Goal: Task Accomplishment & Management: Manage account settings

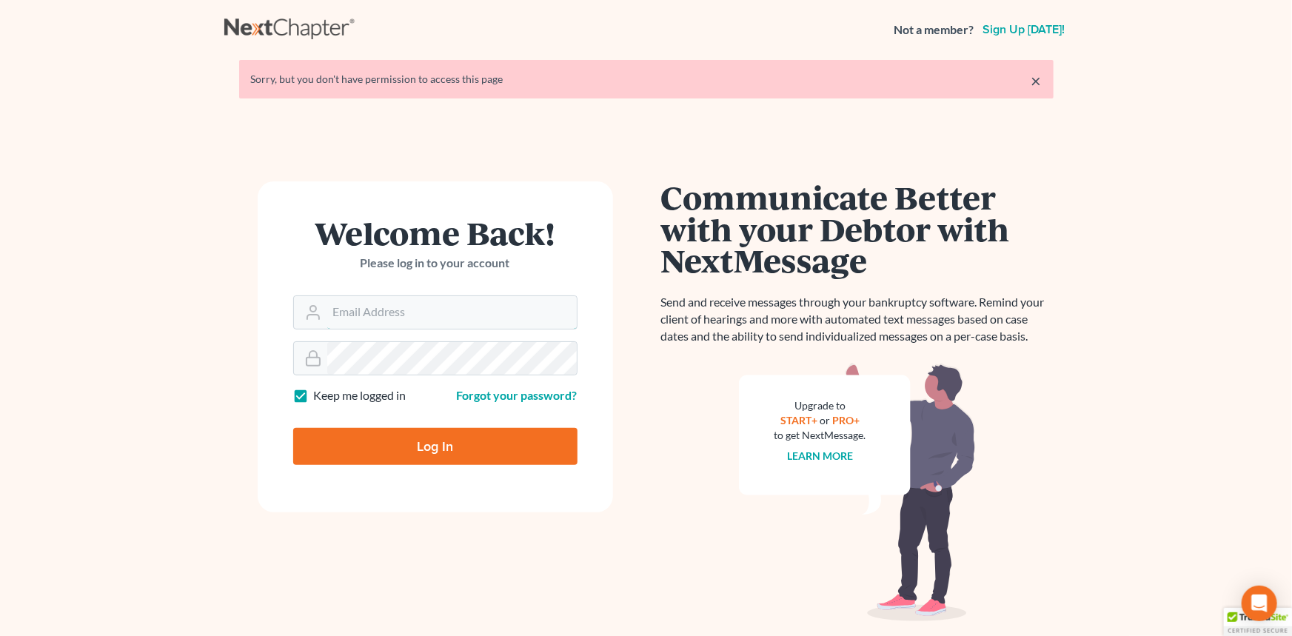
type input "[EMAIL_ADDRESS][DOMAIN_NAME]"
drag, startPoint x: 435, startPoint y: 429, endPoint x: 435, endPoint y: 438, distance: 8.1
click at [435, 430] on input "Log In" at bounding box center [435, 446] width 284 height 37
type input "Thinking..."
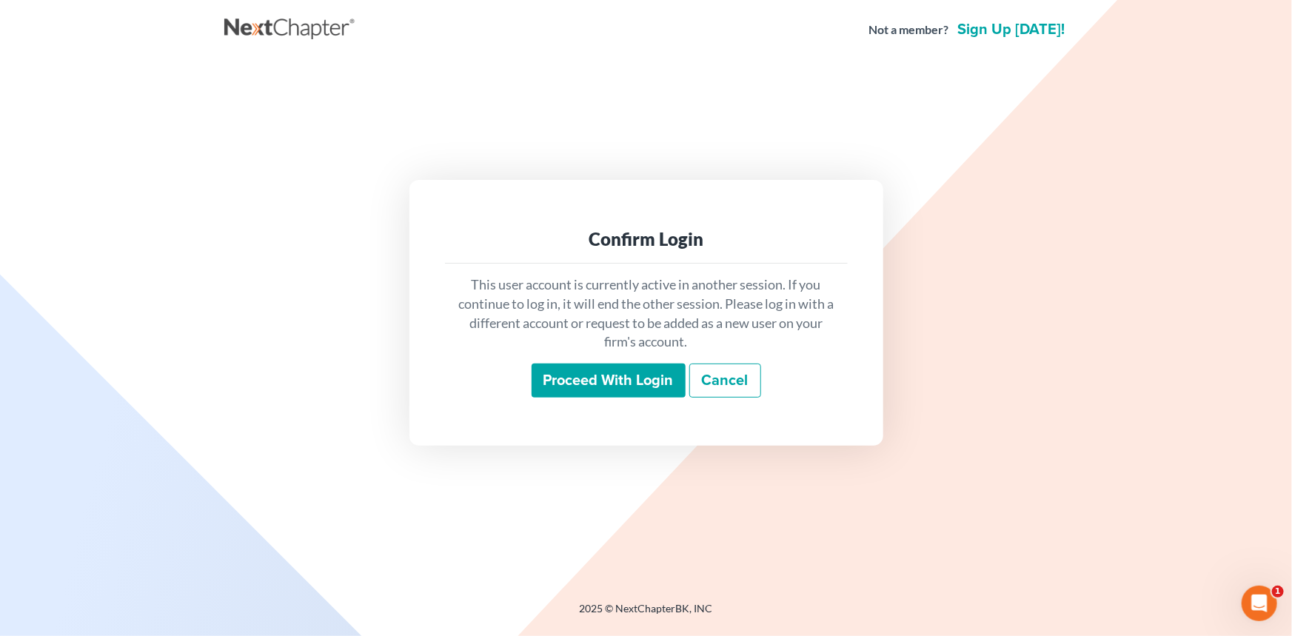
click at [651, 389] on input "Proceed with login" at bounding box center [609, 381] width 154 height 34
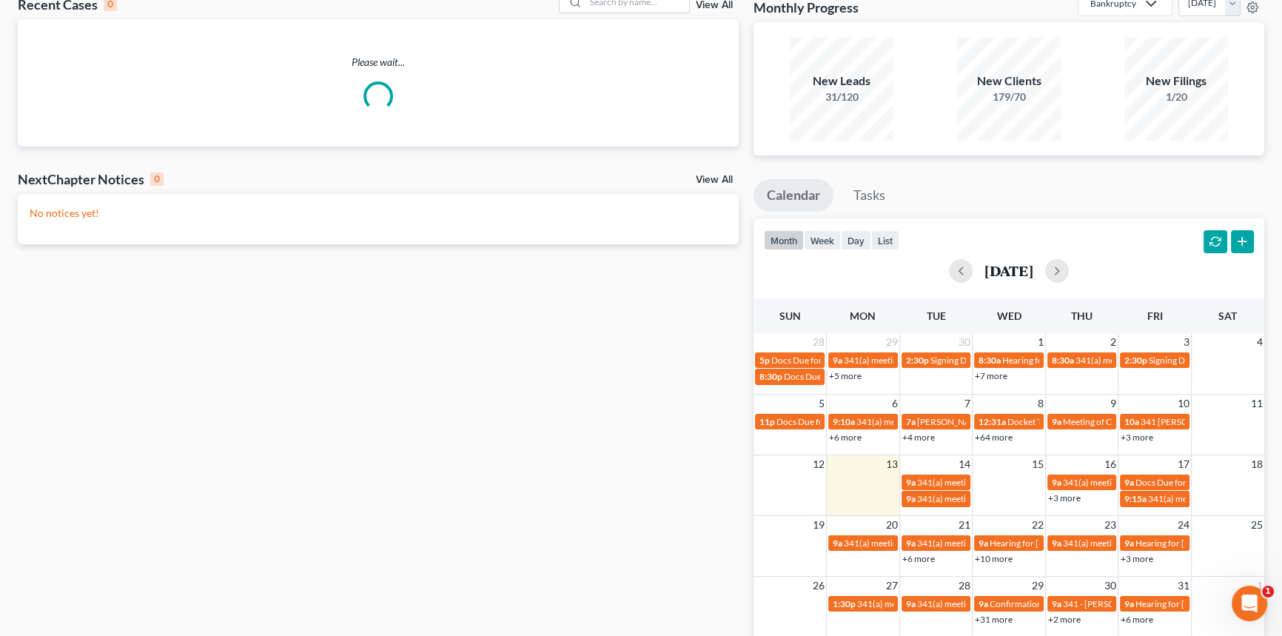
scroll to position [134, 0]
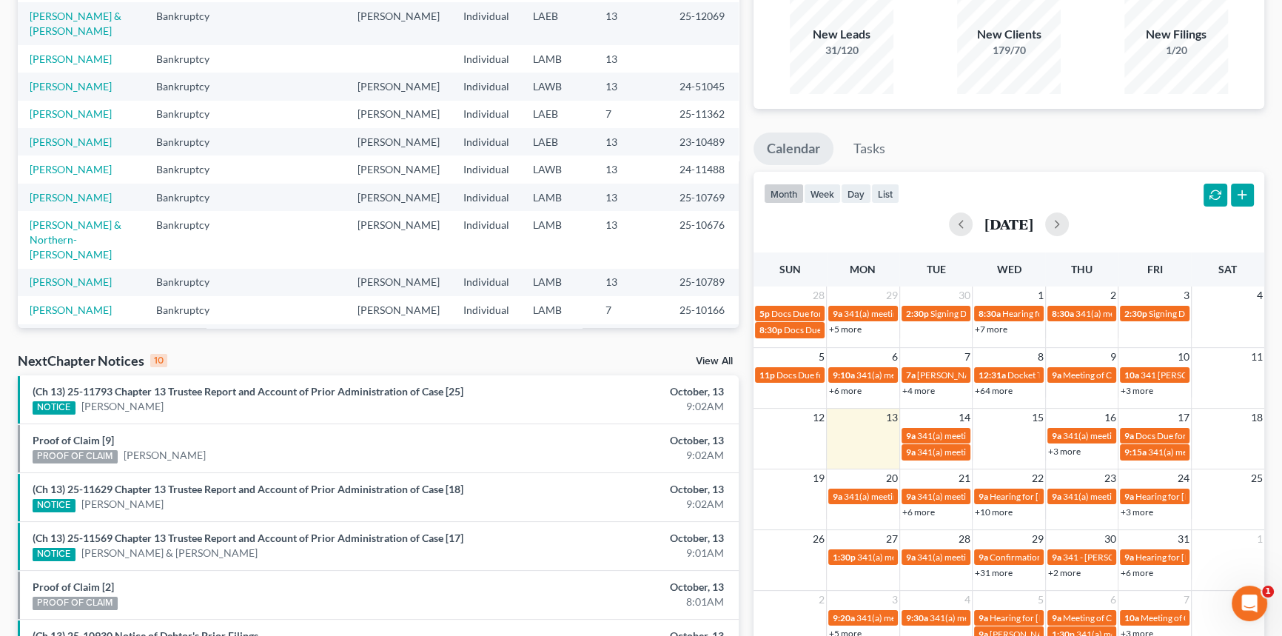
click at [1075, 449] on link "+3 more" at bounding box center [1064, 451] width 33 height 11
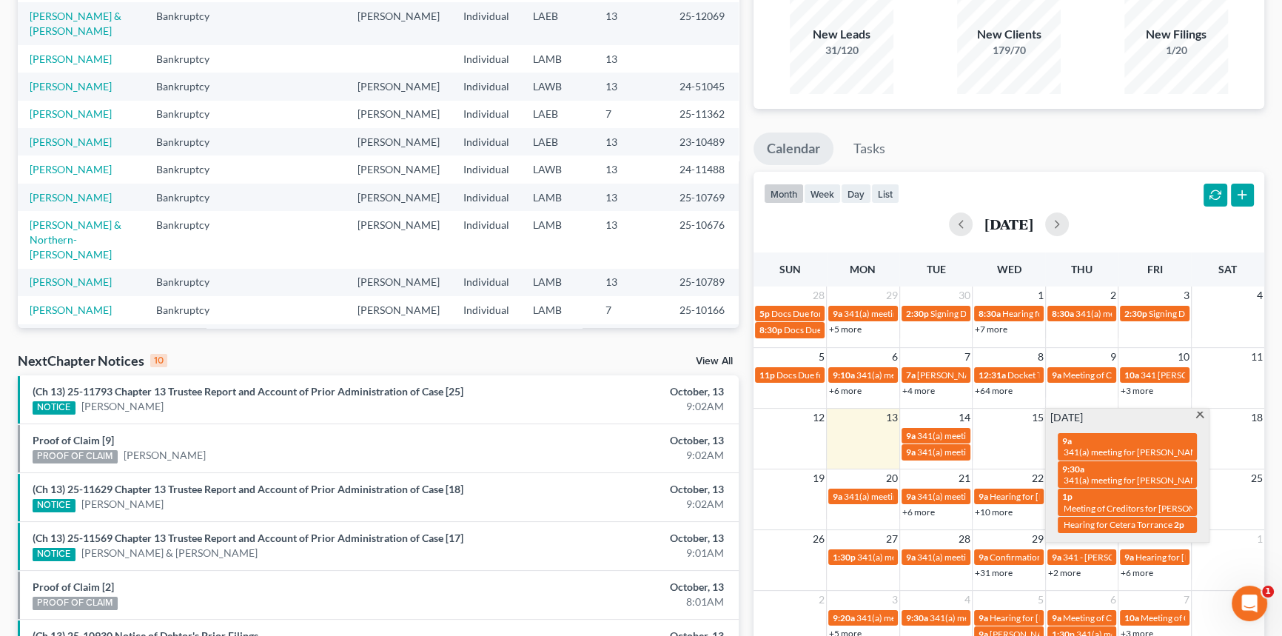
scroll to position [0, 0]
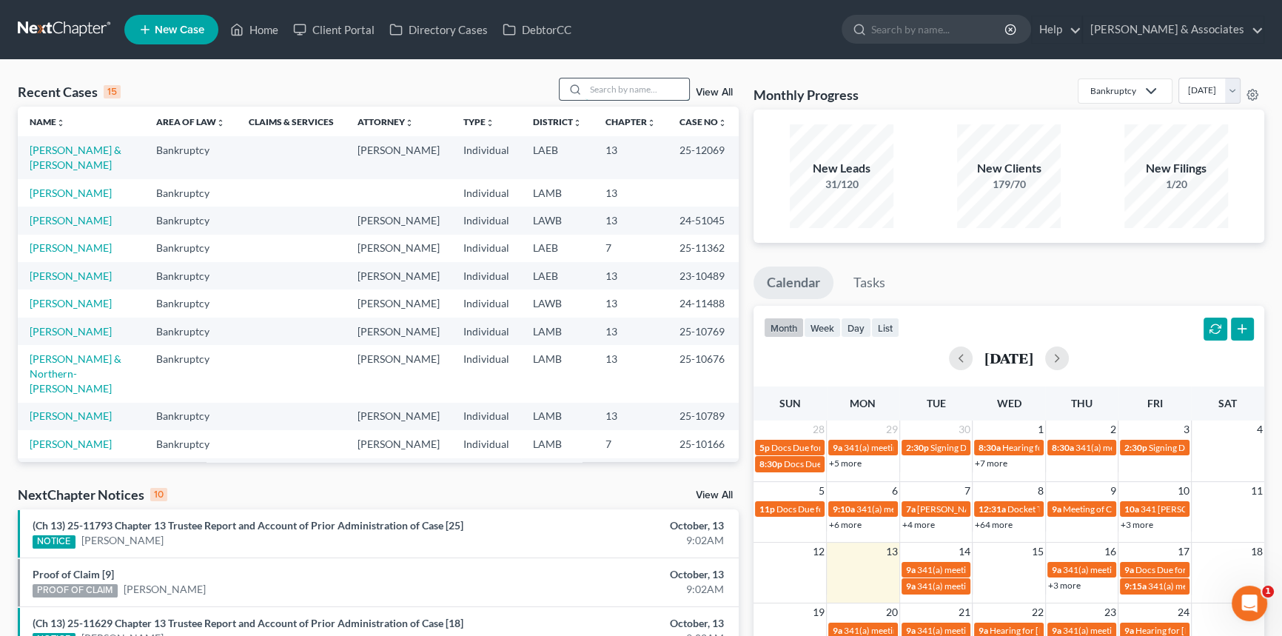
click at [600, 90] on input "search" at bounding box center [638, 88] width 104 height 21
type input "hudson"
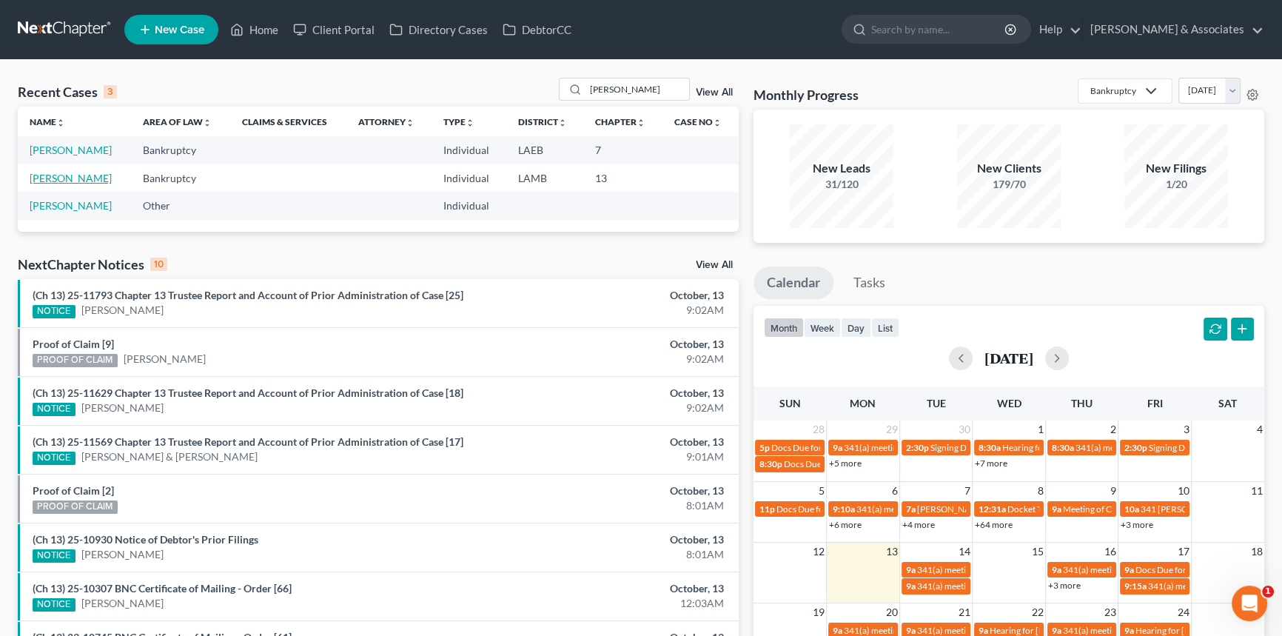
click at [76, 177] on link "Hudson, Thomas" at bounding box center [71, 178] width 82 height 13
click at [644, 87] on input "hudson" at bounding box center [638, 88] width 104 height 21
click at [1190, 36] on link "[PERSON_NAME] & Associates" at bounding box center [1173, 29] width 181 height 27
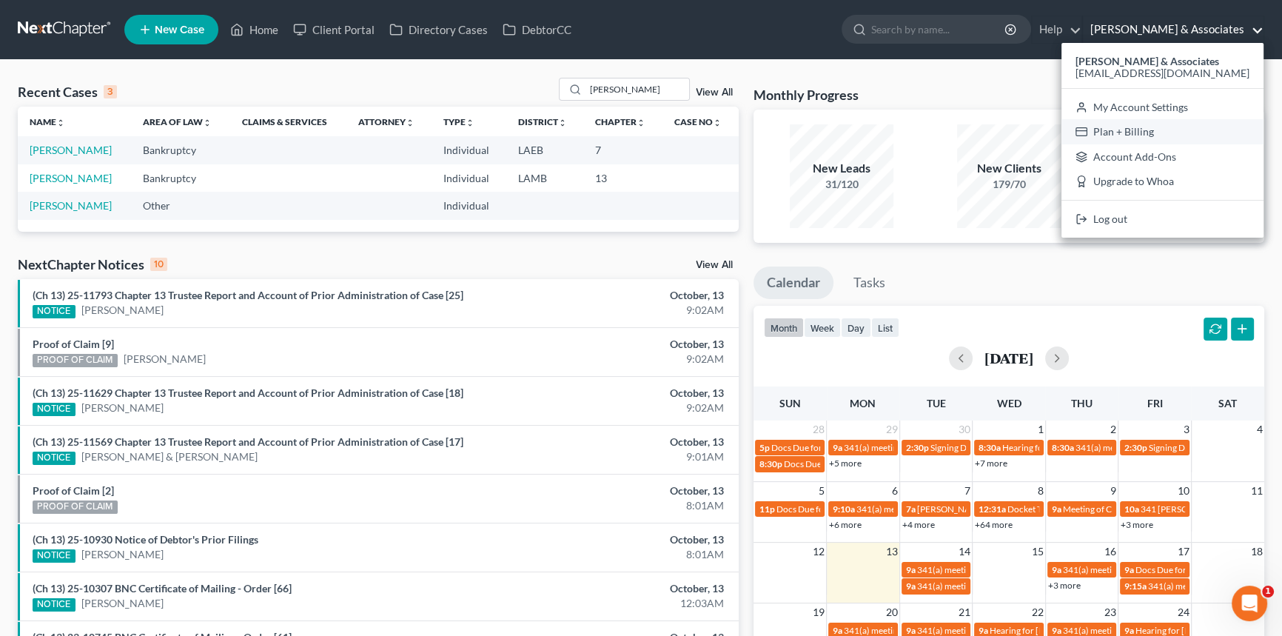
click at [1202, 135] on link "Plan + Billing" at bounding box center [1163, 131] width 202 height 25
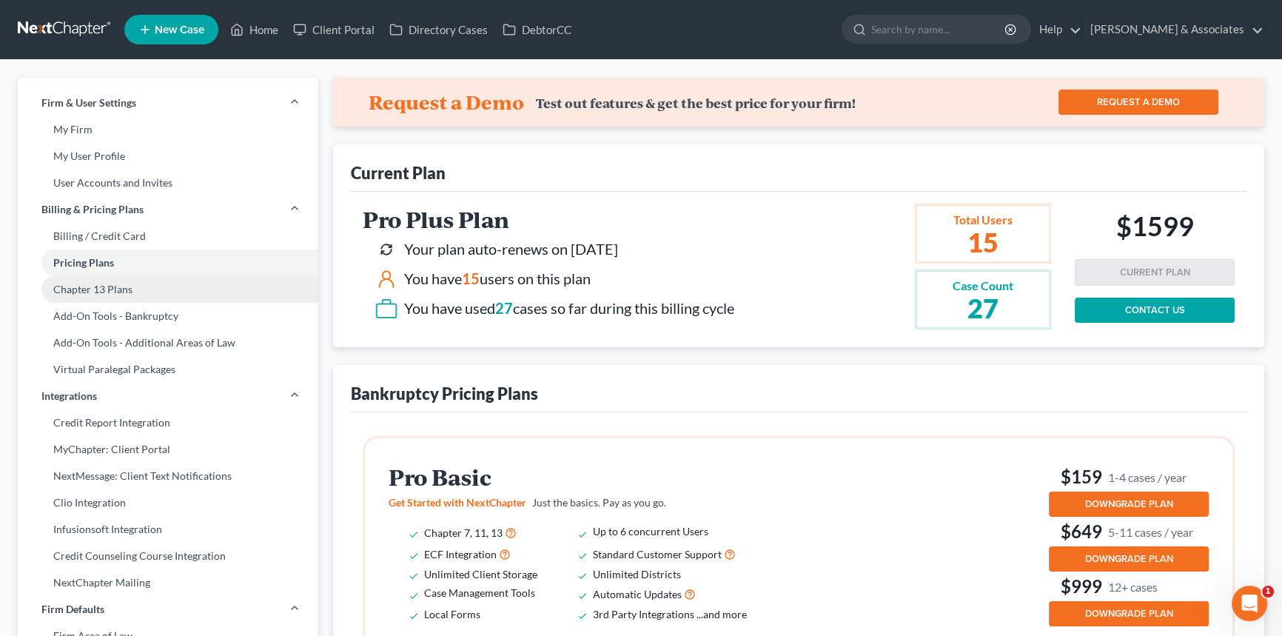
click at [147, 289] on link "Chapter 13 Plans" at bounding box center [168, 289] width 301 height 27
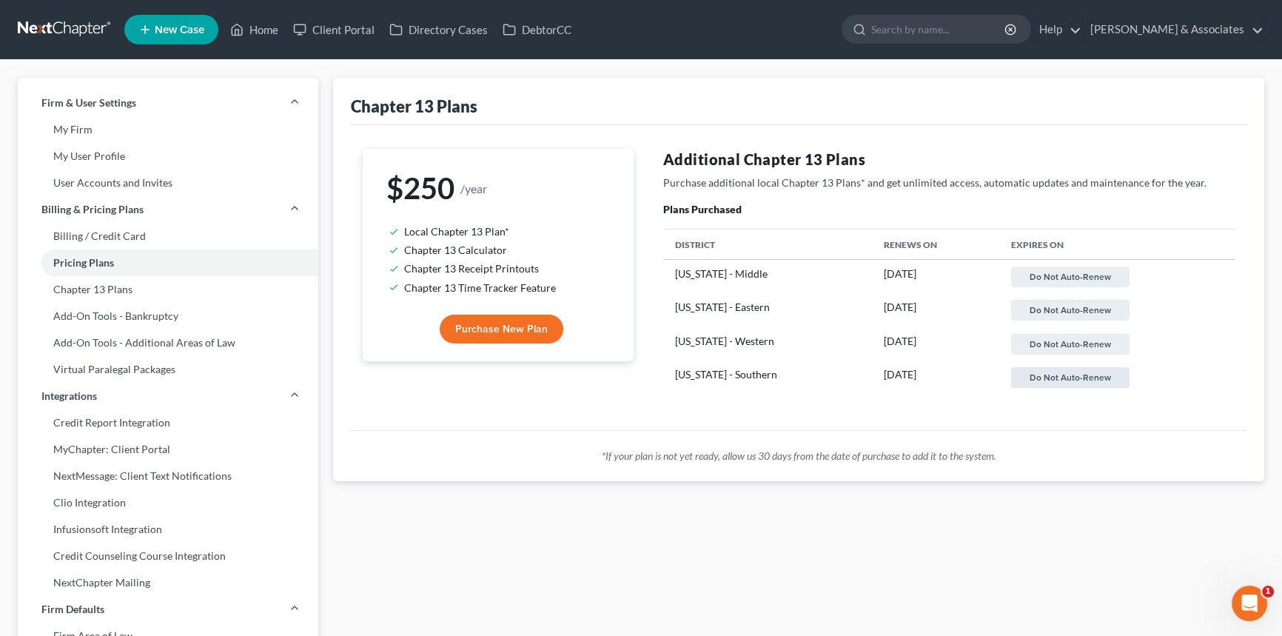
click at [1062, 375] on button "Do not auto-renew" at bounding box center [1070, 377] width 118 height 21
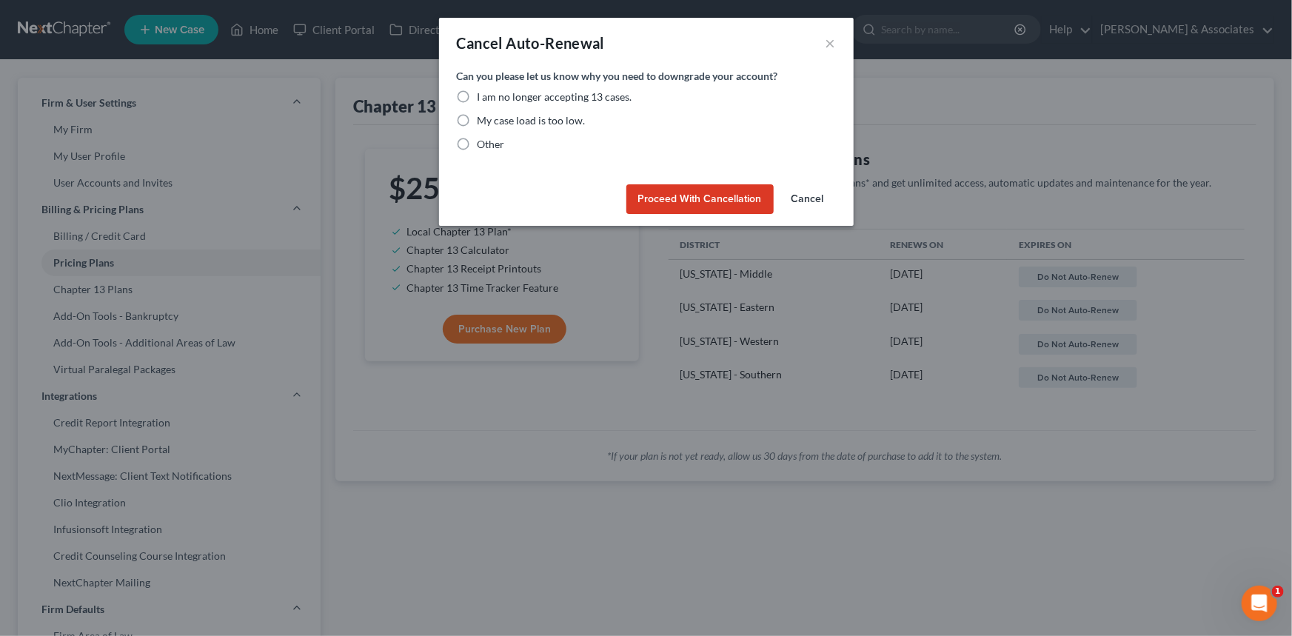
click at [486, 94] on span "I am no longer accepting 13 cases." at bounding box center [555, 96] width 155 height 13
click at [486, 94] on input "I am no longer accepting 13 cases." at bounding box center [488, 95] width 10 height 10
radio input "true"
click at [664, 190] on button "Proceed with Cancellation" at bounding box center [699, 199] width 147 height 30
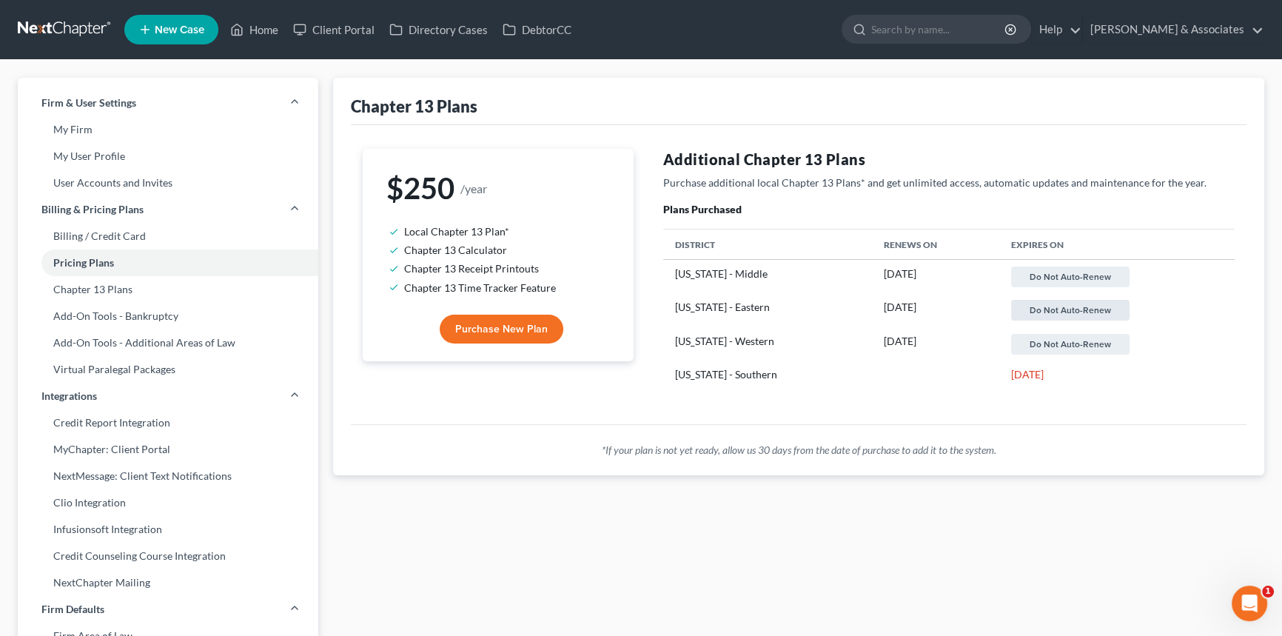
click at [1071, 307] on button "Do not auto-renew" at bounding box center [1070, 310] width 118 height 21
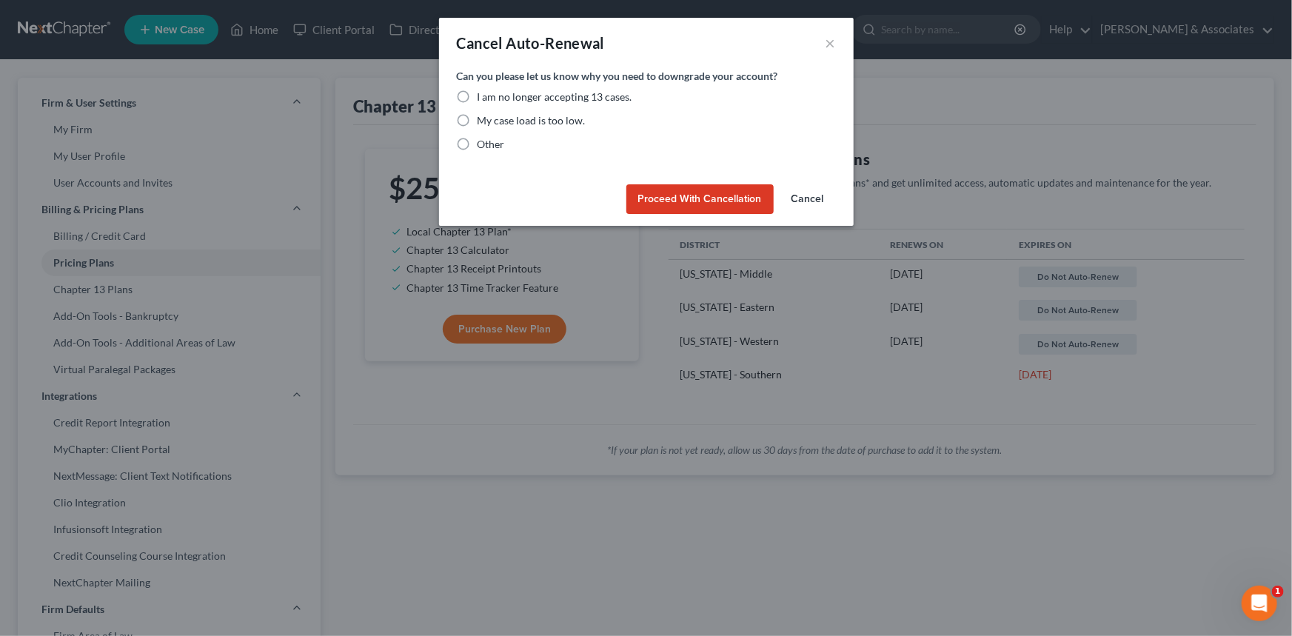
click at [528, 96] on span "I am no longer accepting 13 cases." at bounding box center [555, 96] width 155 height 13
click at [493, 96] on input "I am no longer accepting 13 cases." at bounding box center [488, 95] width 10 height 10
radio input "true"
click at [711, 190] on button "Proceed with Cancellation" at bounding box center [699, 199] width 147 height 30
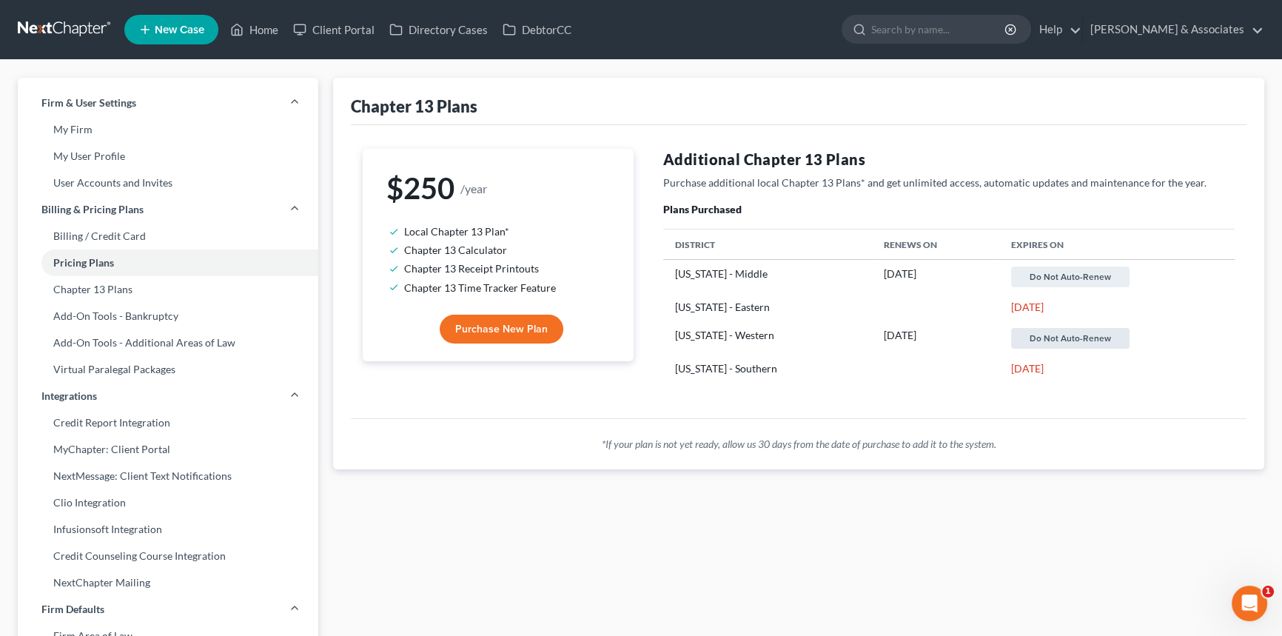
click at [1014, 335] on button "Do not auto-renew" at bounding box center [1070, 338] width 118 height 21
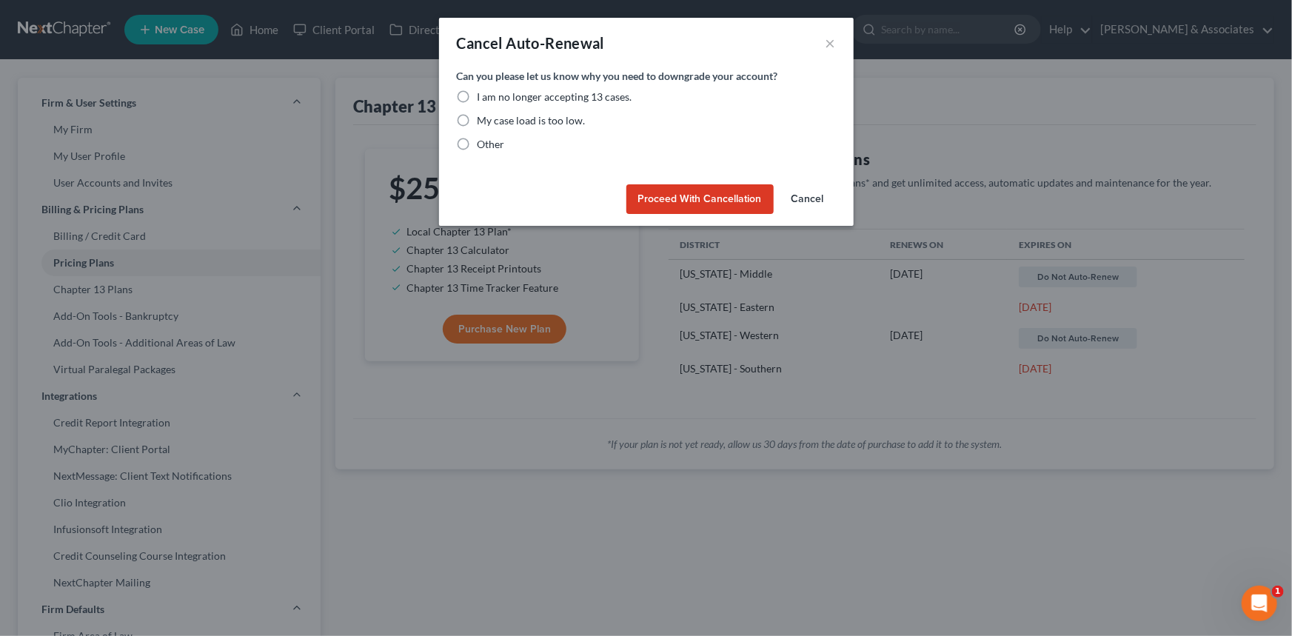
click at [533, 93] on span "I am no longer accepting 13 cases." at bounding box center [555, 96] width 155 height 13
click at [493, 93] on input "I am no longer accepting 13 cases." at bounding box center [488, 95] width 10 height 10
radio input "true"
click at [648, 192] on button "Proceed with Cancellation" at bounding box center [699, 199] width 147 height 30
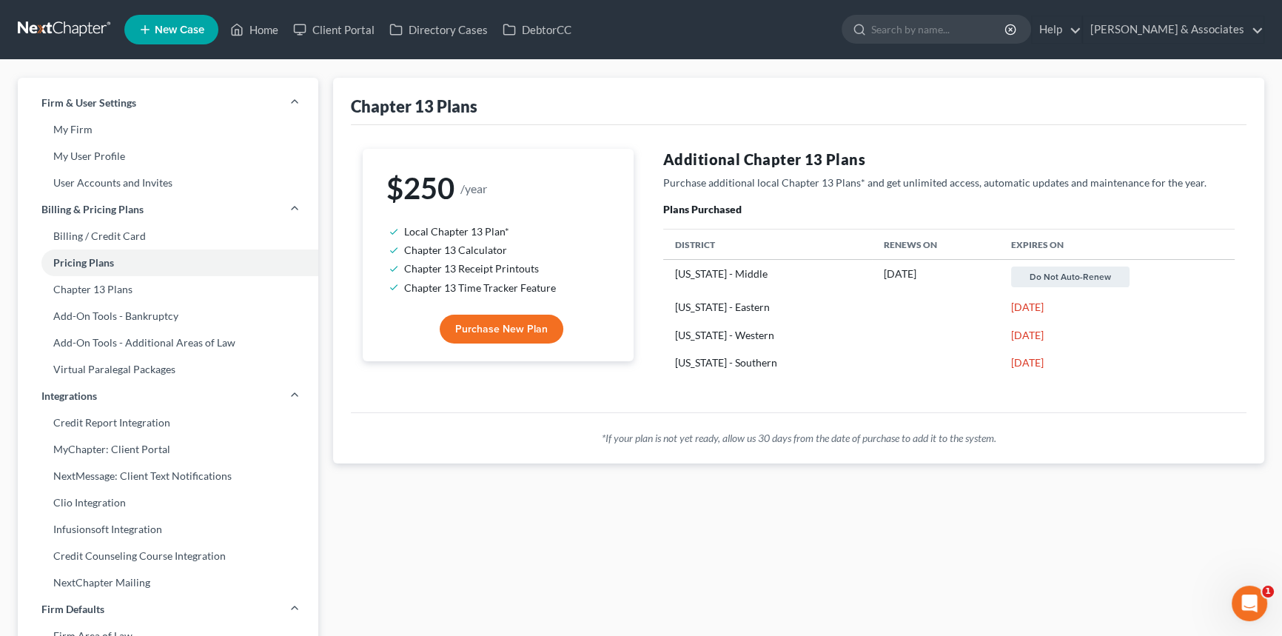
click at [1062, 472] on div "Chapter 13 Plans $250 /year Local Chapter 13 Plan* Chapter 13 Calculator Chapte…" at bounding box center [799, 592] width 946 height 1028
click at [1180, 39] on link "[PERSON_NAME] & Associates" at bounding box center [1173, 29] width 181 height 27
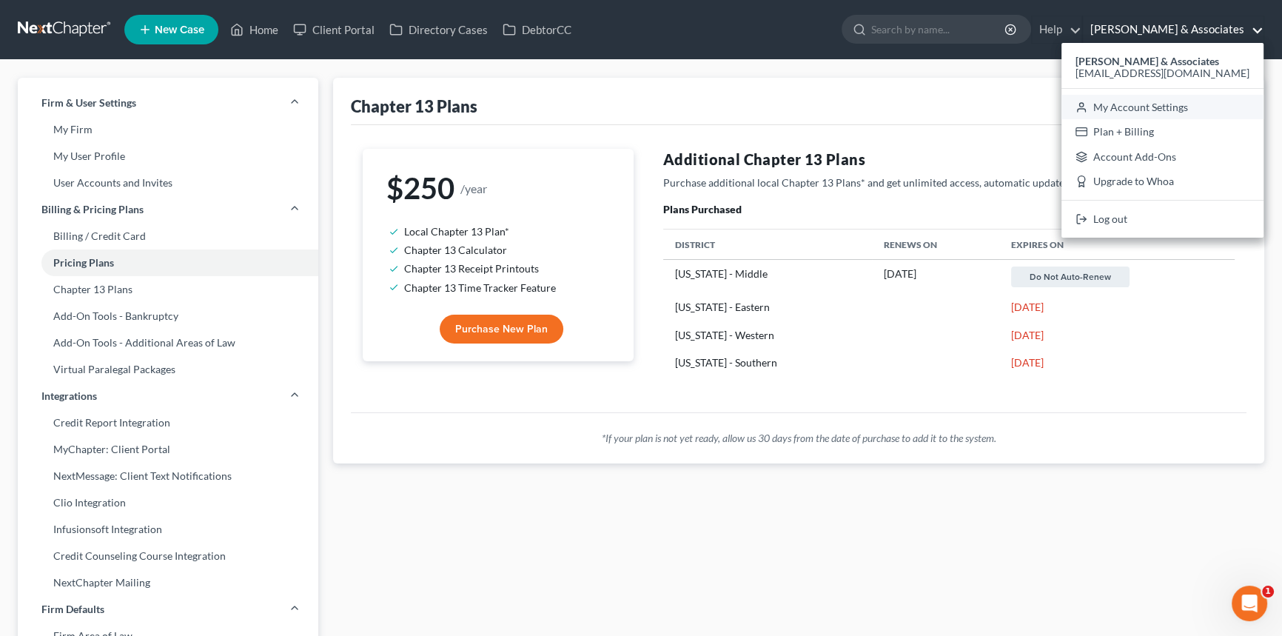
click at [1181, 109] on link "My Account Settings" at bounding box center [1163, 107] width 202 height 25
select select "23"
select select "19"
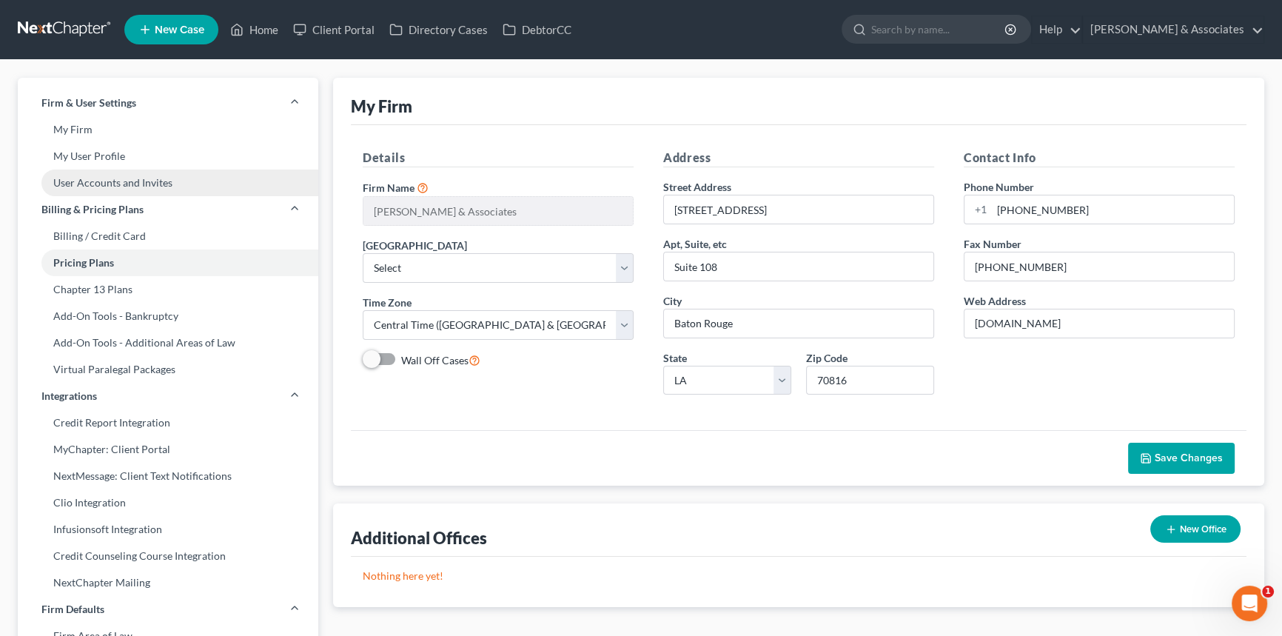
click at [119, 177] on link "User Accounts and Invites" at bounding box center [168, 183] width 301 height 27
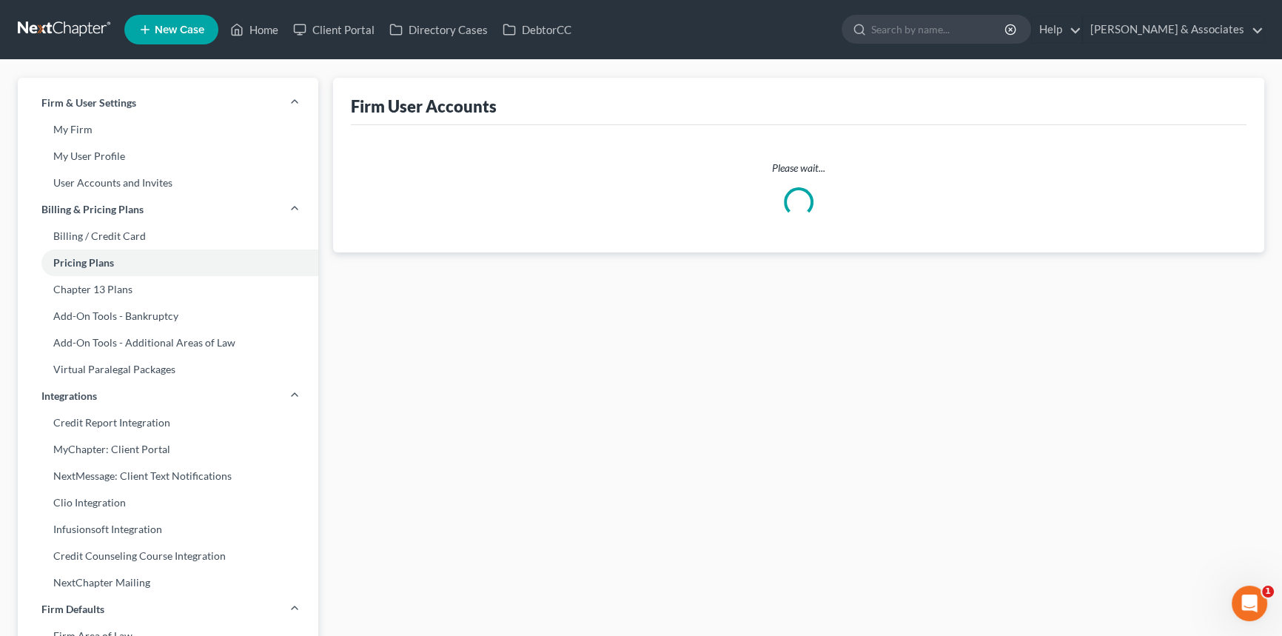
select select "0"
select select "2"
select select "0"
select select "2"
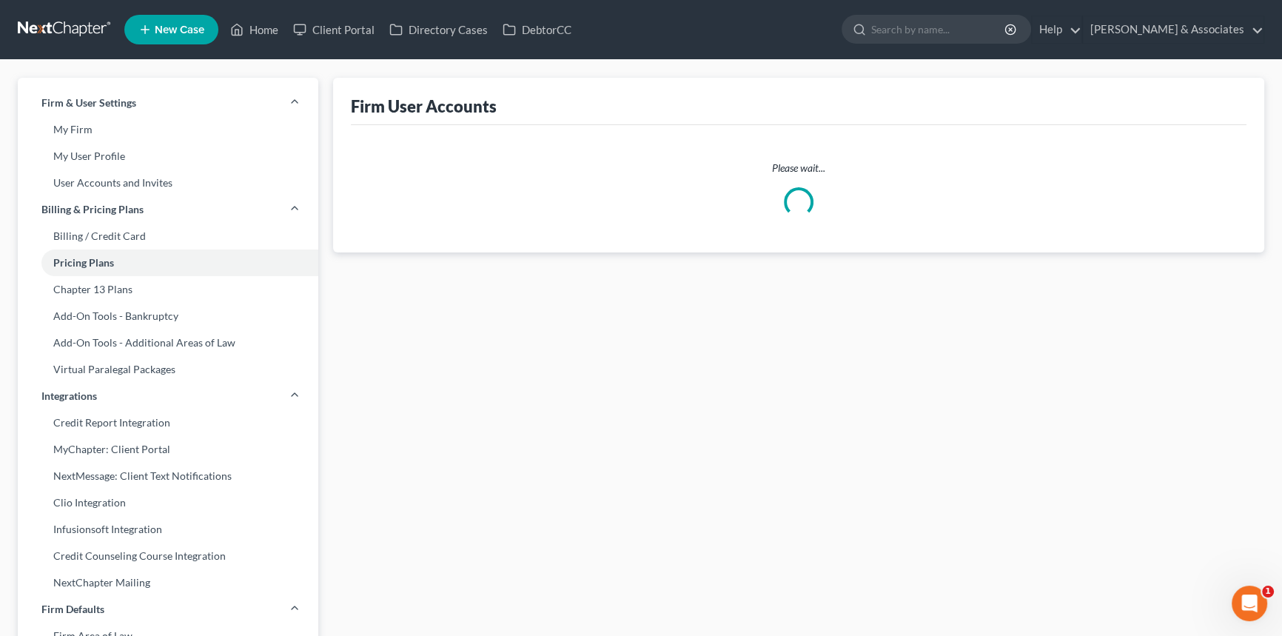
select select "2"
select select "0"
select select "1"
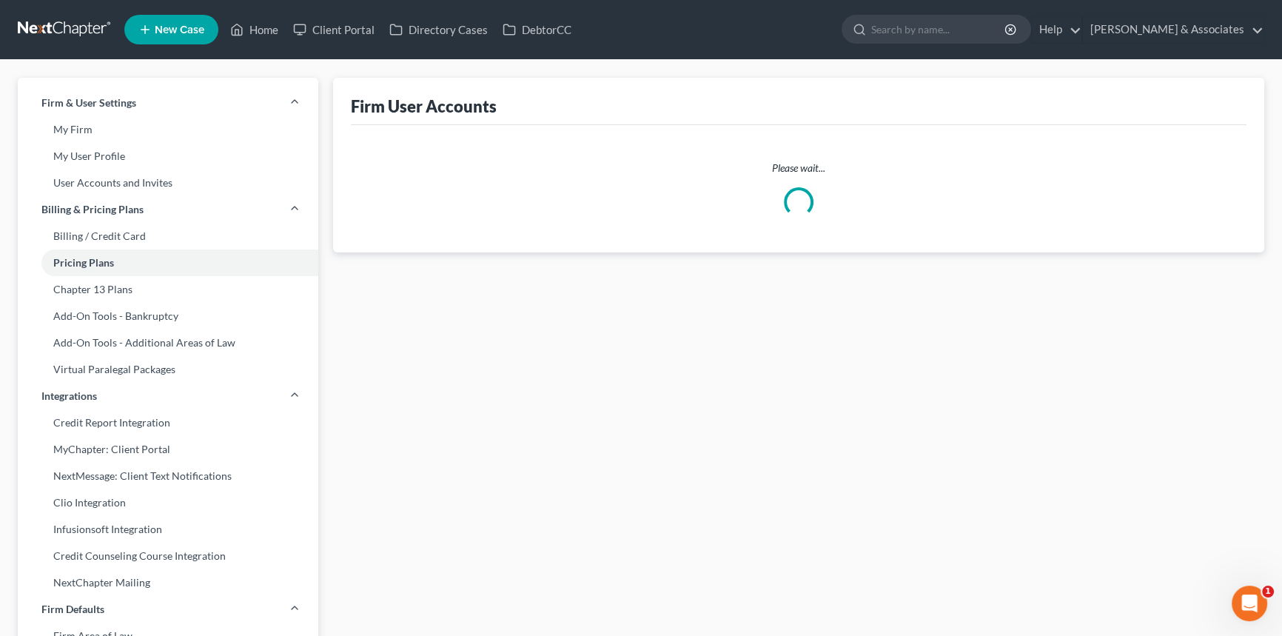
select select "1"
select select "2"
select select "0"
select select "2"
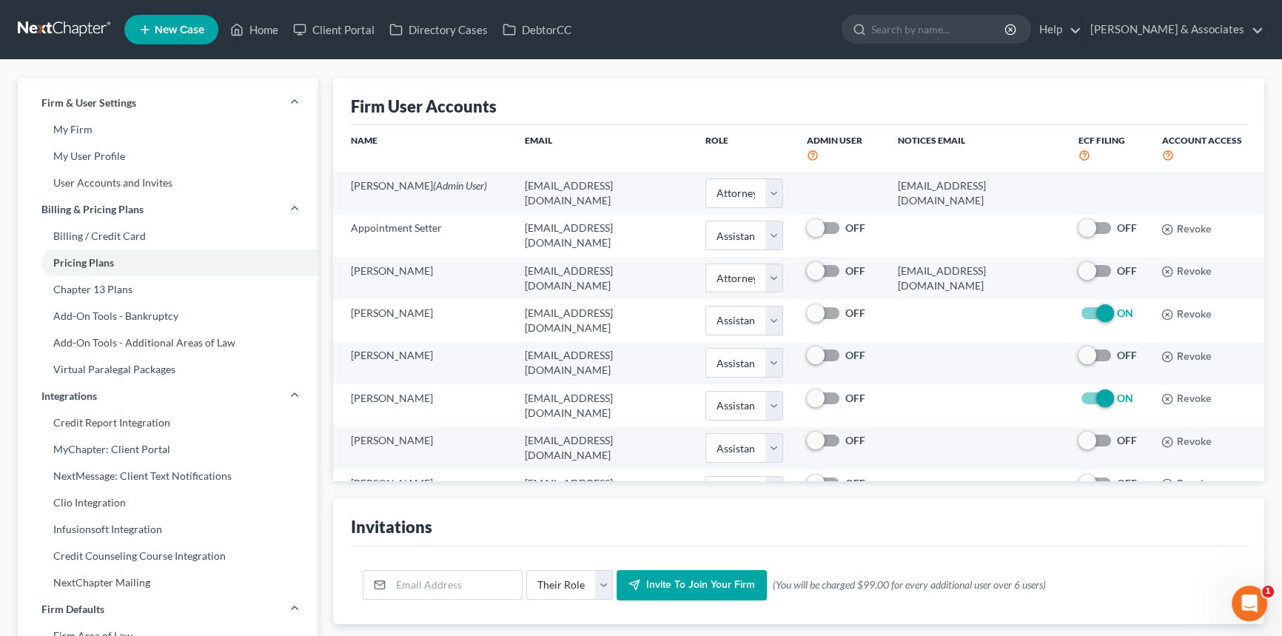
click at [70, 33] on link at bounding box center [65, 29] width 95 height 27
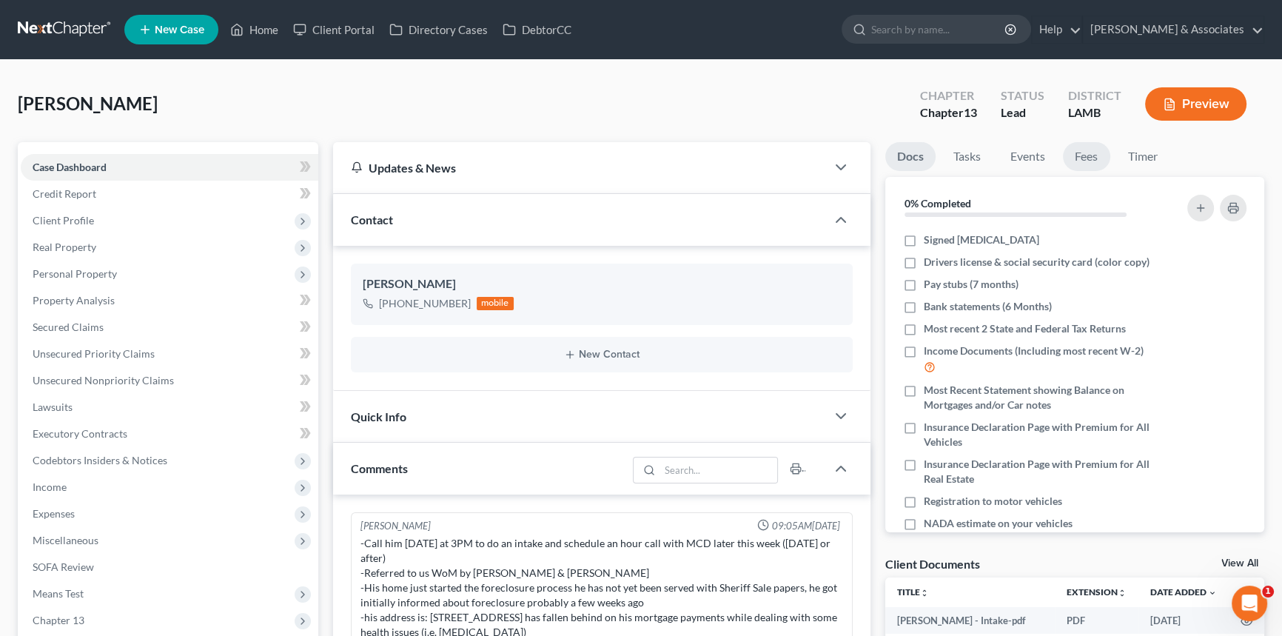
click at [1082, 148] on link "Fees" at bounding box center [1086, 156] width 47 height 29
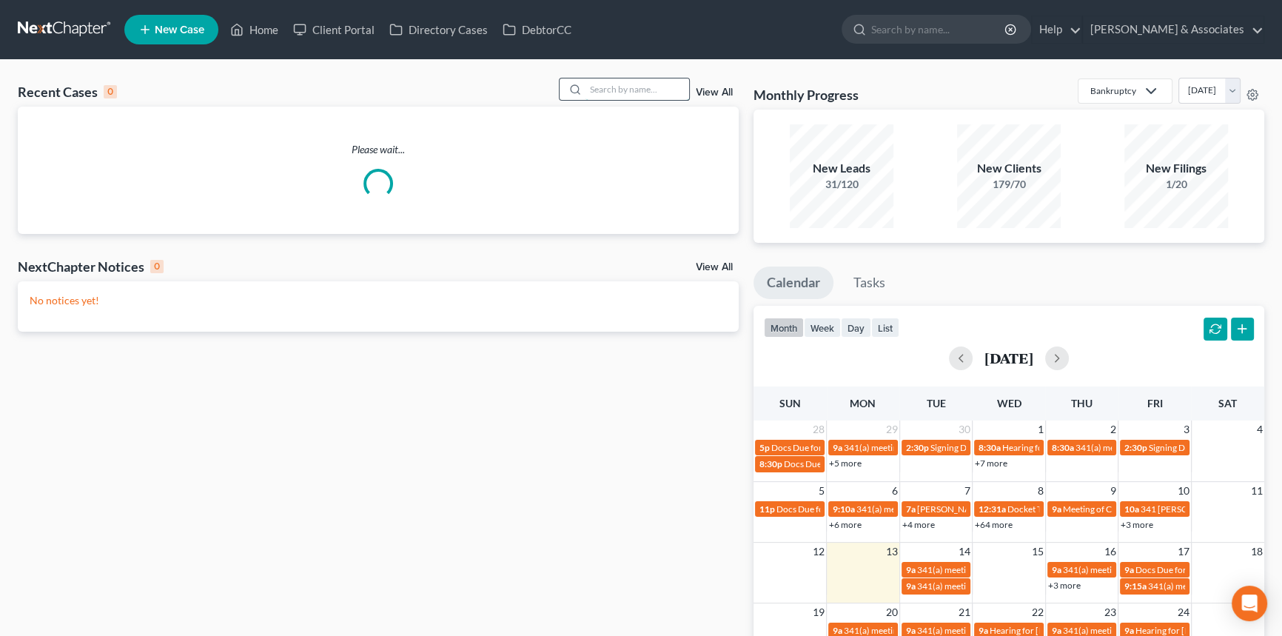
click at [592, 90] on input "search" at bounding box center [638, 88] width 104 height 21
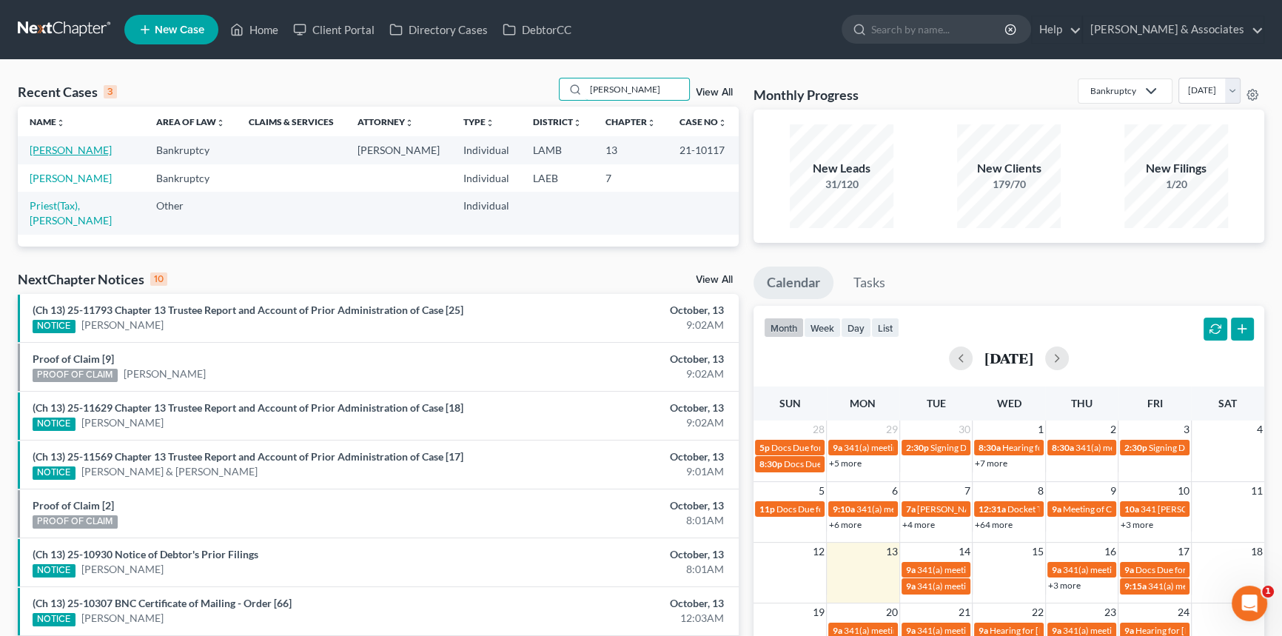
type input "pries"
click at [78, 151] on link "Priest, Kenneth" at bounding box center [71, 150] width 82 height 13
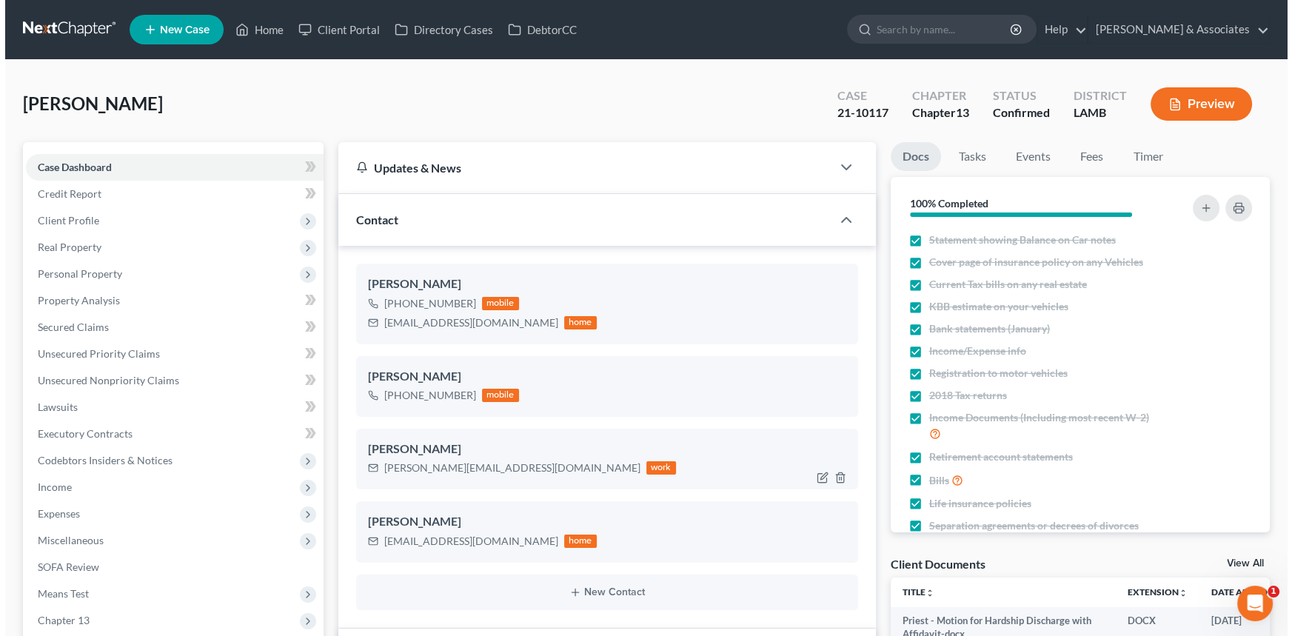
scroll to position [2942, 0]
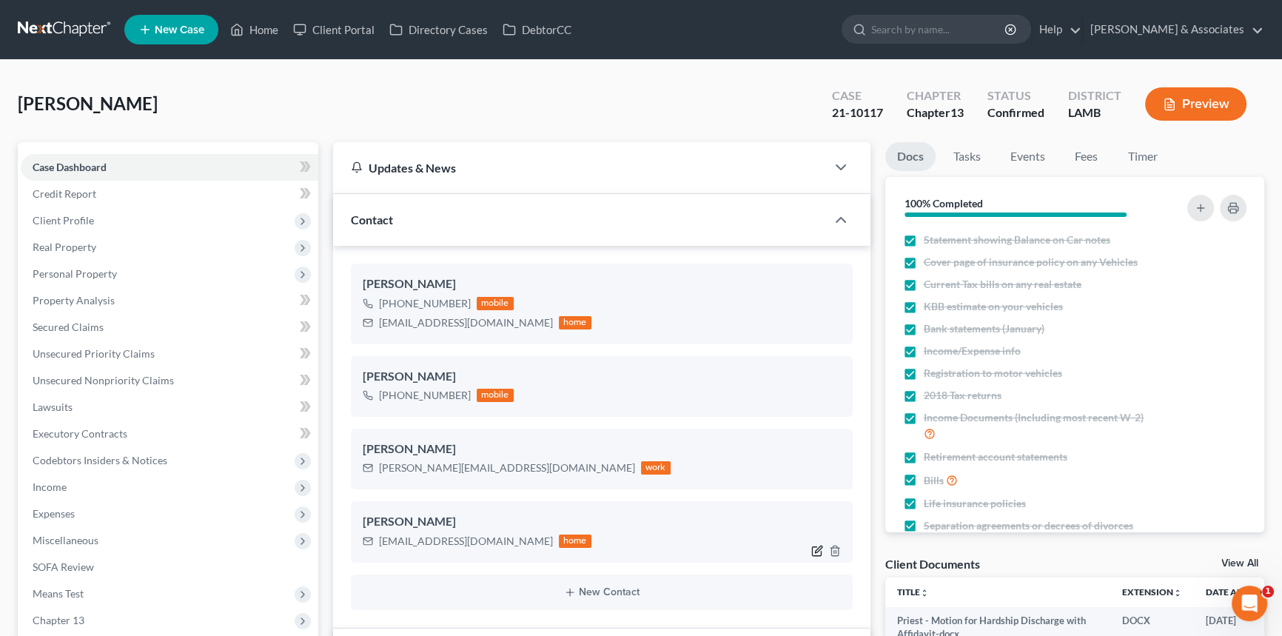
click at [818, 549] on icon "button" at bounding box center [818, 549] width 7 height 7
select select "0"
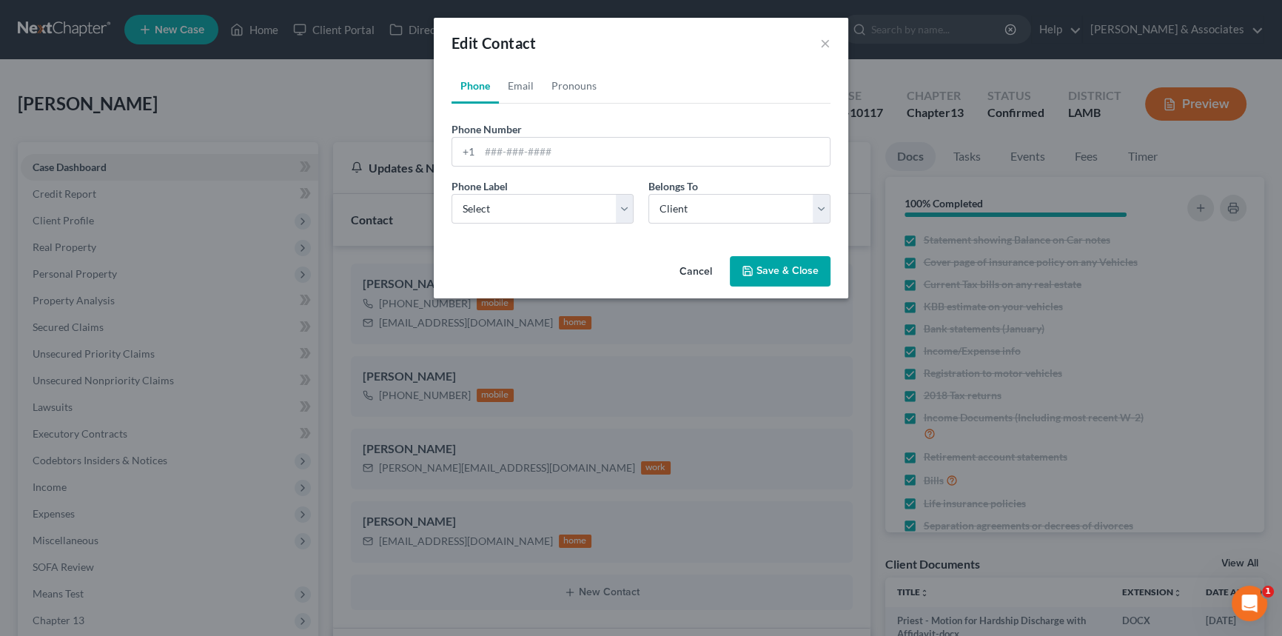
scroll to position [2927, 0]
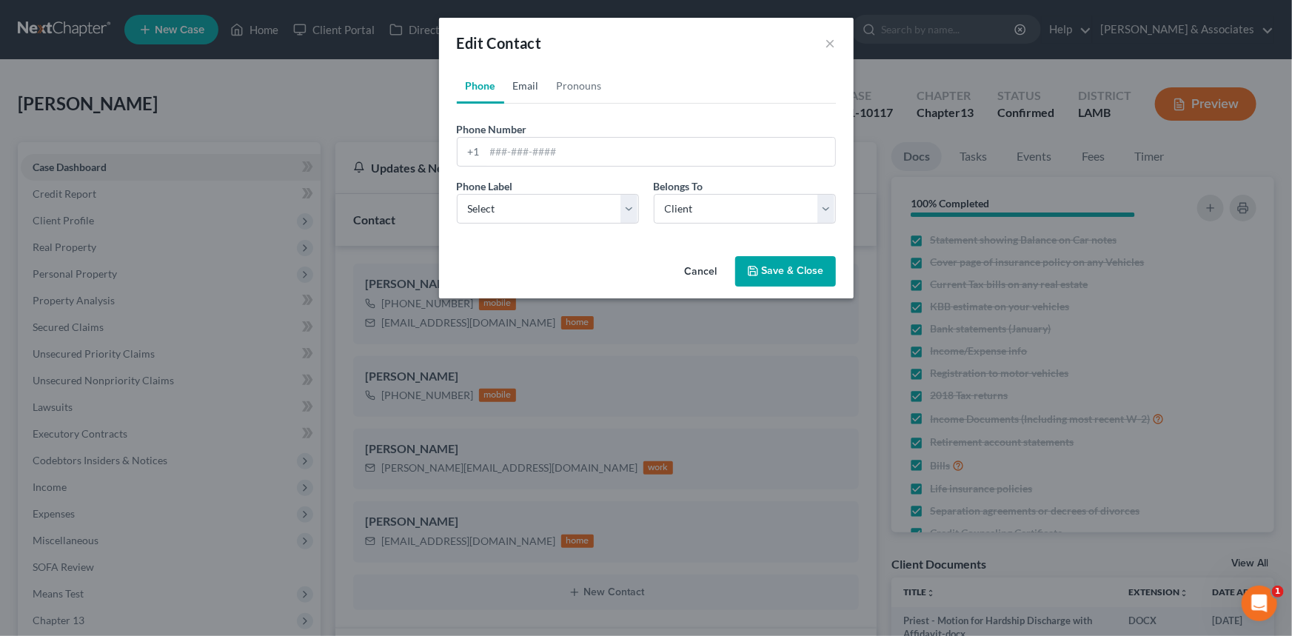
drag, startPoint x: 516, startPoint y: 88, endPoint x: 557, endPoint y: 105, distance: 44.8
click at [516, 88] on link "Email" at bounding box center [526, 86] width 44 height 36
click at [622, 150] on input "kpriest34@aol.com" at bounding box center [660, 152] width 350 height 28
drag, startPoint x: 484, startPoint y: 87, endPoint x: 530, endPoint y: 90, distance: 46.0
click at [484, 86] on link "Phone" at bounding box center [480, 86] width 47 height 36
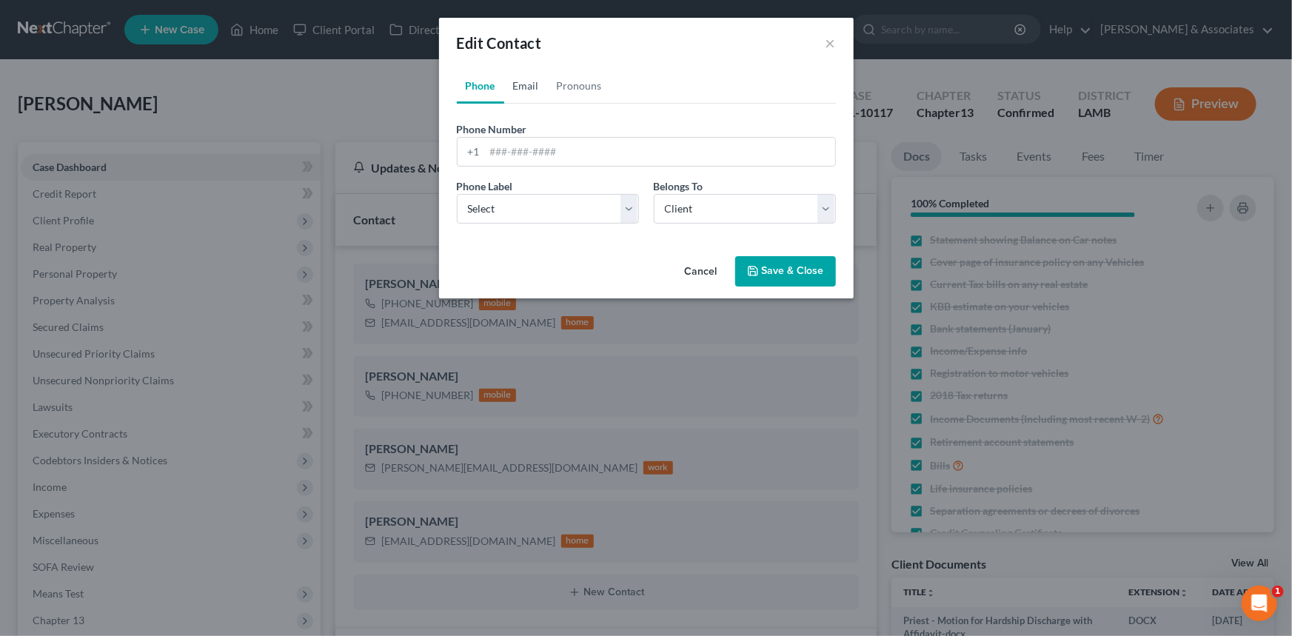
click at [540, 88] on link "Email" at bounding box center [526, 86] width 44 height 36
drag, startPoint x: 686, startPoint y: 204, endPoint x: 700, endPoint y: 212, distance: 15.6
click at [688, 204] on select "Select Client Other" at bounding box center [745, 209] width 182 height 30
select select "1"
click at [654, 194] on select "Select Client Other" at bounding box center [745, 209] width 182 height 30
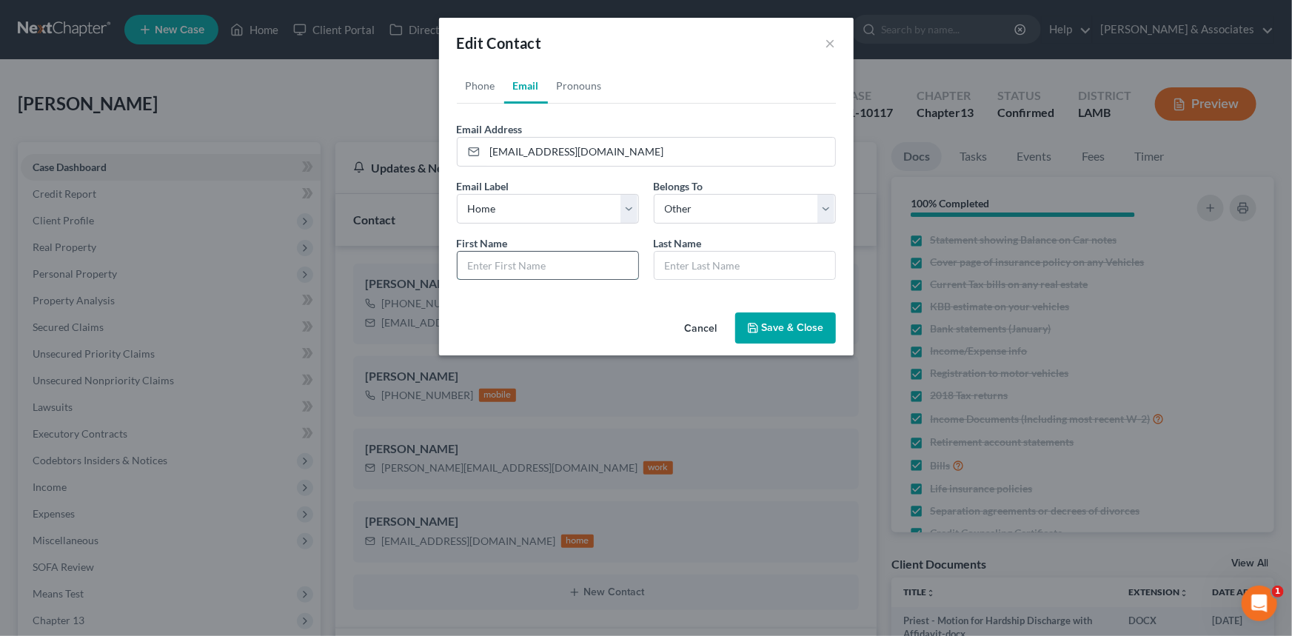
click at [563, 269] on input "text" at bounding box center [548, 266] width 181 height 28
type input "OLD"
type input "EMAIL"
click at [813, 329] on button "Save & Close" at bounding box center [785, 327] width 101 height 31
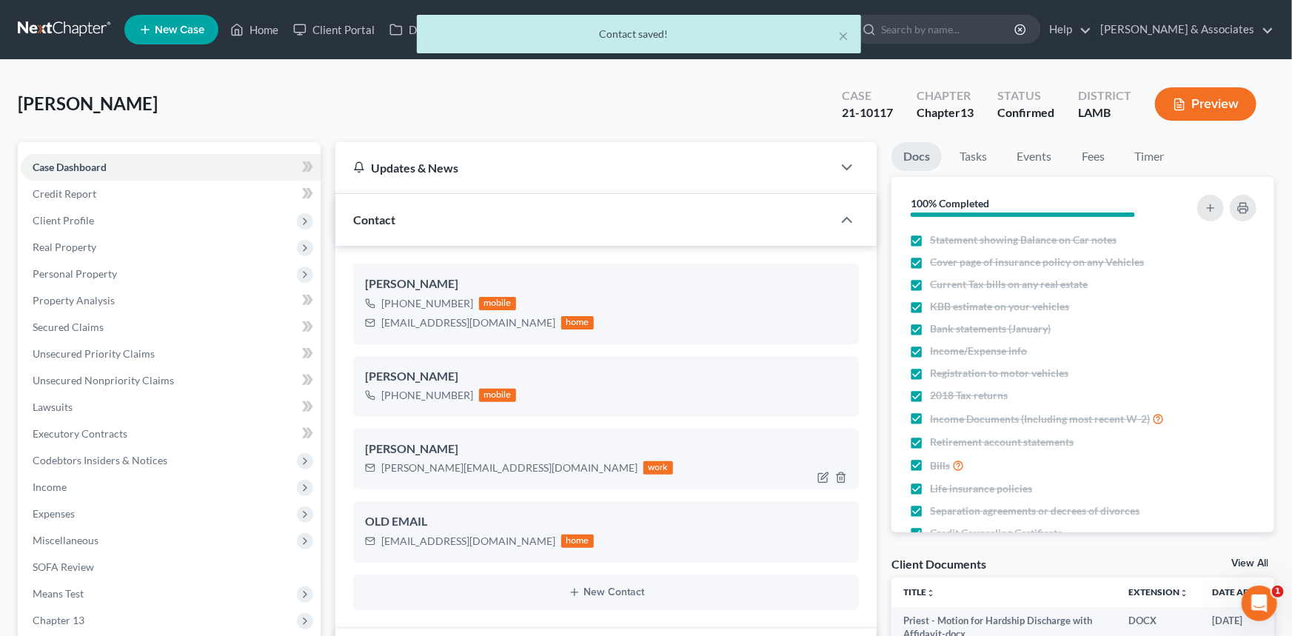
scroll to position [2942, 0]
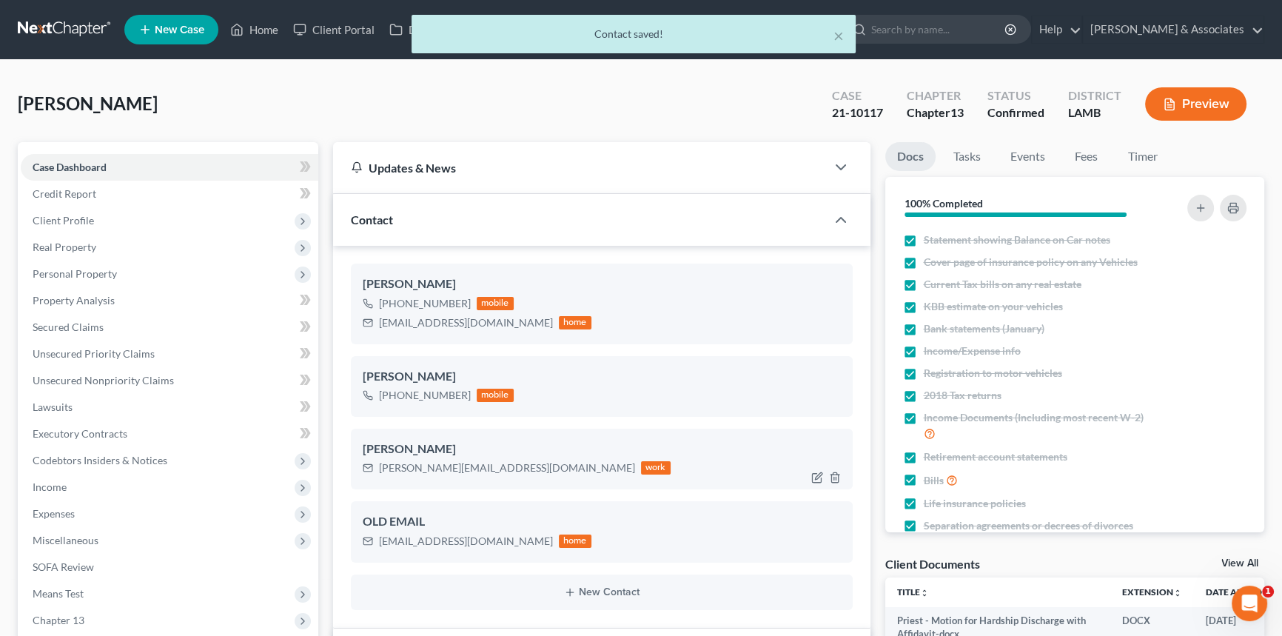
click at [819, 483] on div at bounding box center [829, 478] width 47 height 24
click at [810, 472] on div at bounding box center [829, 478] width 47 height 24
click at [812, 474] on icon "button" at bounding box center [816, 478] width 9 height 9
select select "0"
select select "1"
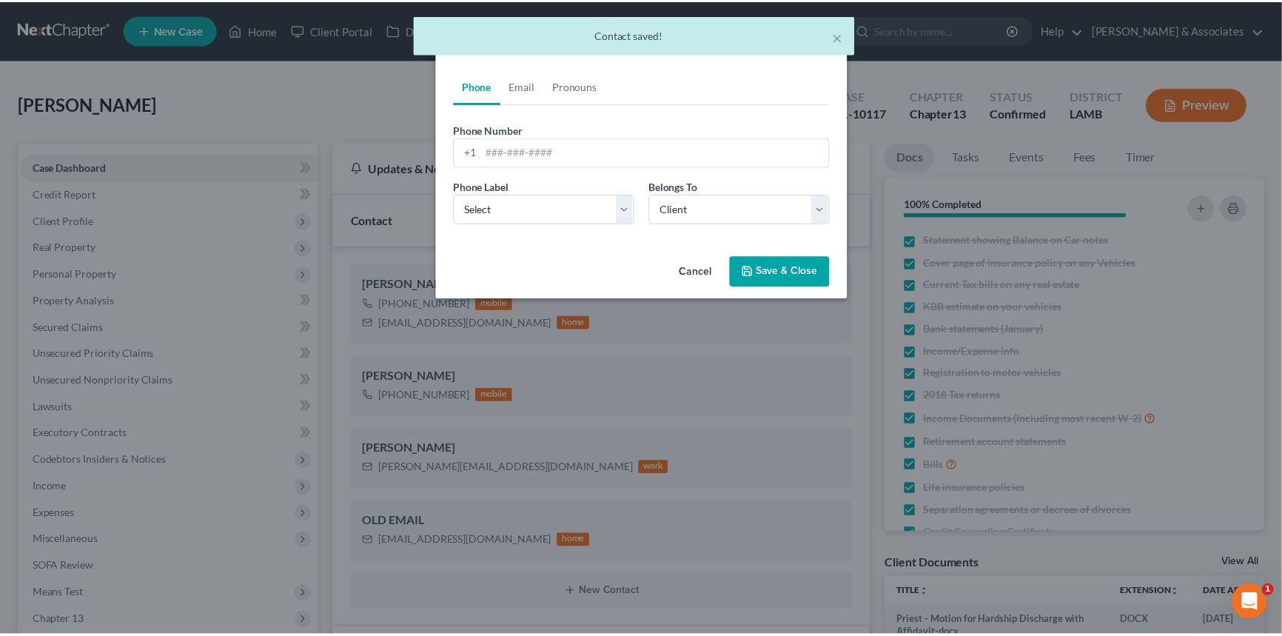
scroll to position [2927, 0]
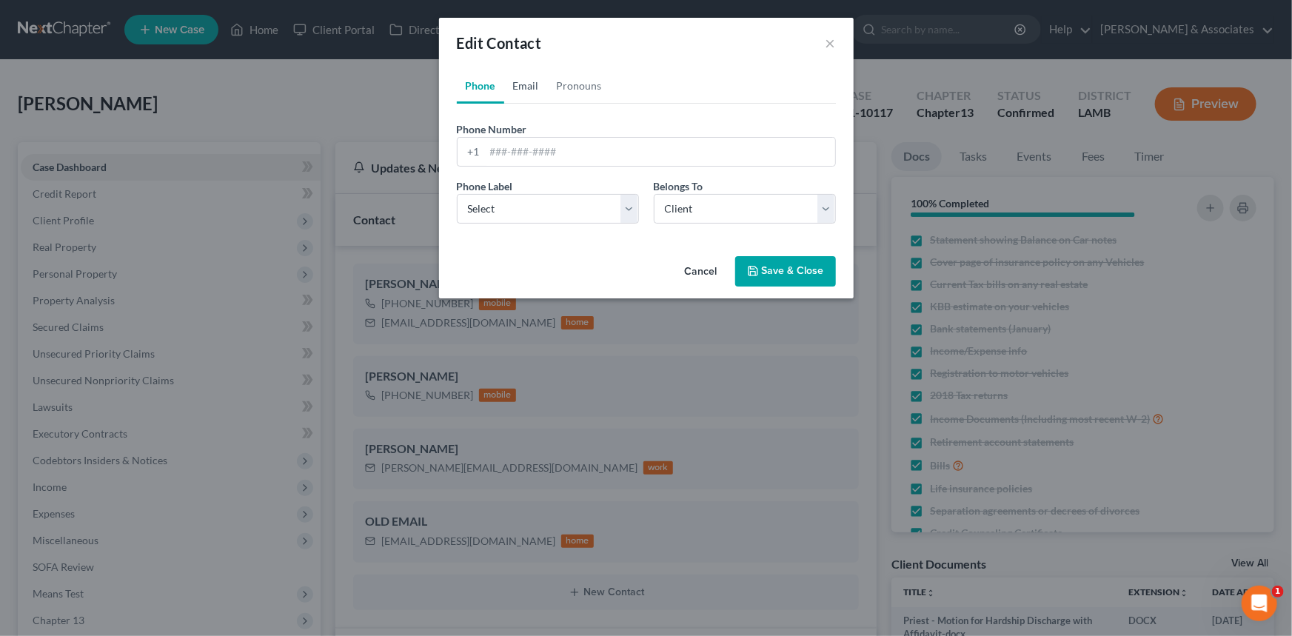
click at [534, 82] on link "Email" at bounding box center [526, 86] width 44 height 36
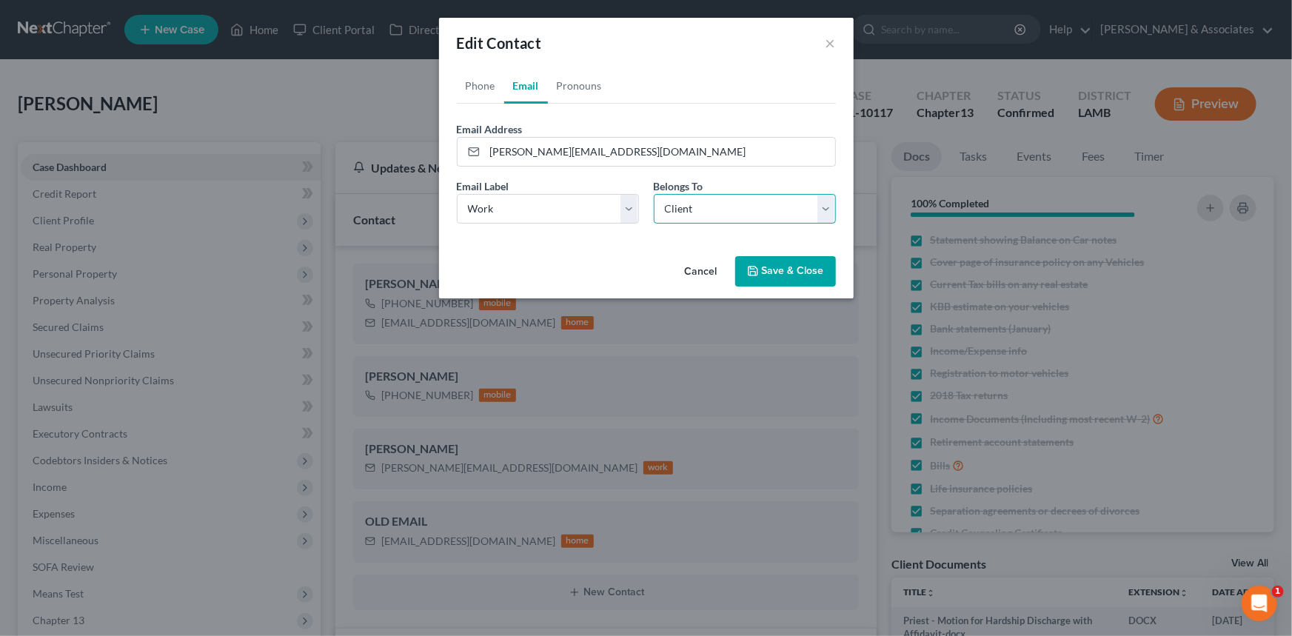
click at [707, 195] on select "Select Client Other" at bounding box center [745, 209] width 182 height 30
select select "1"
click at [654, 194] on select "Select Client Other" at bounding box center [745, 209] width 182 height 30
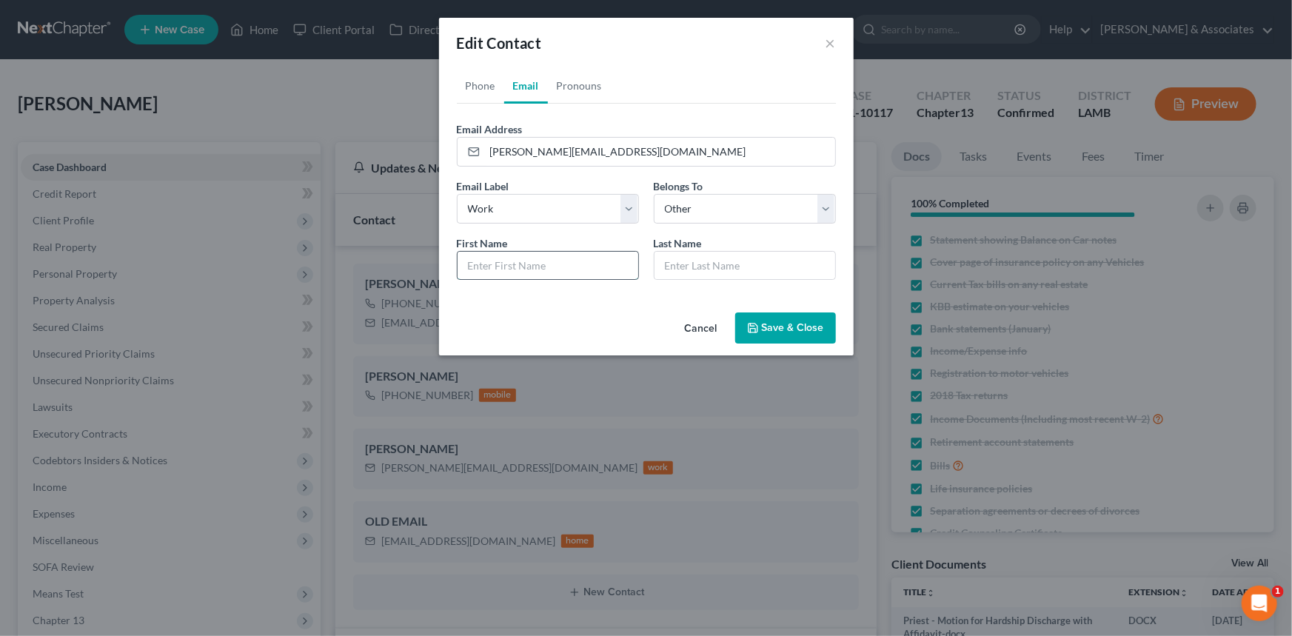
click at [549, 272] on input "text" at bounding box center [548, 266] width 181 height 28
type input "OLD"
type input "M"
type input "EMAIL"
click at [780, 323] on button "Save & Close" at bounding box center [785, 327] width 101 height 31
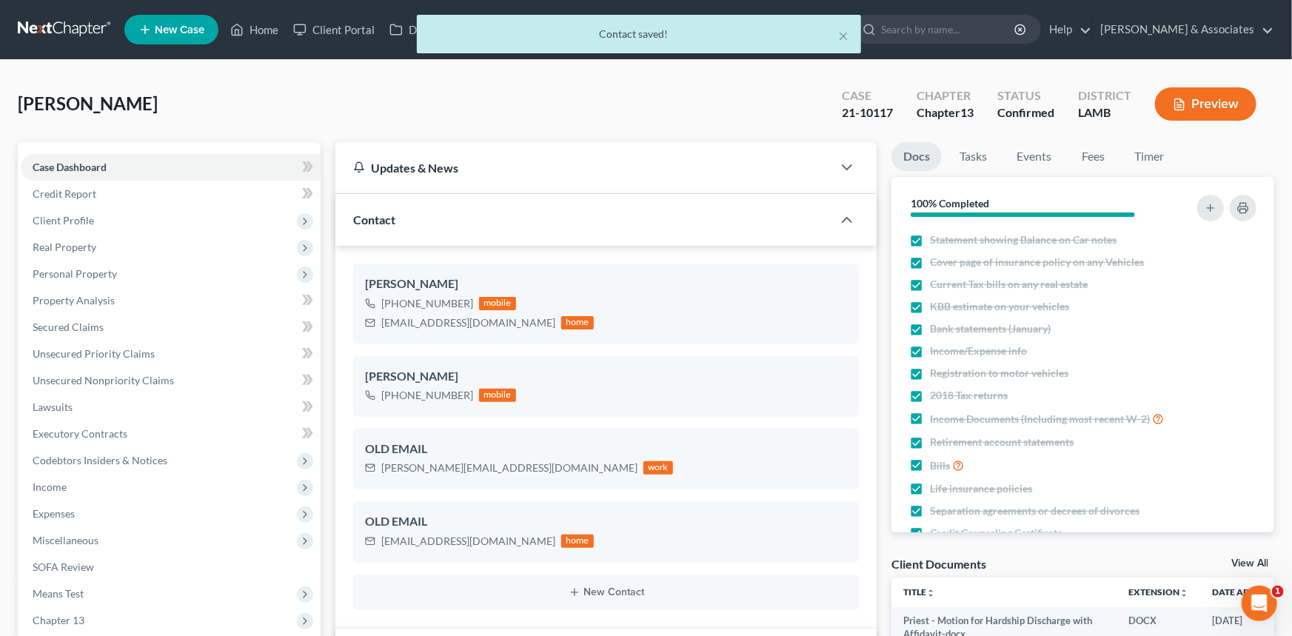
scroll to position [2942, 0]
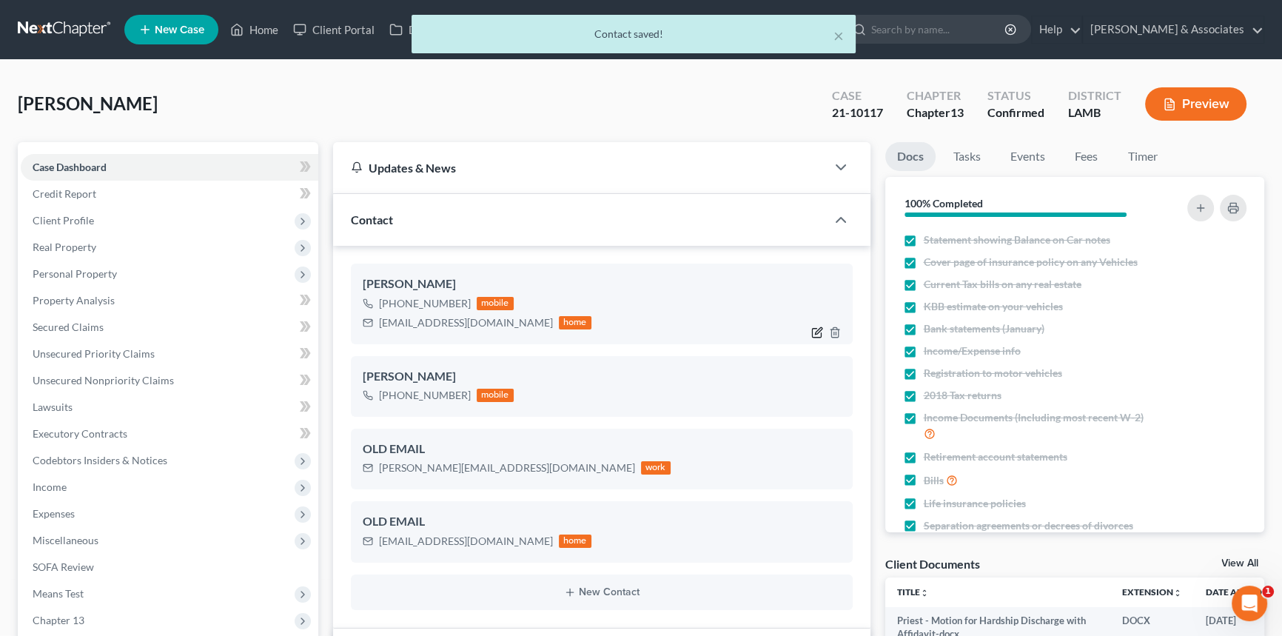
click at [816, 326] on icon "button" at bounding box center [817, 332] width 12 height 12
select select "0"
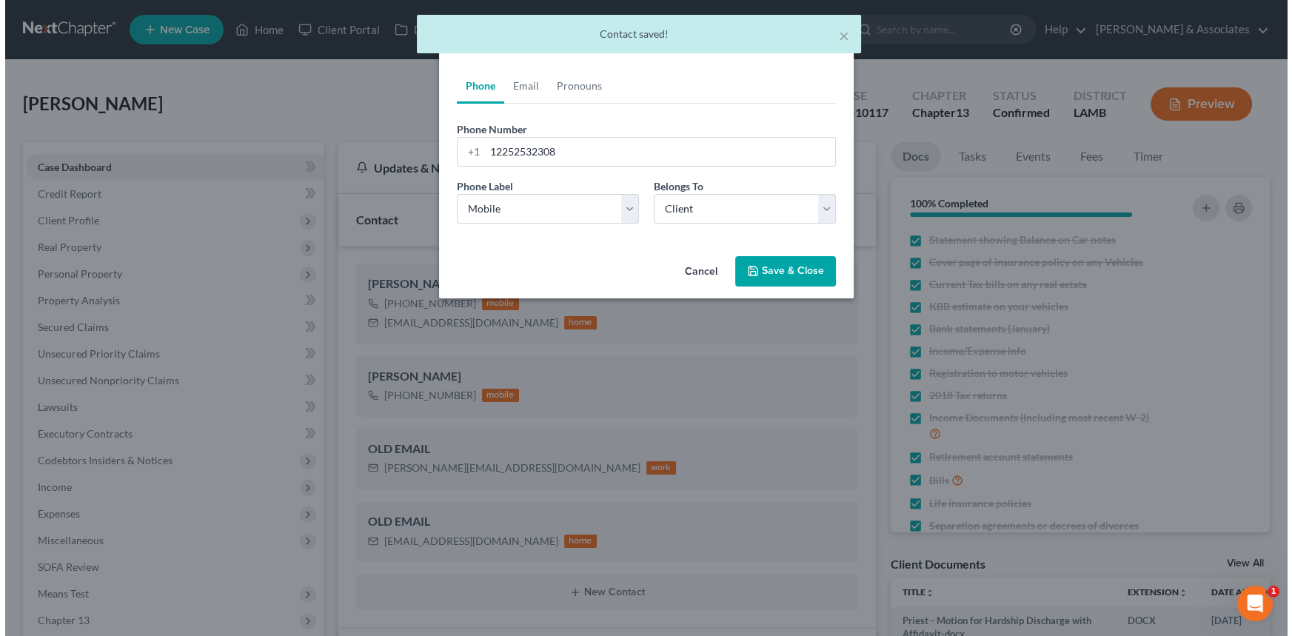
scroll to position [2927, 0]
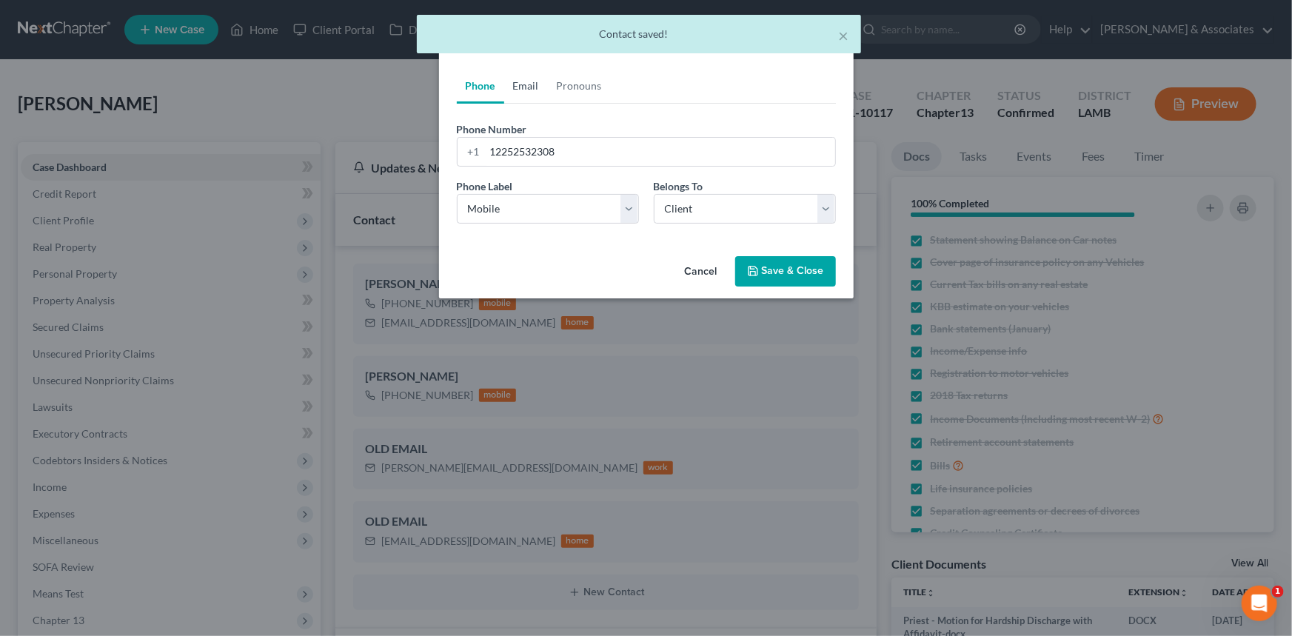
click at [526, 98] on link "Email" at bounding box center [526, 86] width 44 height 36
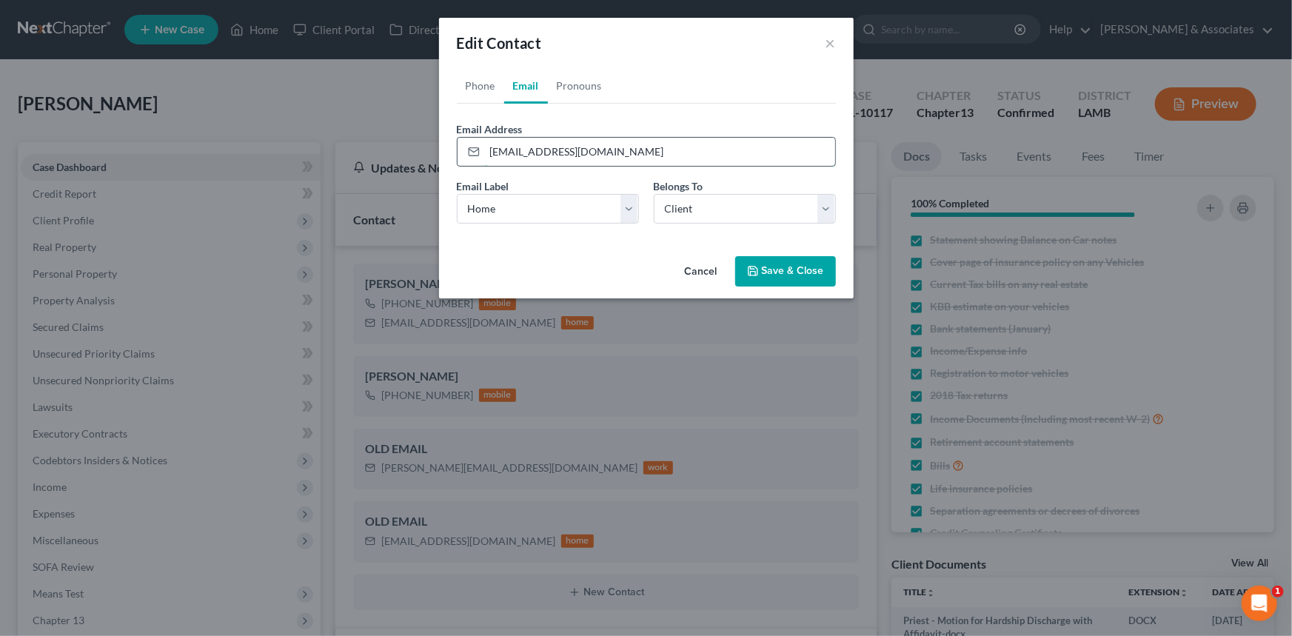
drag, startPoint x: 522, startPoint y: 150, endPoint x: 592, endPoint y: 159, distance: 70.3
click at [594, 158] on input "kpriest34@aol.com" at bounding box center [660, 152] width 350 height 28
type input "kpriest271@gmail.com"
click at [774, 274] on button "Save & Close" at bounding box center [785, 271] width 101 height 31
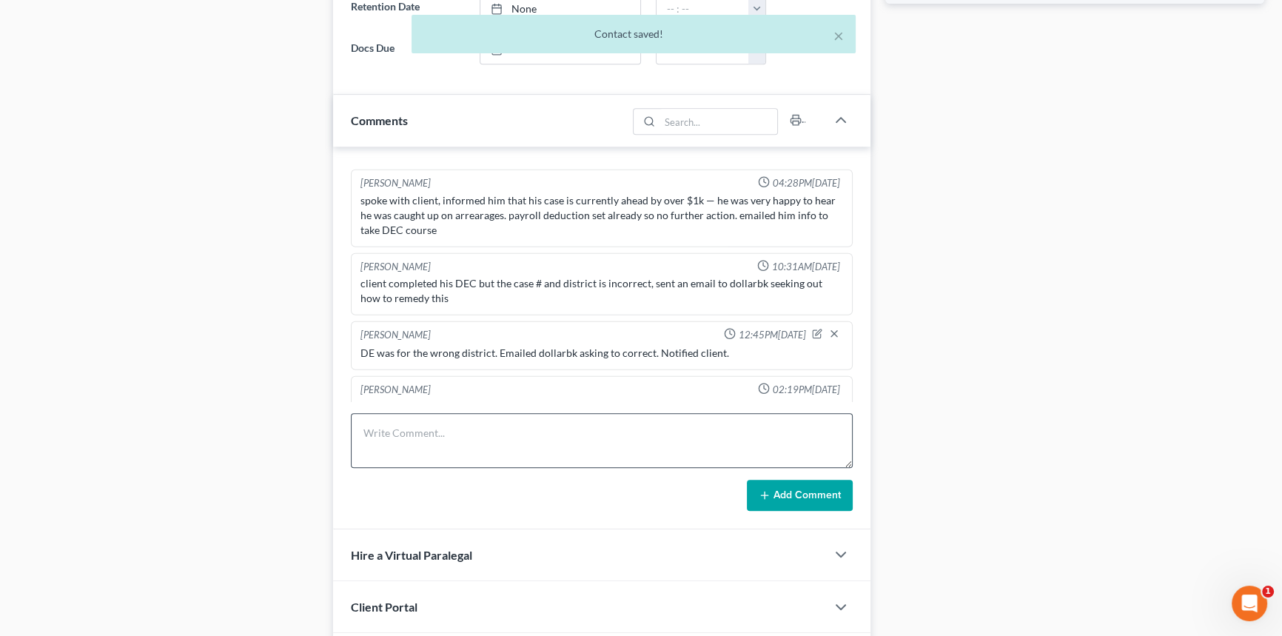
scroll to position [874, 0]
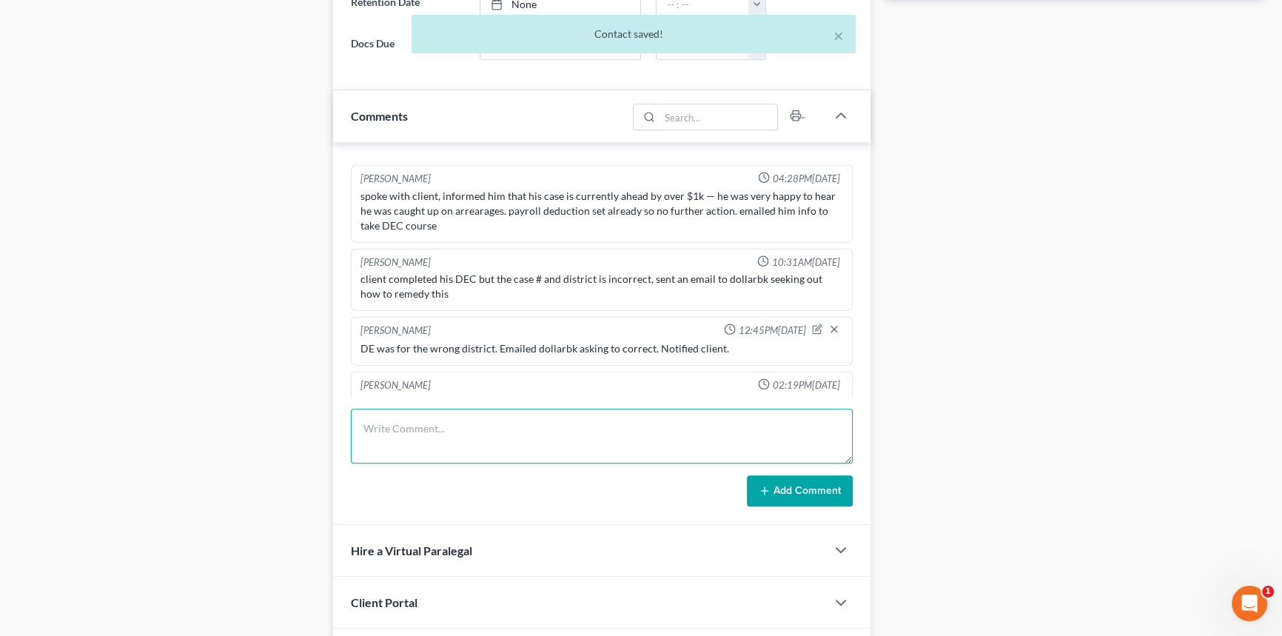
click at [537, 429] on textarea at bounding box center [602, 436] width 502 height 55
type textarea "I"
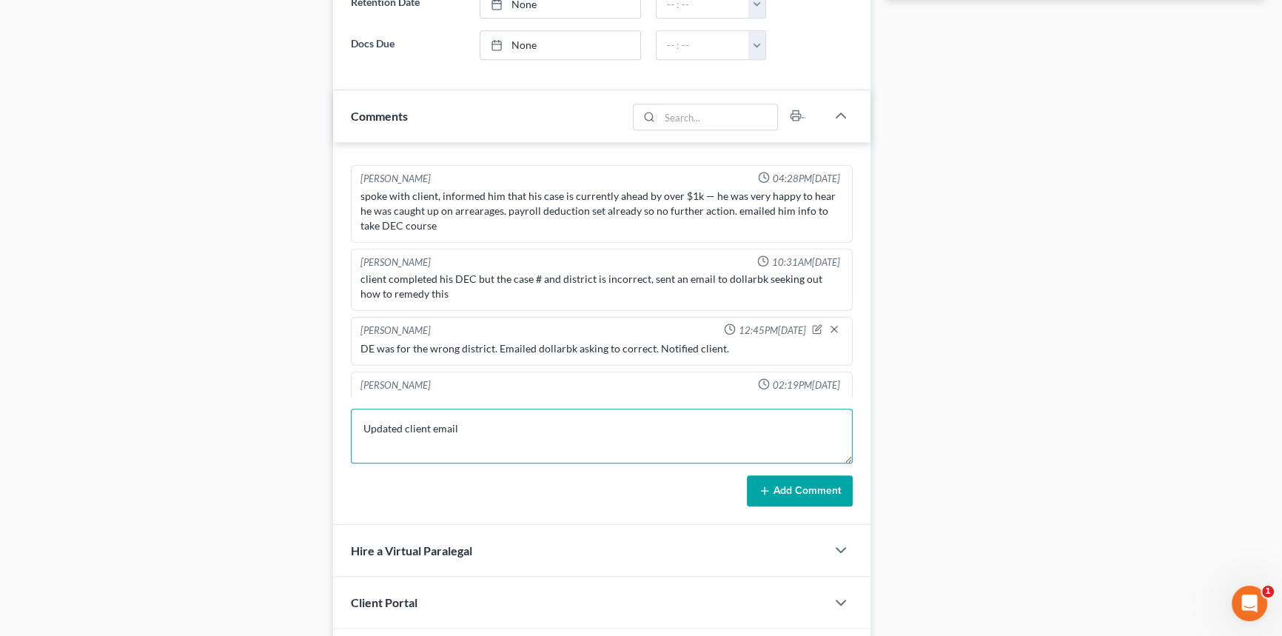
type textarea "Updated client email"
click at [770, 495] on button "Add Comment" at bounding box center [800, 490] width 106 height 31
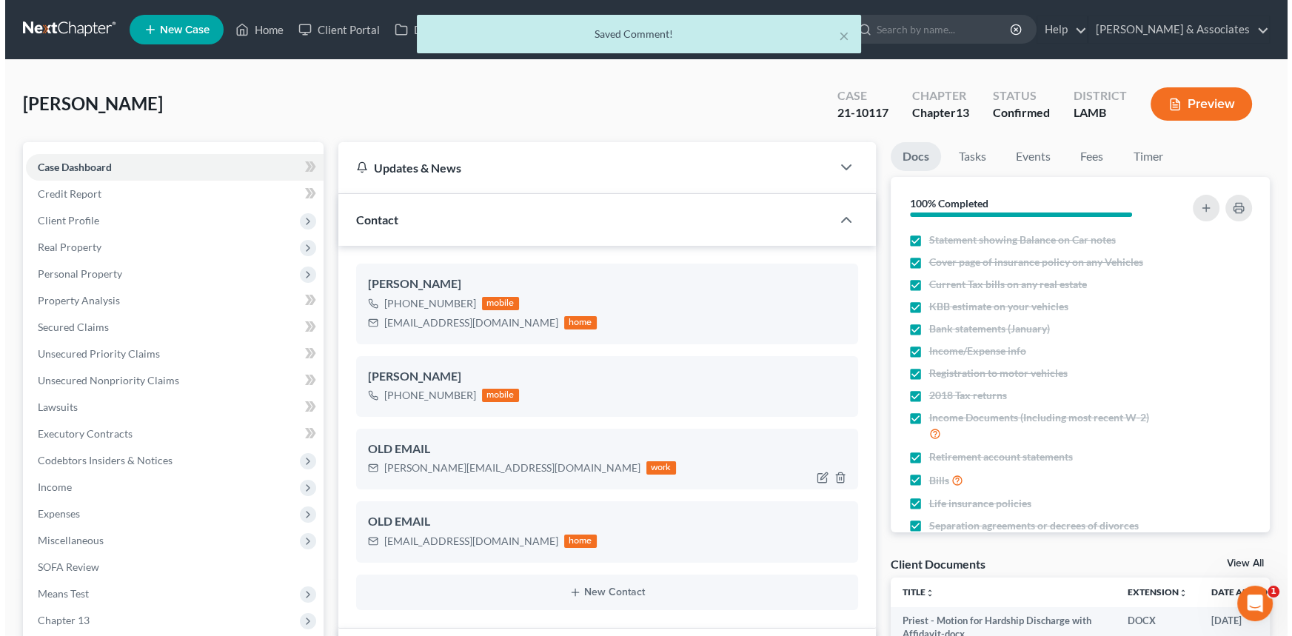
scroll to position [19213, 0]
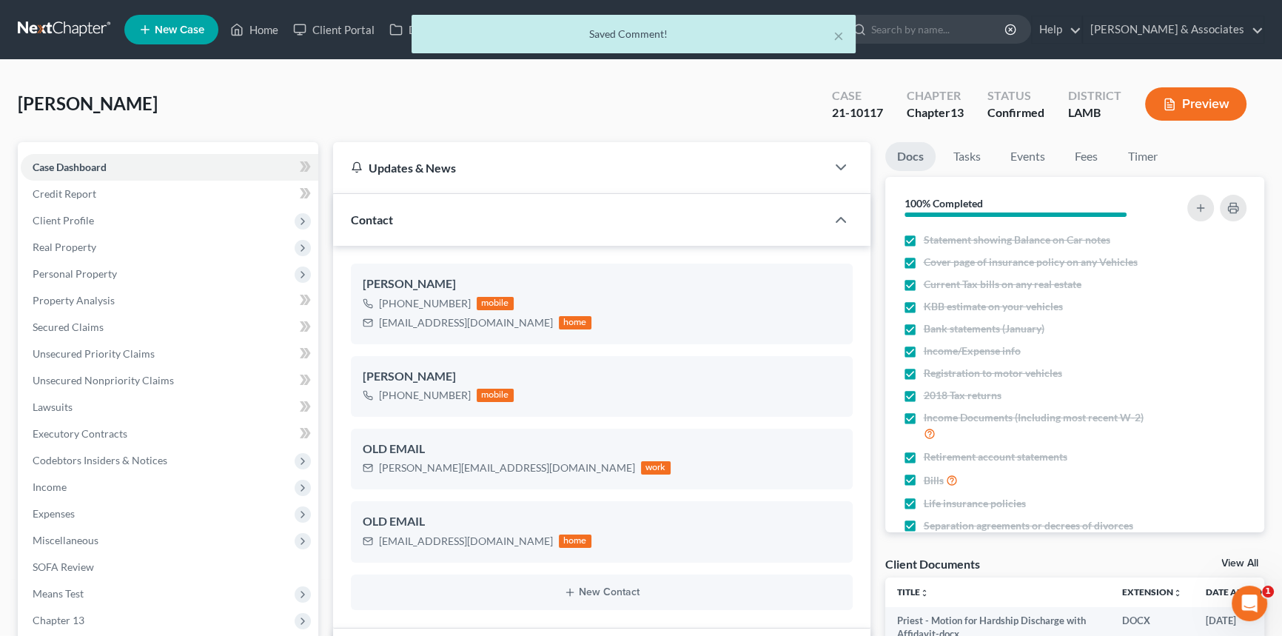
click at [612, 583] on div "New Contact" at bounding box center [602, 593] width 502 height 36
click at [615, 589] on button "New Contact" at bounding box center [602, 592] width 478 height 12
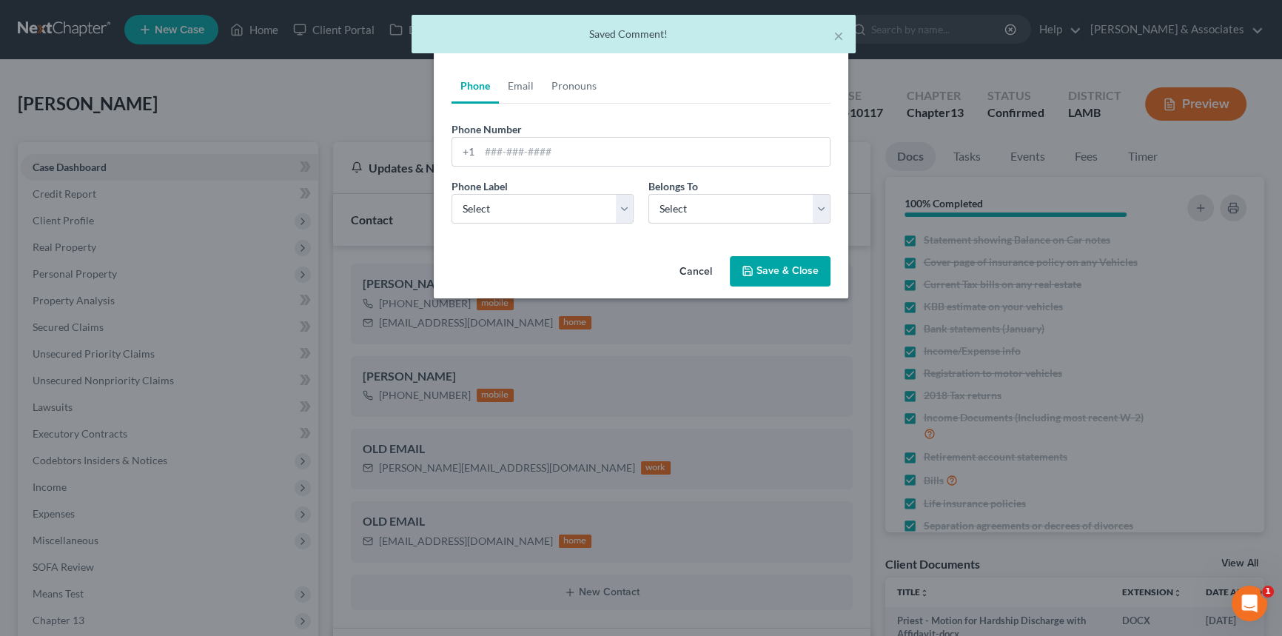
scroll to position [2927, 0]
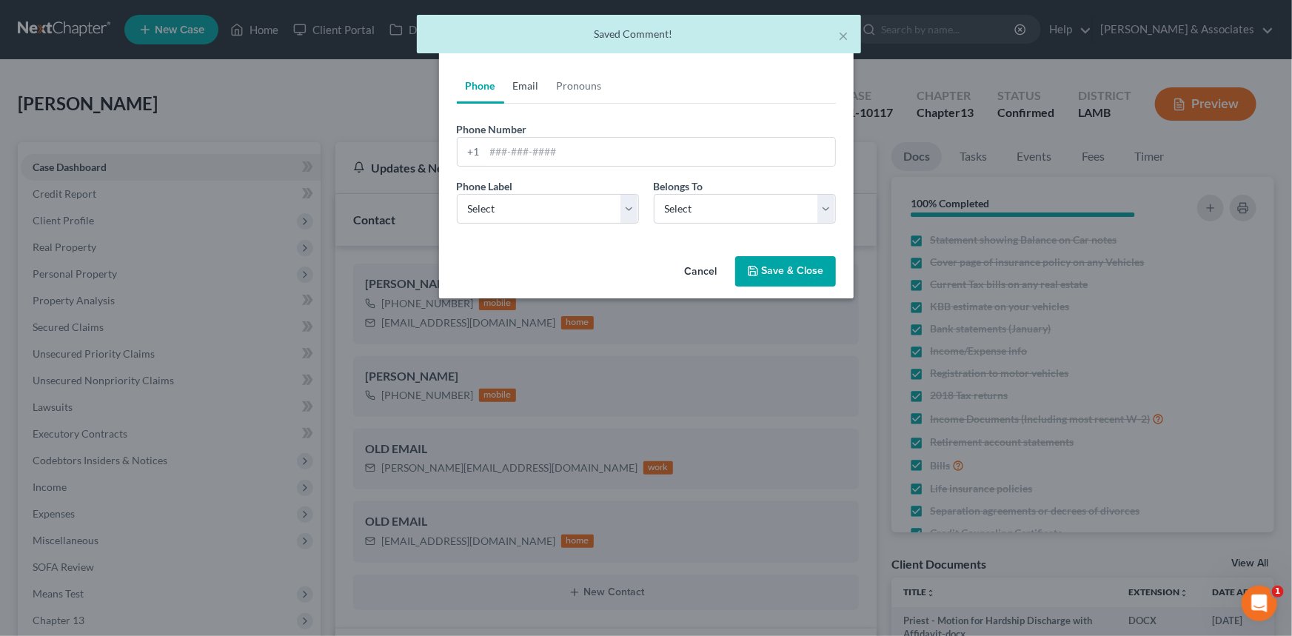
click at [521, 81] on link "Email" at bounding box center [526, 86] width 44 height 36
click at [512, 159] on input "email" at bounding box center [660, 152] width 350 height 28
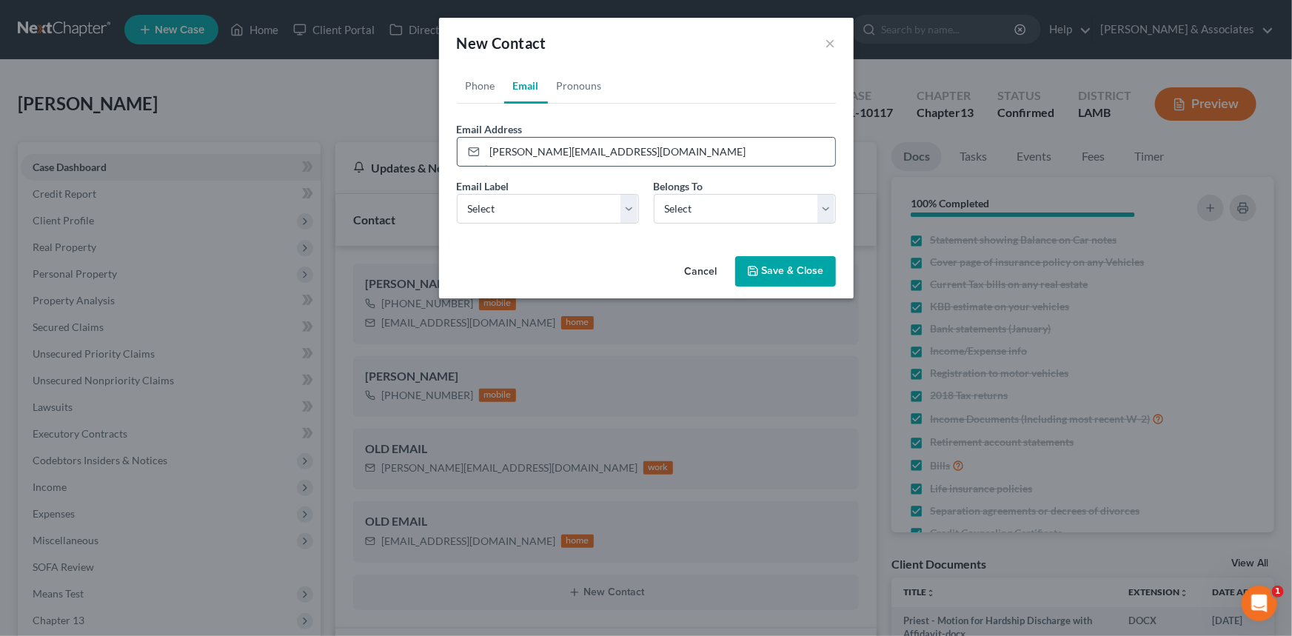
type input "kenny.priest@vertiv.com"
select select "1"
select select "0"
click at [760, 269] on button "Save & Close" at bounding box center [785, 271] width 101 height 31
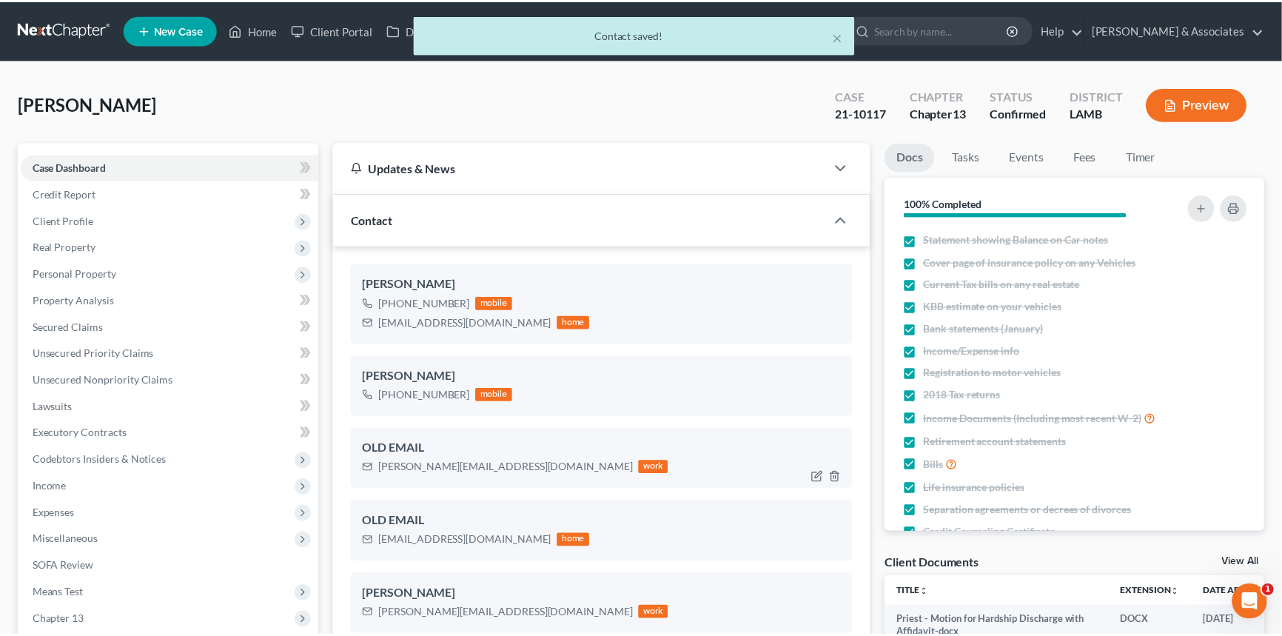
scroll to position [2942, 0]
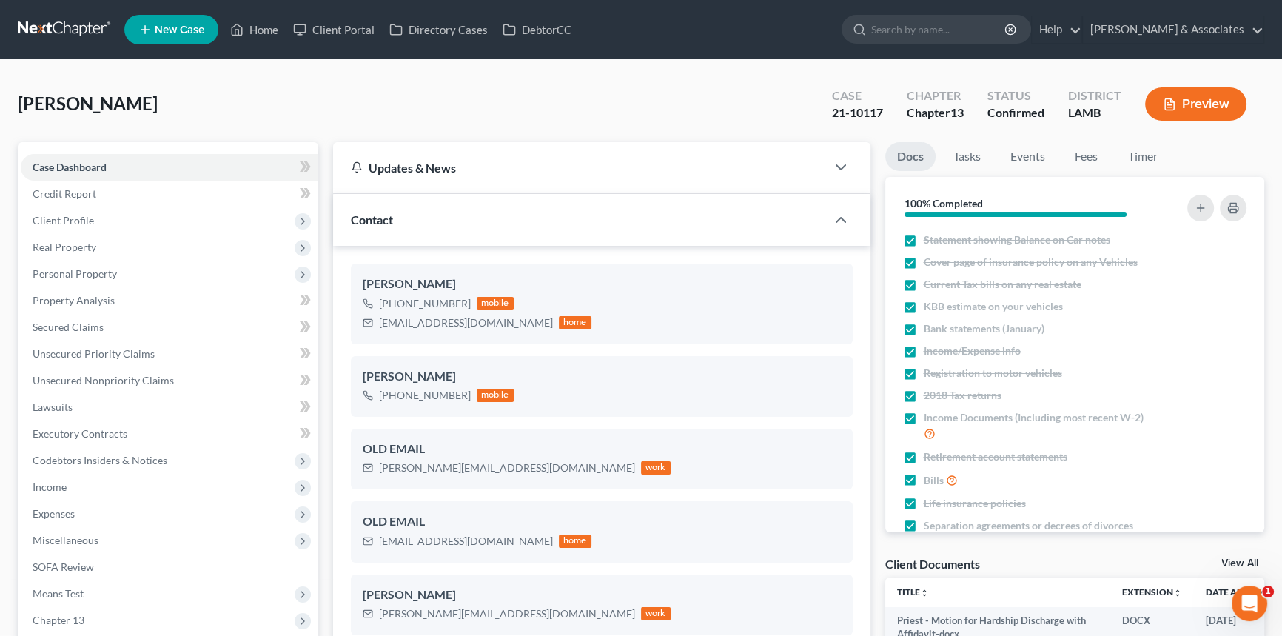
drag, startPoint x: 75, startPoint y: 30, endPoint x: 90, endPoint y: 33, distance: 15.1
click at [75, 30] on link at bounding box center [65, 29] width 95 height 27
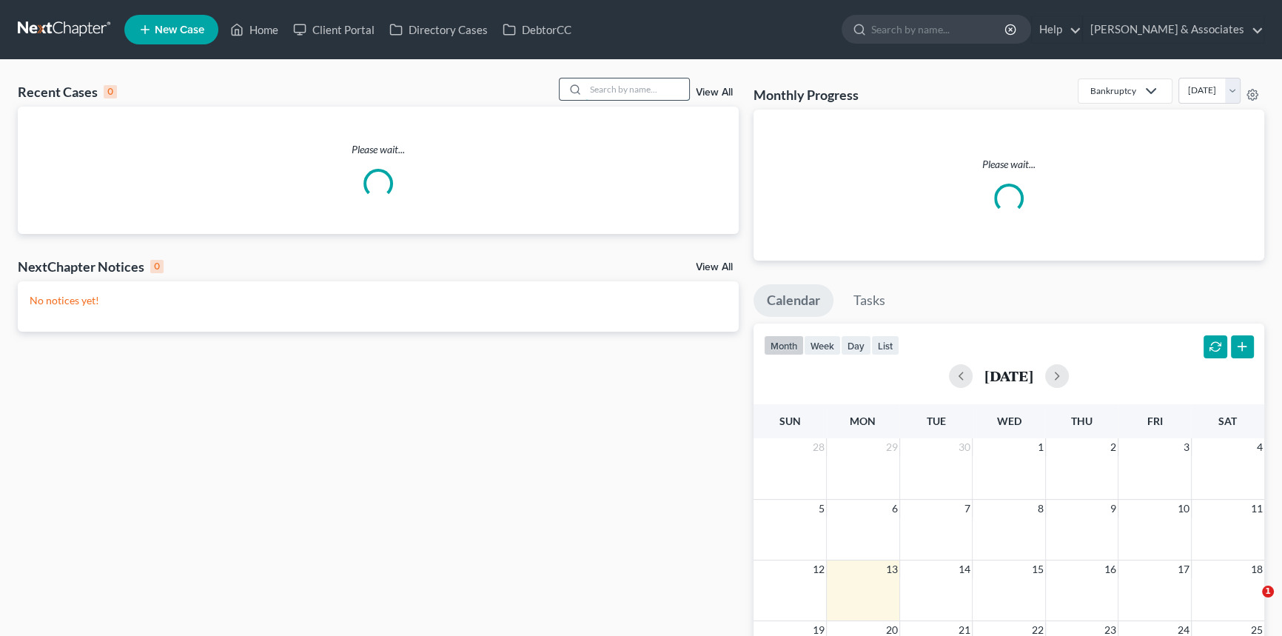
click at [586, 89] on input "search" at bounding box center [638, 88] width 104 height 21
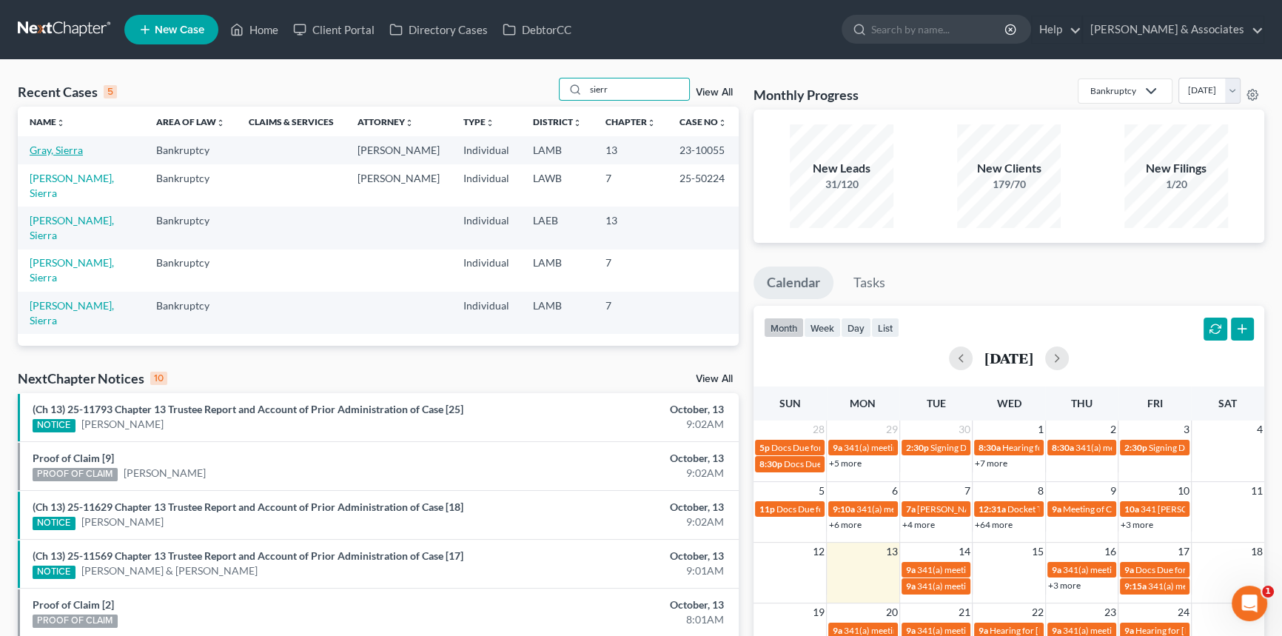
click at [51, 150] on link "Gray, Sierra" at bounding box center [56, 150] width 53 height 13
click at [622, 87] on input "sierr" at bounding box center [638, 88] width 104 height 21
type input "fey"
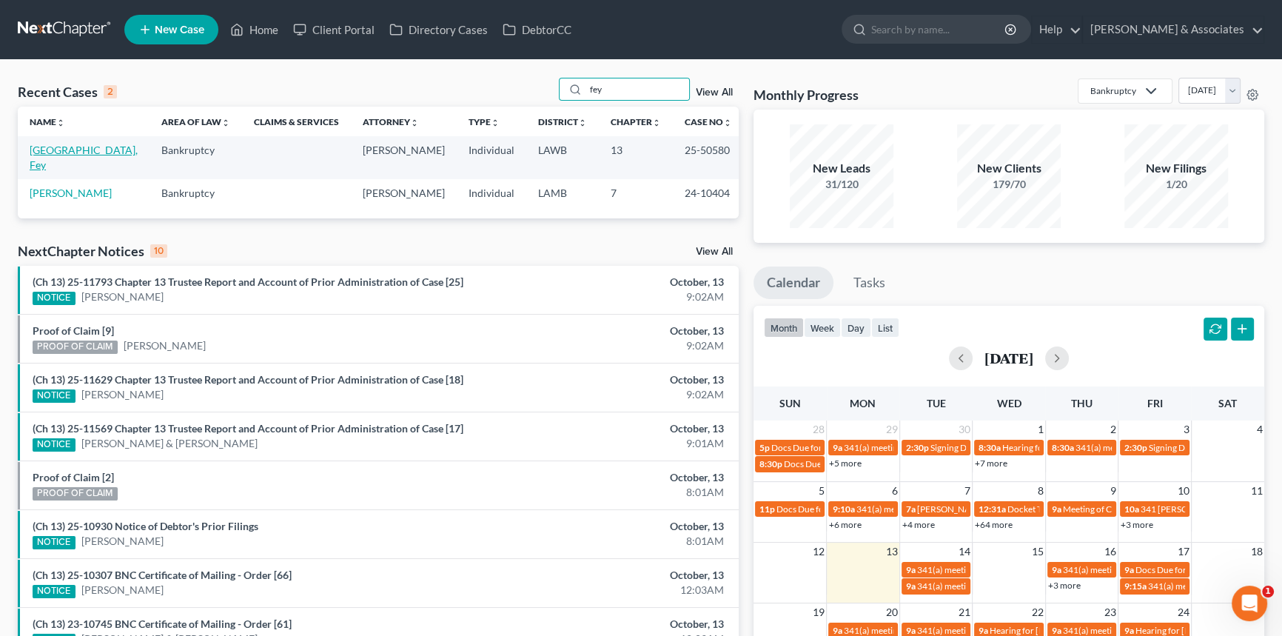
click at [73, 147] on link "Calais, Fey" at bounding box center [84, 157] width 108 height 27
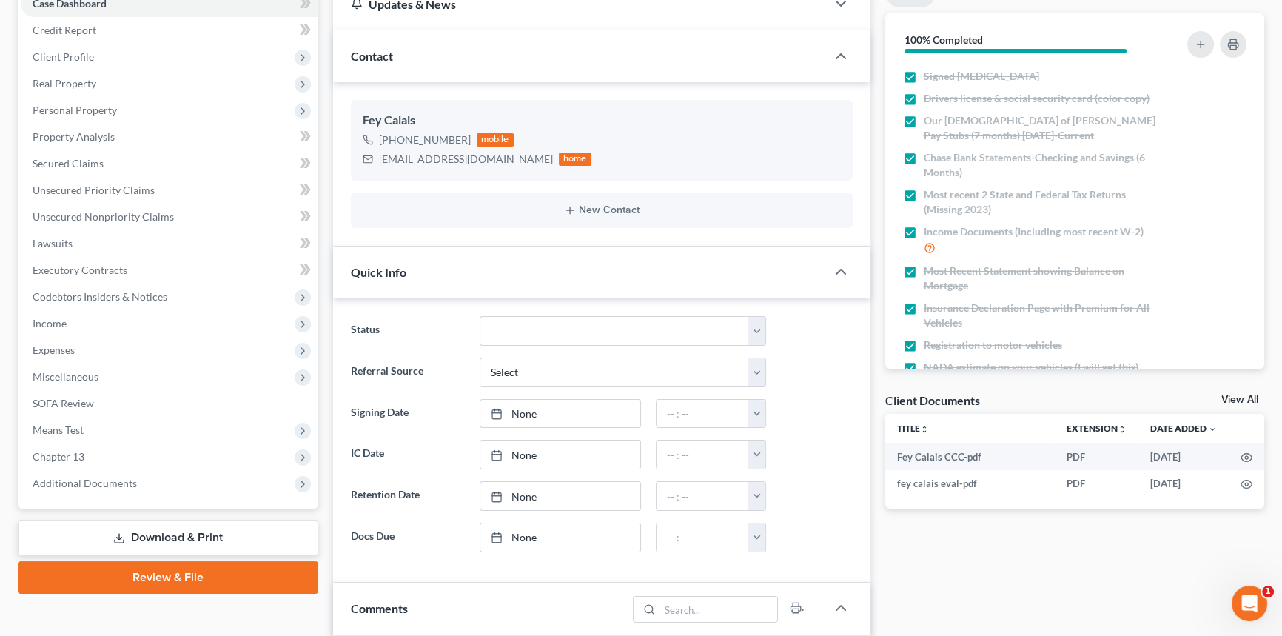
scroll to position [201, 0]
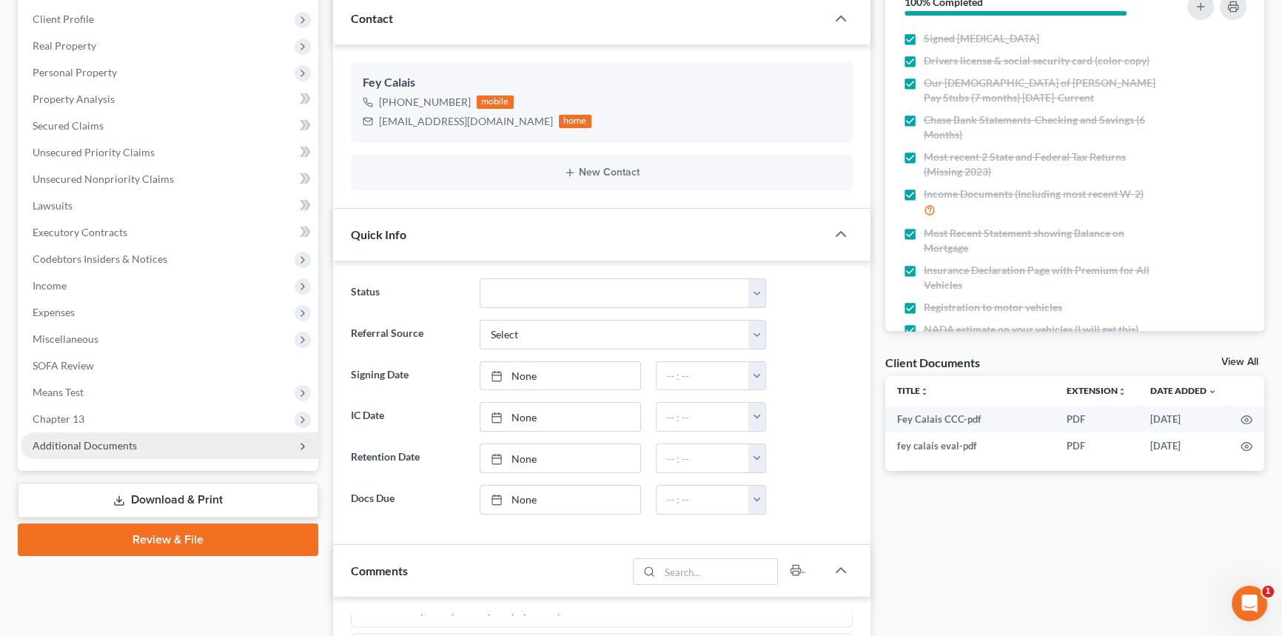
click at [99, 452] on span "Additional Documents" at bounding box center [170, 445] width 298 height 27
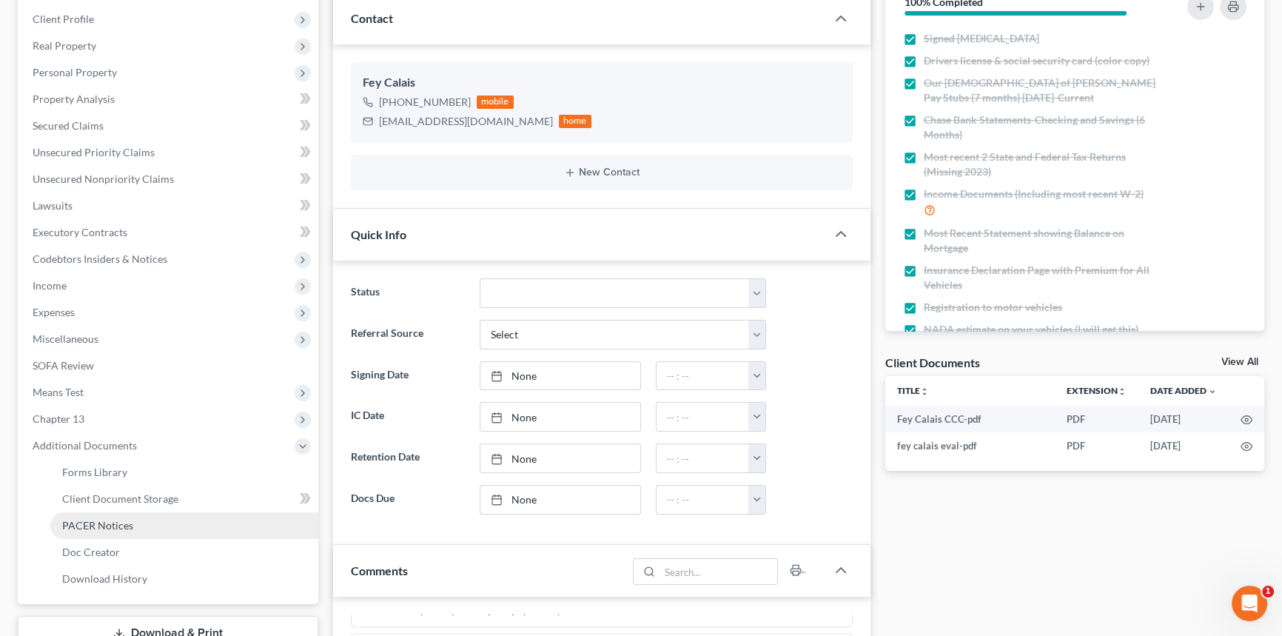
click at [119, 521] on span "PACER Notices" at bounding box center [97, 525] width 71 height 13
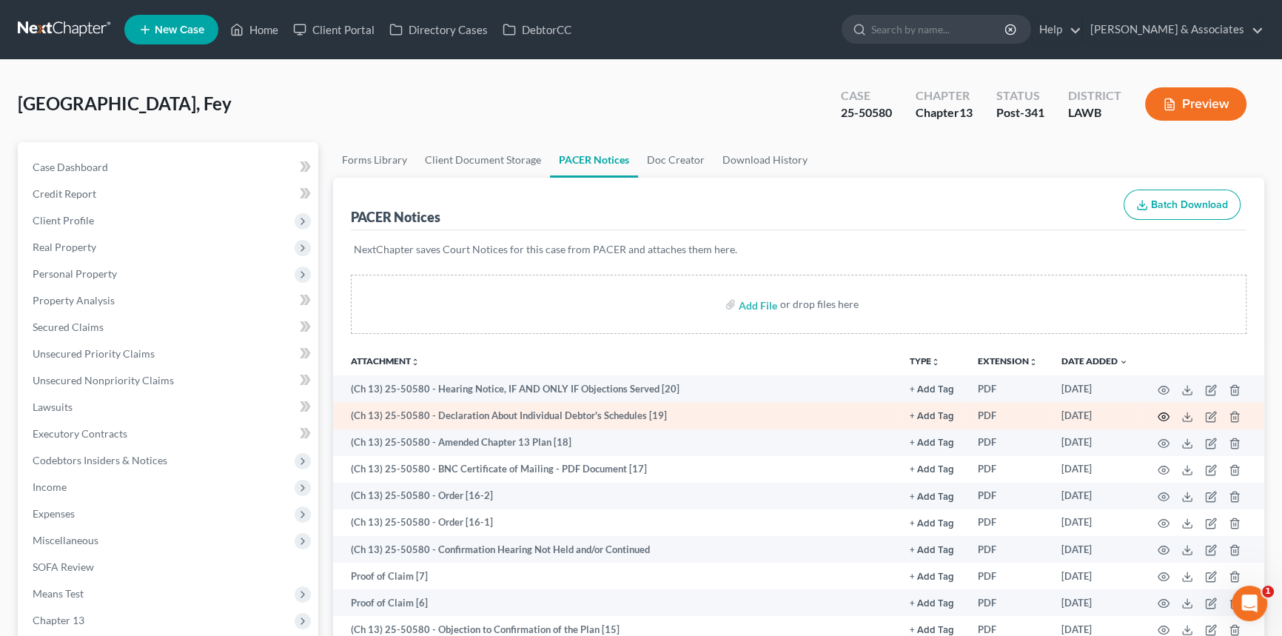
click at [1167, 416] on icon "button" at bounding box center [1164, 417] width 12 height 12
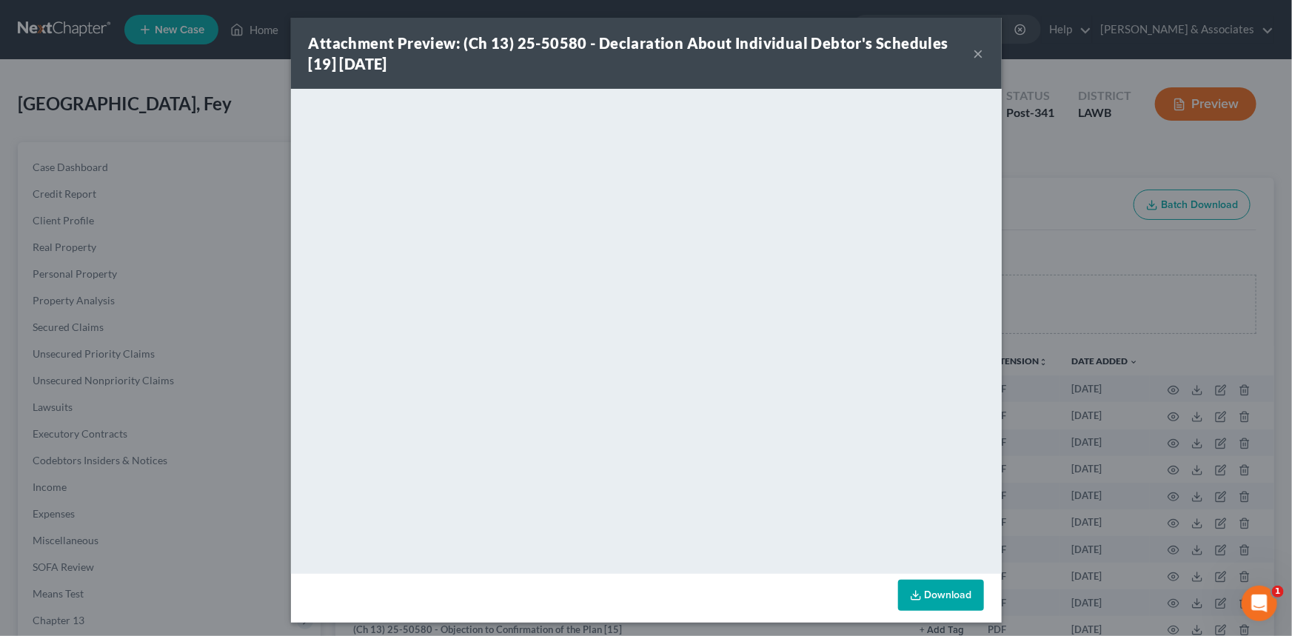
click at [976, 53] on button "×" at bounding box center [979, 53] width 10 height 18
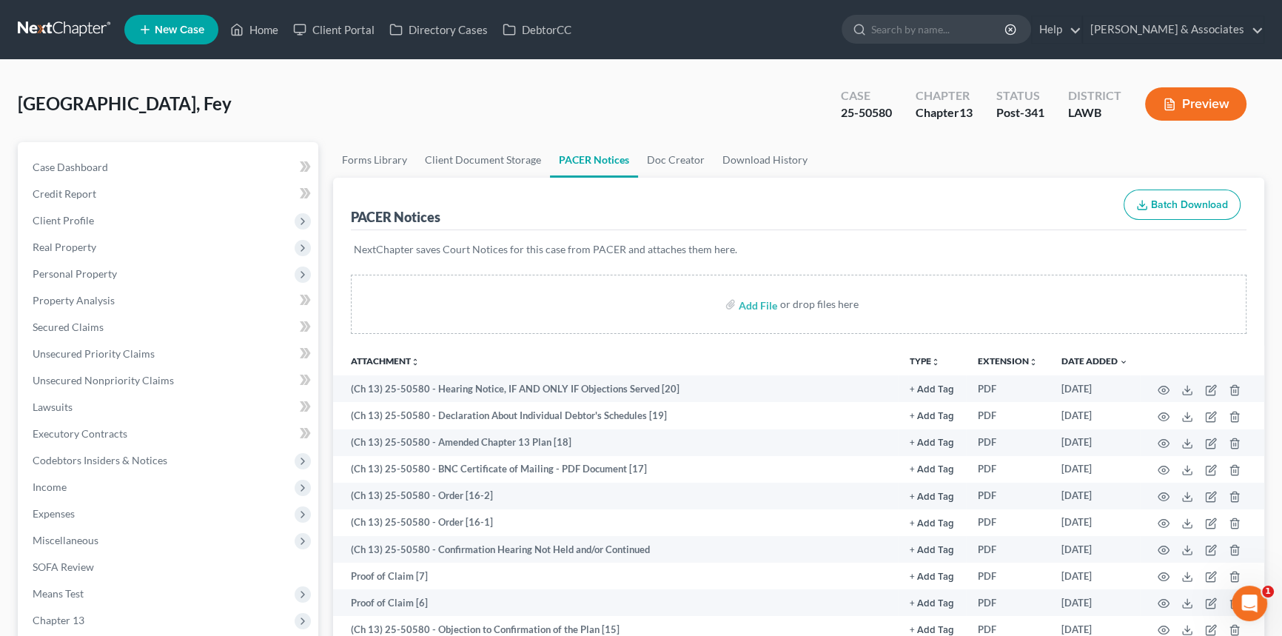
click at [64, 37] on link at bounding box center [65, 29] width 95 height 27
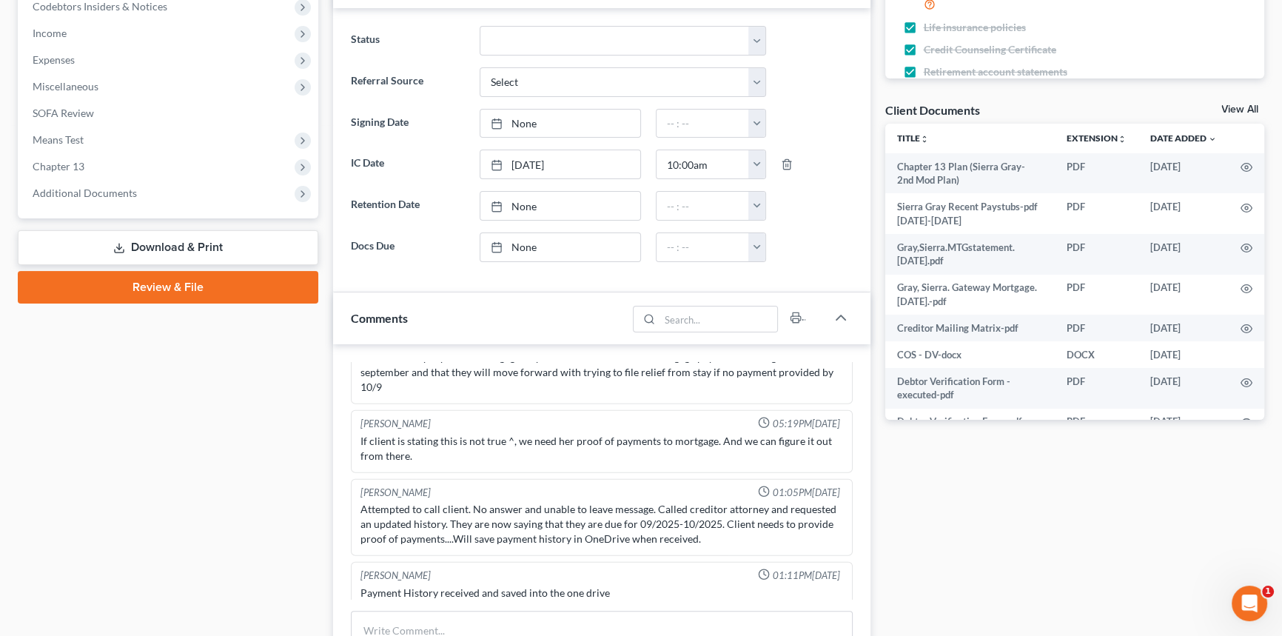
scroll to position [471, 0]
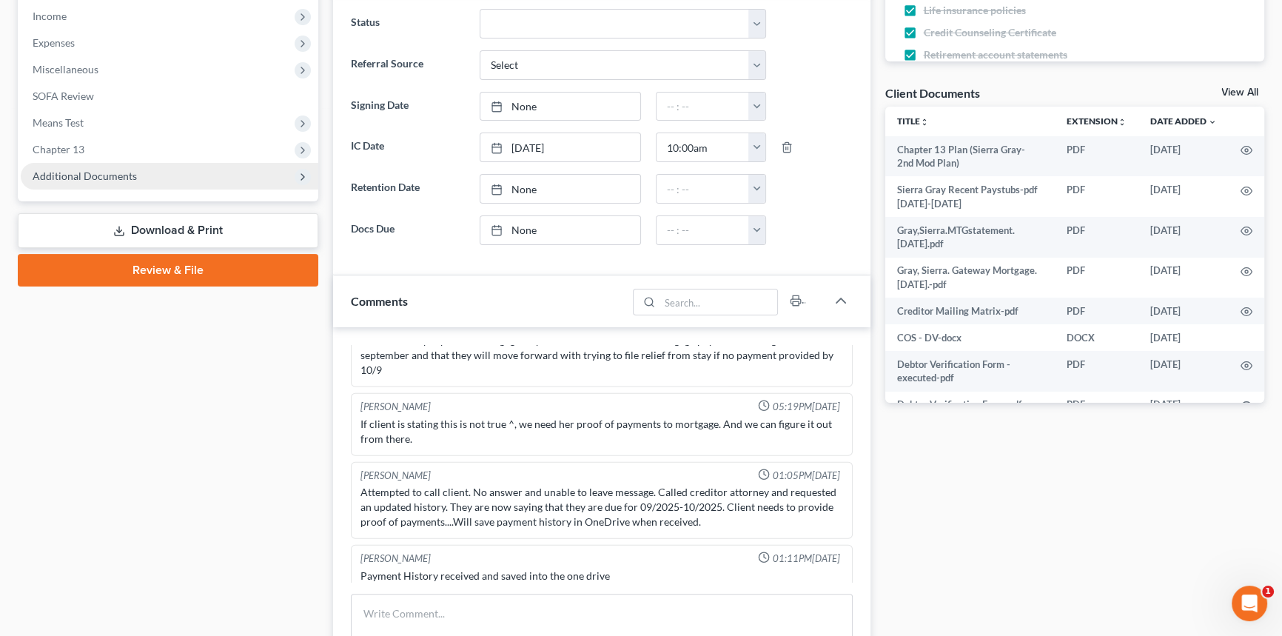
click at [147, 178] on span "Additional Documents" at bounding box center [170, 176] width 298 height 27
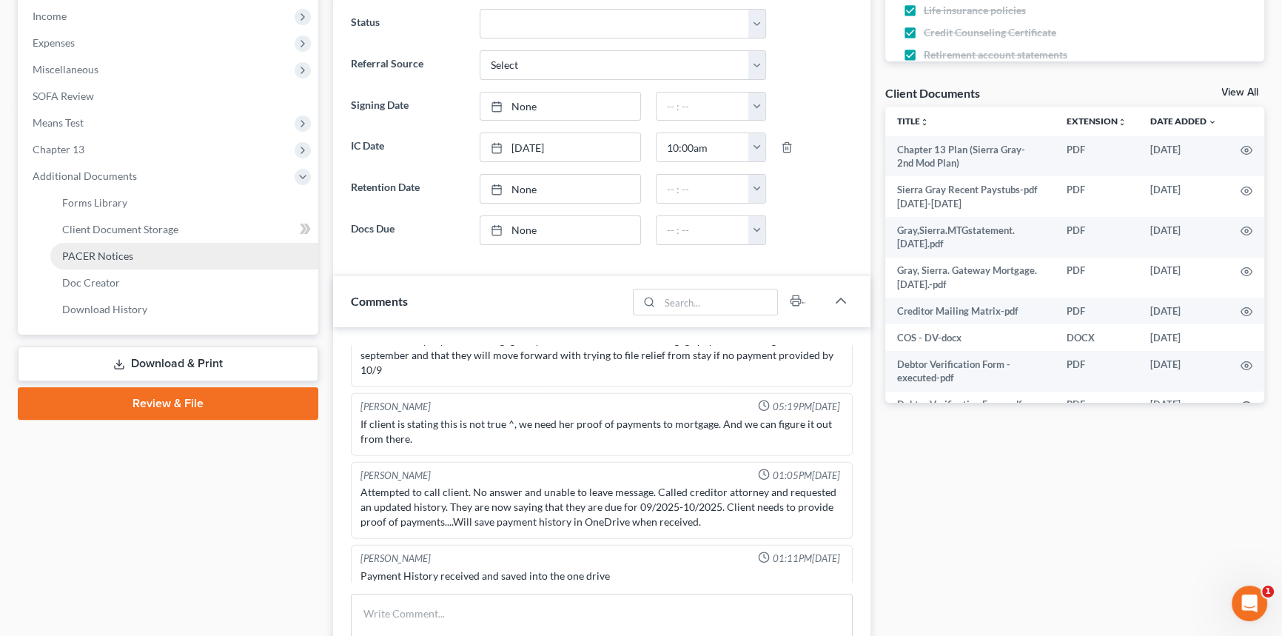
click at [124, 252] on span "PACER Notices" at bounding box center [97, 256] width 71 height 13
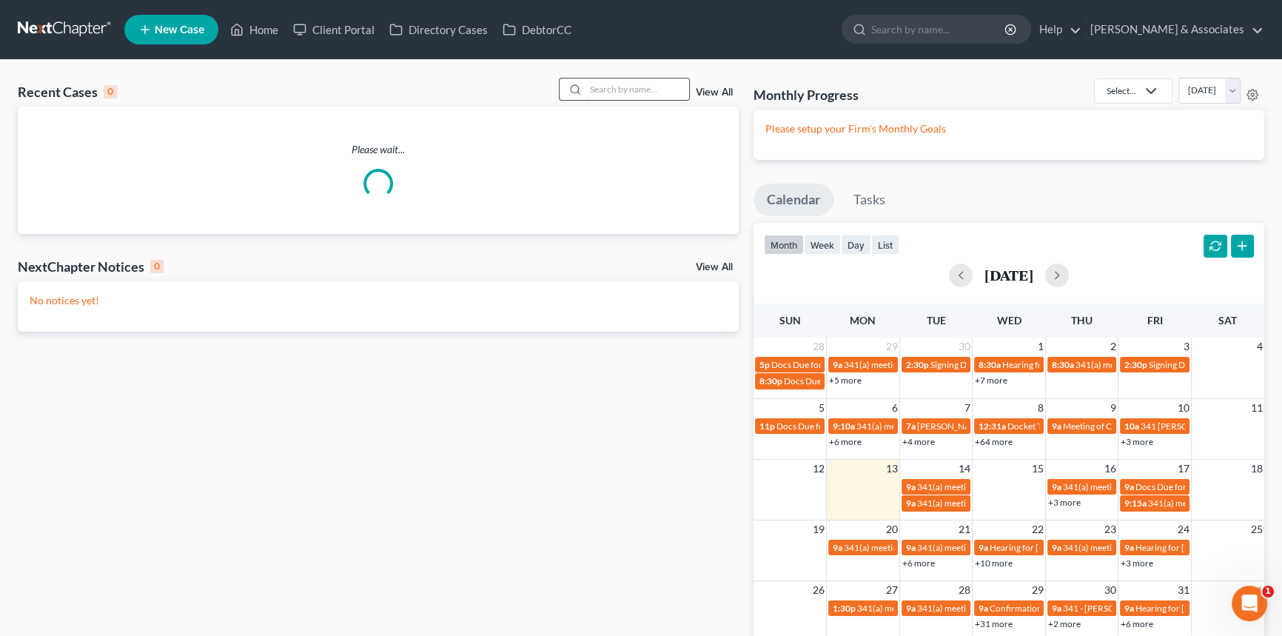
click at [640, 98] on input "search" at bounding box center [638, 88] width 104 height 21
type input "[PERSON_NAME]"
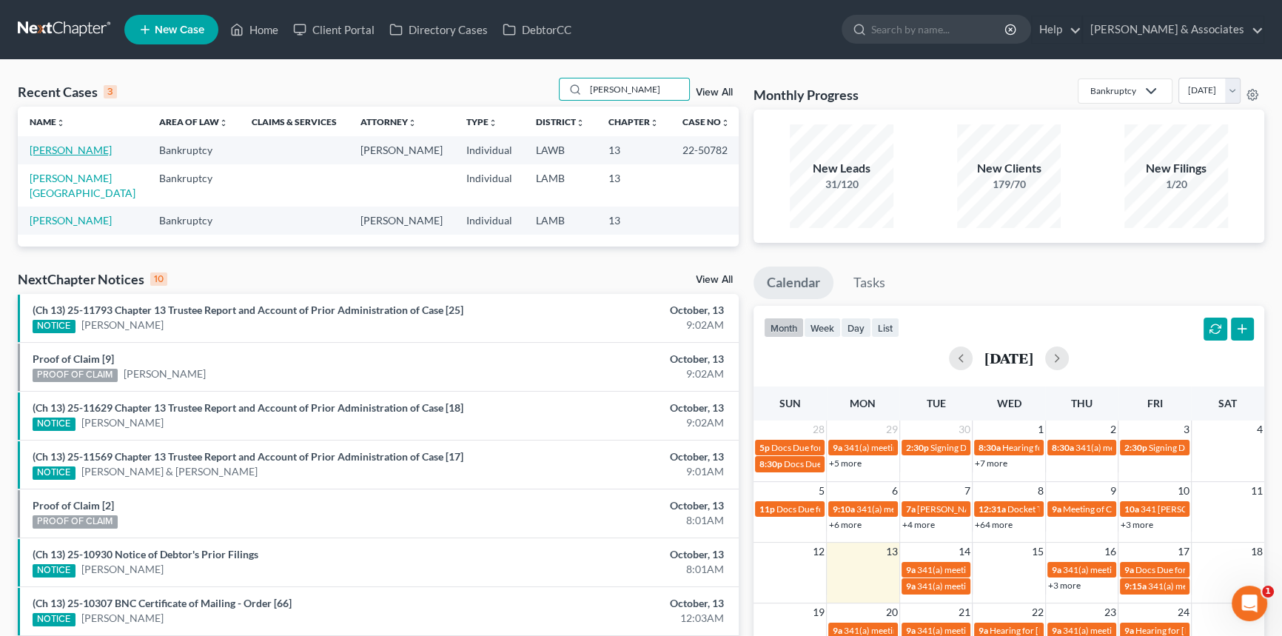
click at [59, 150] on link "[PERSON_NAME]" at bounding box center [71, 150] width 82 height 13
click at [718, 275] on link "View All" at bounding box center [714, 280] width 37 height 10
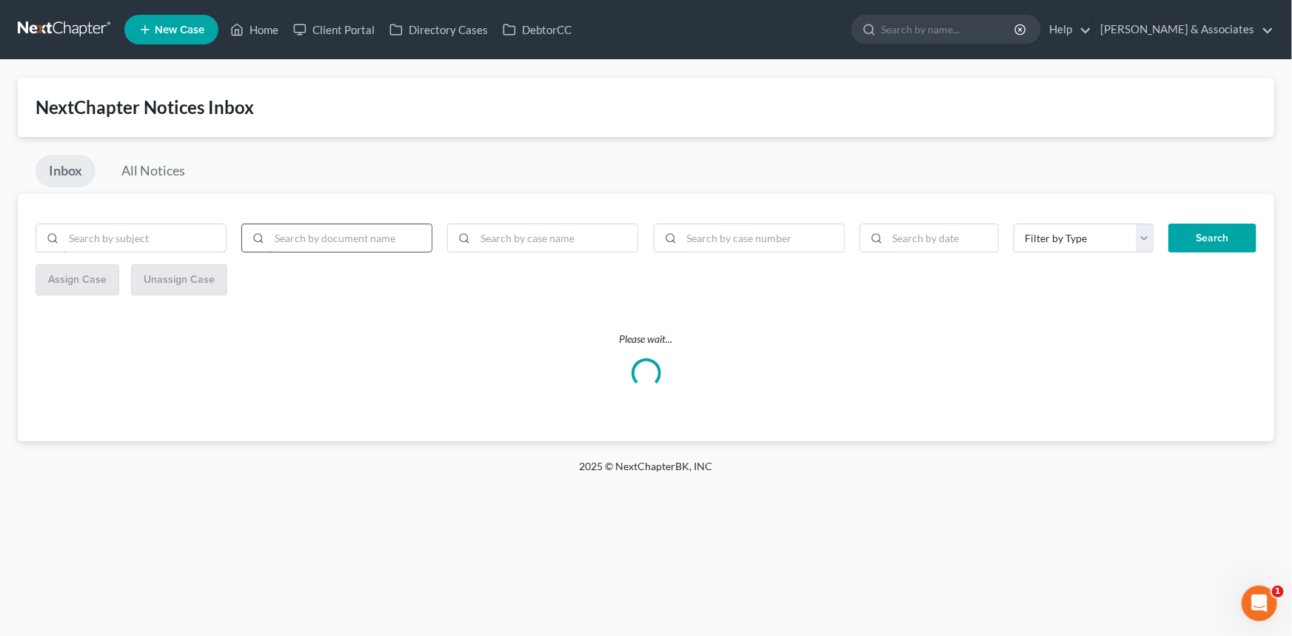
click at [162, 234] on input "search" at bounding box center [145, 238] width 162 height 28
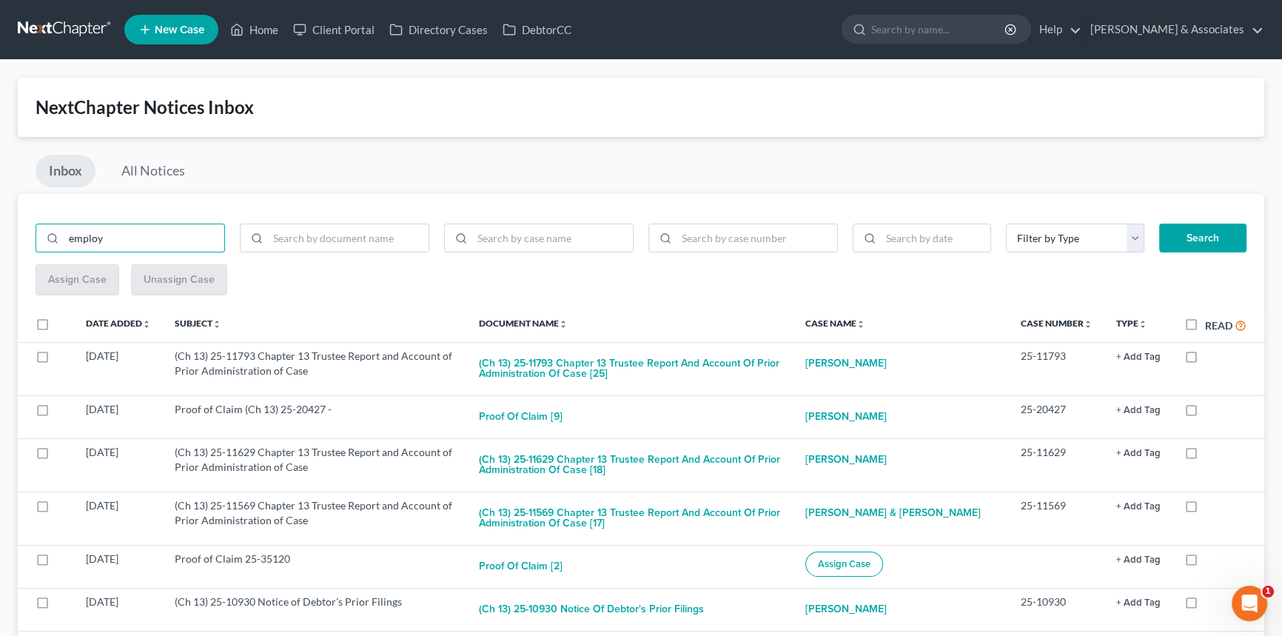
click at [1159, 224] on button "Search" at bounding box center [1202, 239] width 87 height 30
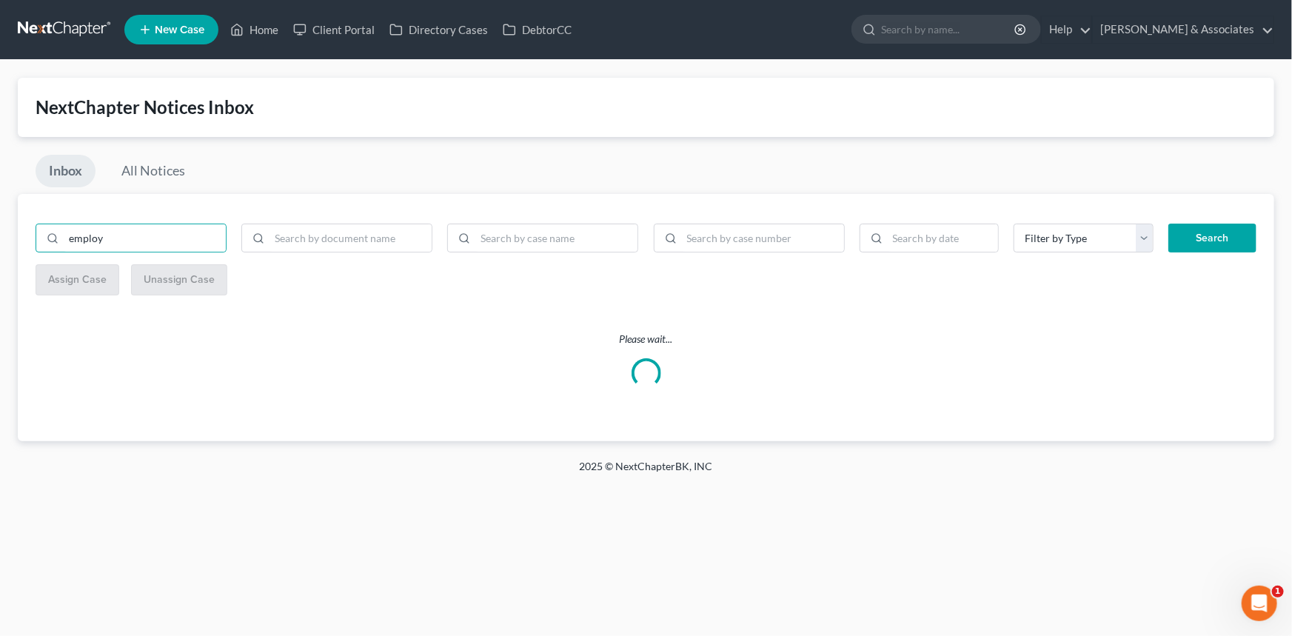
click at [609, 151] on div "NextChapter Notices Inbox Inbox All Notices employ Filter by Type A-EDEC A-Pay …" at bounding box center [646, 260] width 1256 height 364
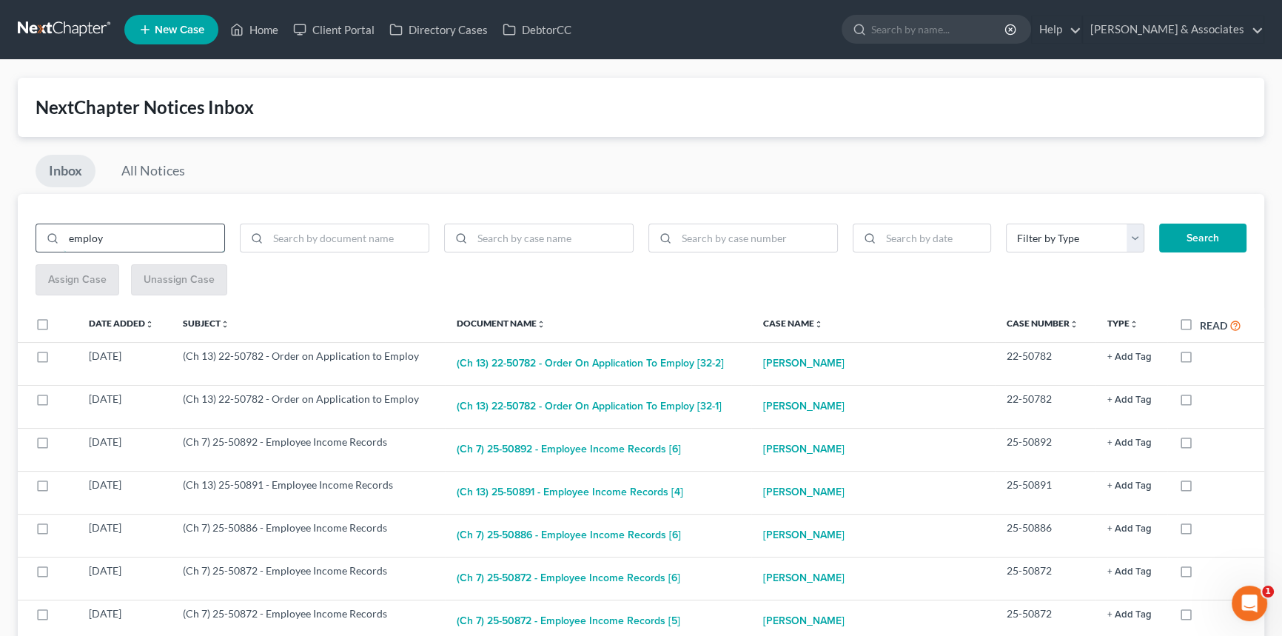
click at [67, 237] on input "employ" at bounding box center [144, 238] width 161 height 28
type input "application to employ"
click at [1159, 224] on button "Search" at bounding box center [1202, 239] width 87 height 30
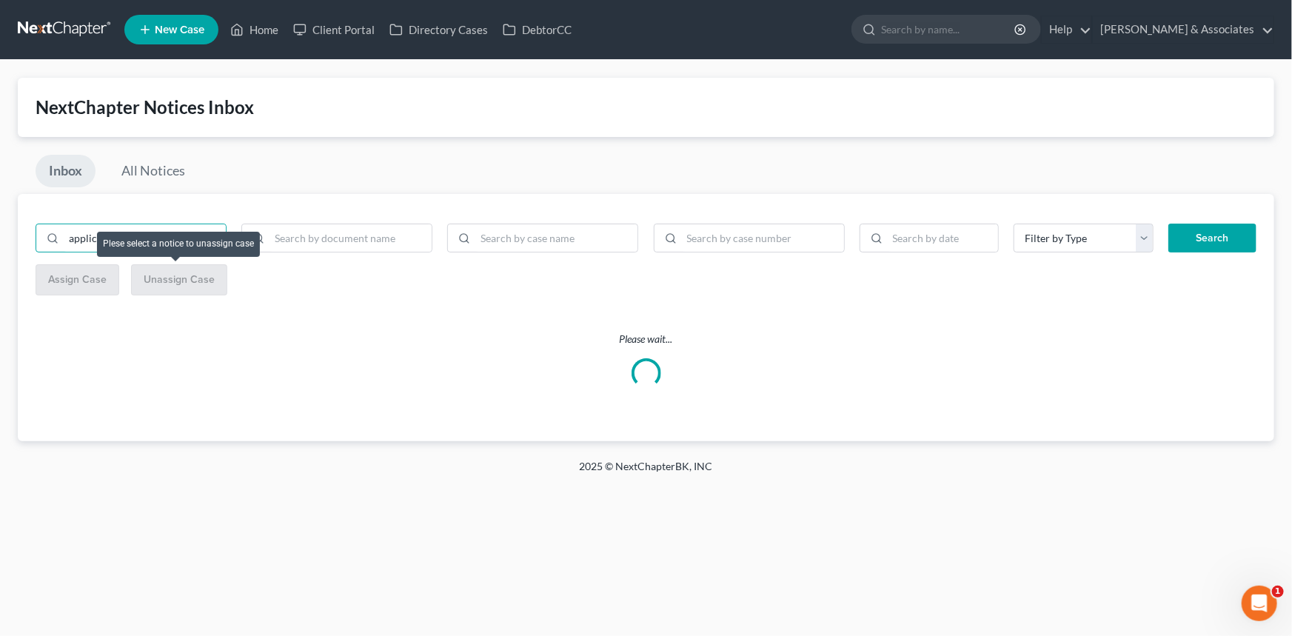
click at [854, 170] on div "Inbox All Notices" at bounding box center [646, 174] width 1256 height 39
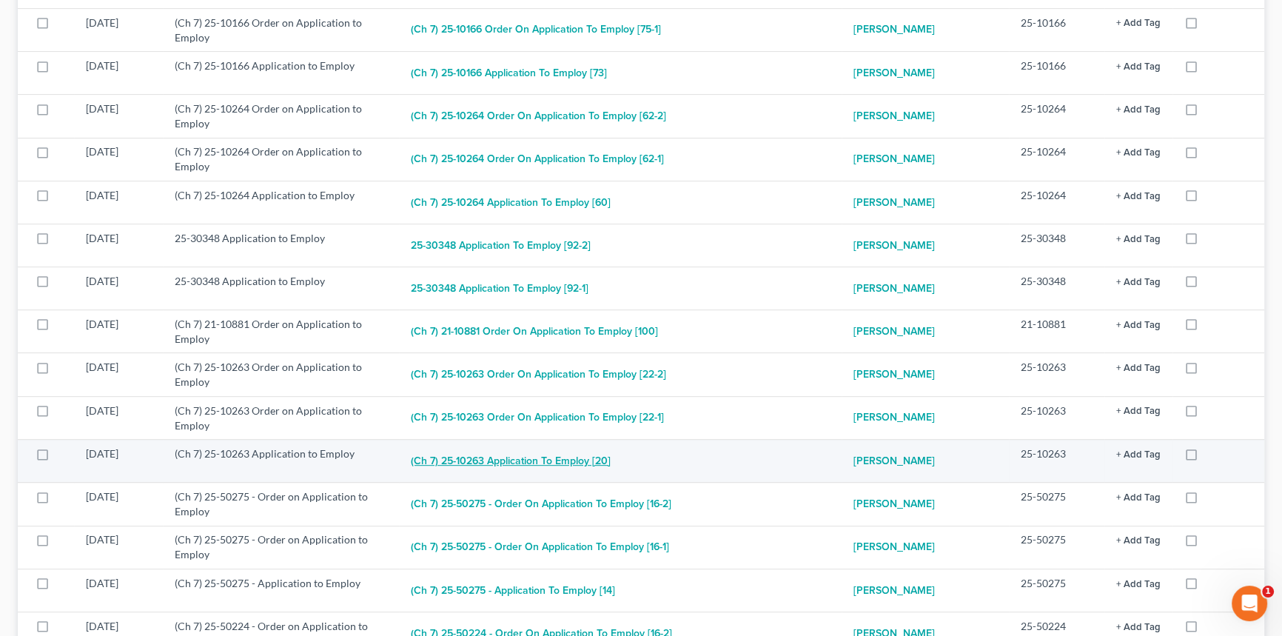
scroll to position [942, 0]
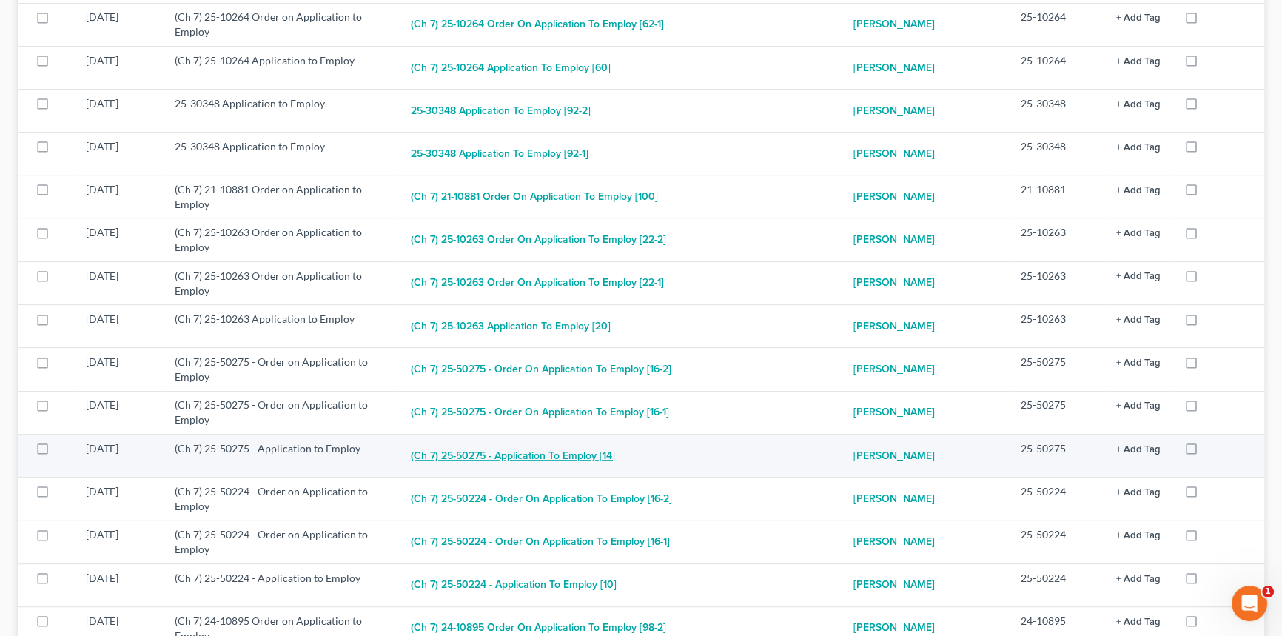
drag, startPoint x: 517, startPoint y: 447, endPoint x: 488, endPoint y: 449, distance: 29.0
drag, startPoint x: 488, startPoint y: 449, endPoint x: 924, endPoint y: 453, distance: 436.1
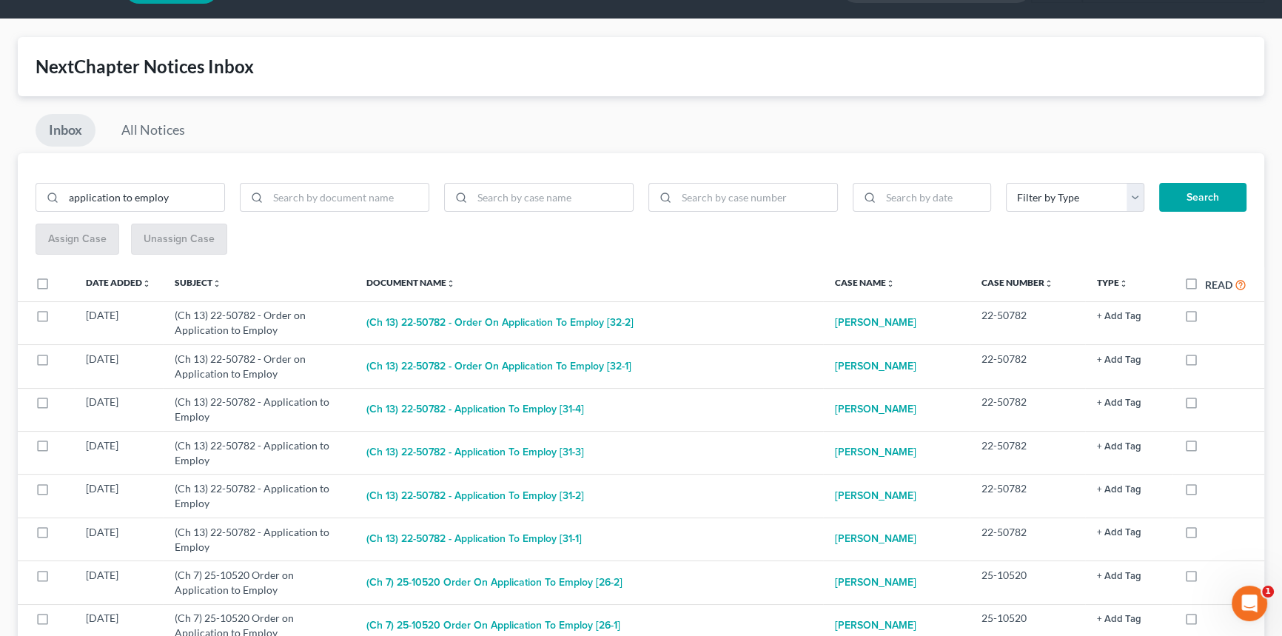
scroll to position [0, 0]
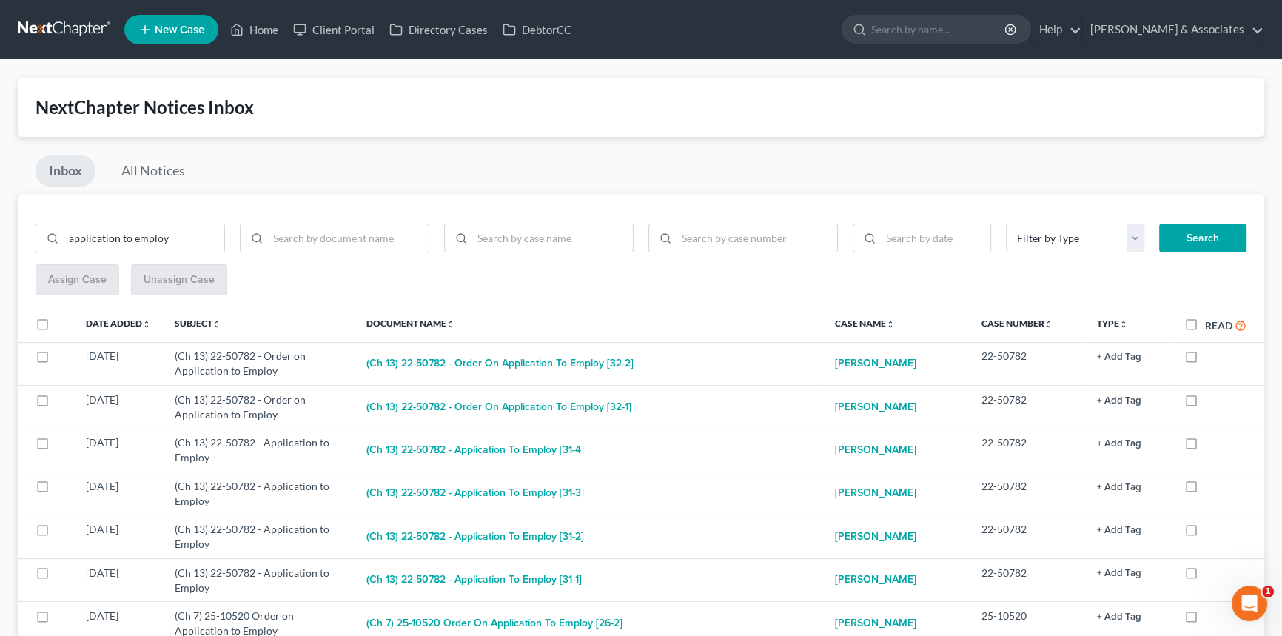
drag, startPoint x: 96, startPoint y: 19, endPoint x: 148, endPoint y: 44, distance: 57.3
click at [96, 19] on link at bounding box center [65, 29] width 95 height 27
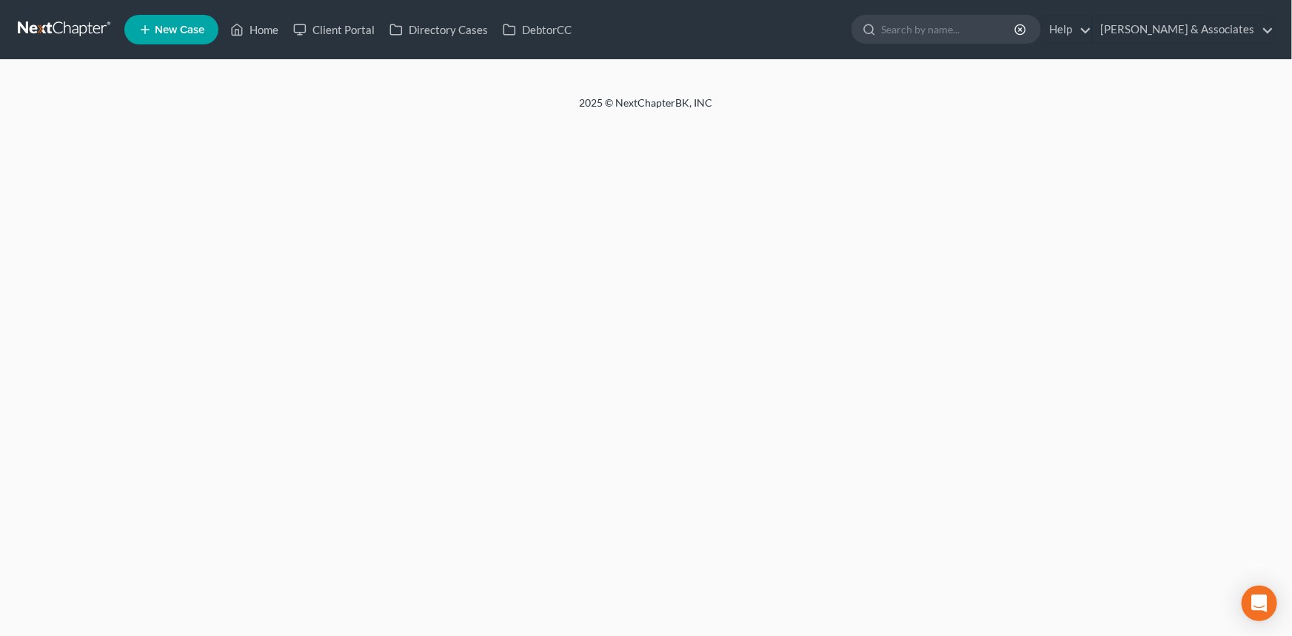
select select "0"
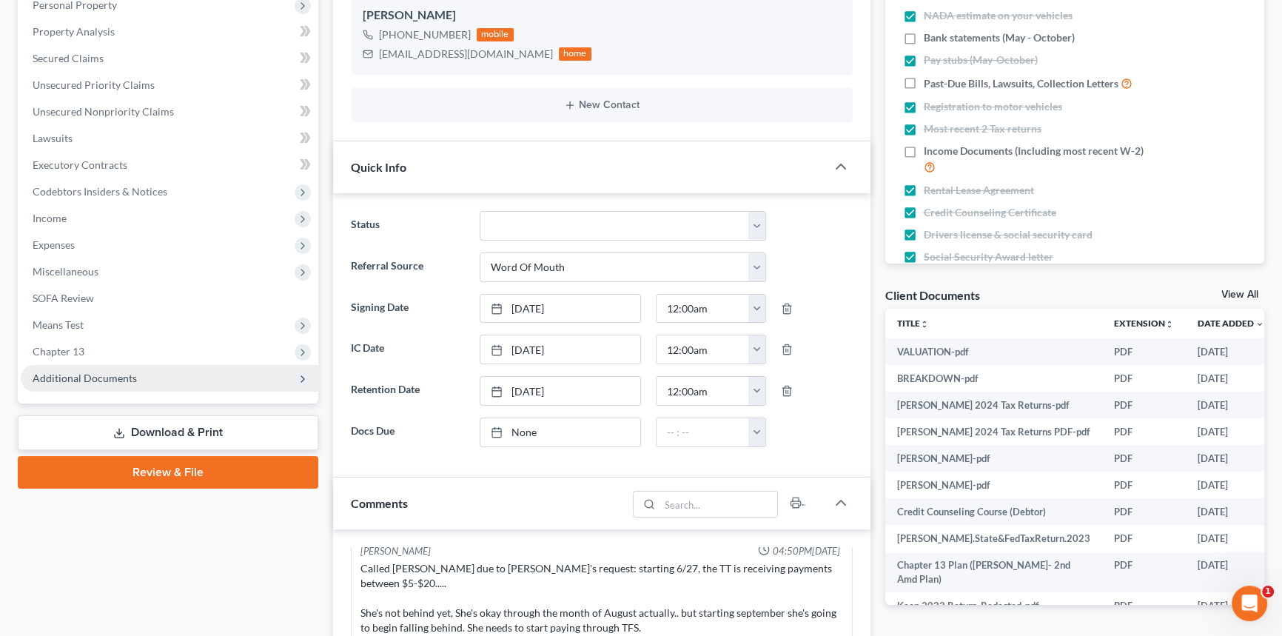
click at [173, 388] on span "Additional Documents" at bounding box center [170, 378] width 298 height 27
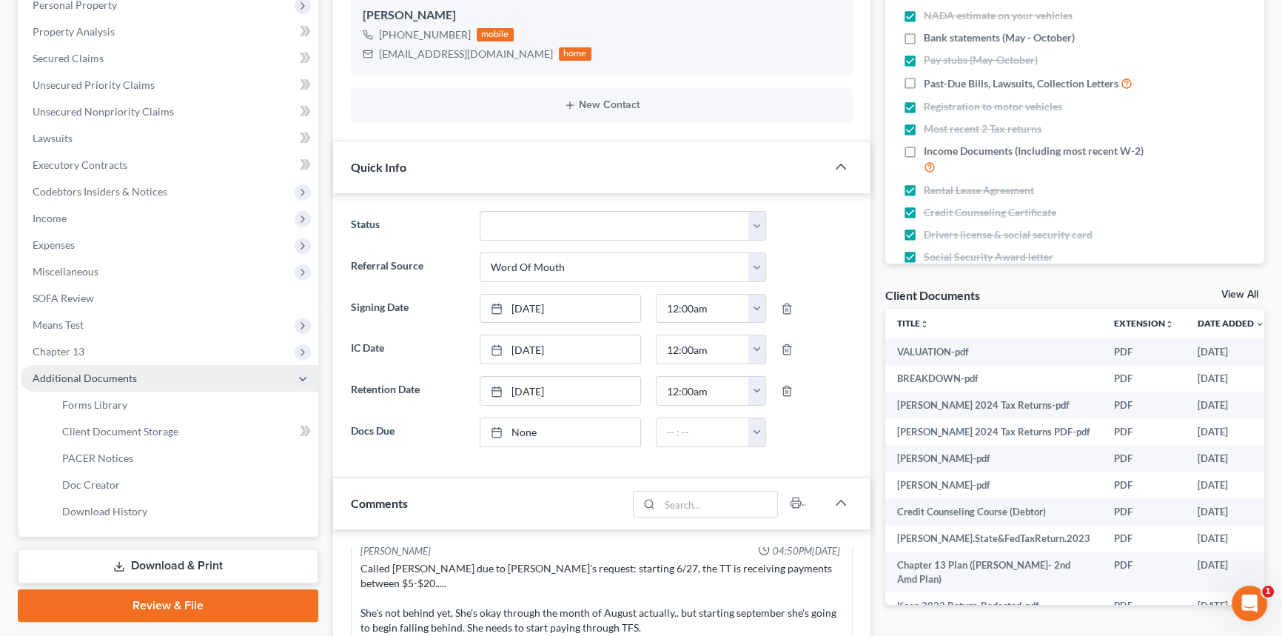
scroll to position [1752, 0]
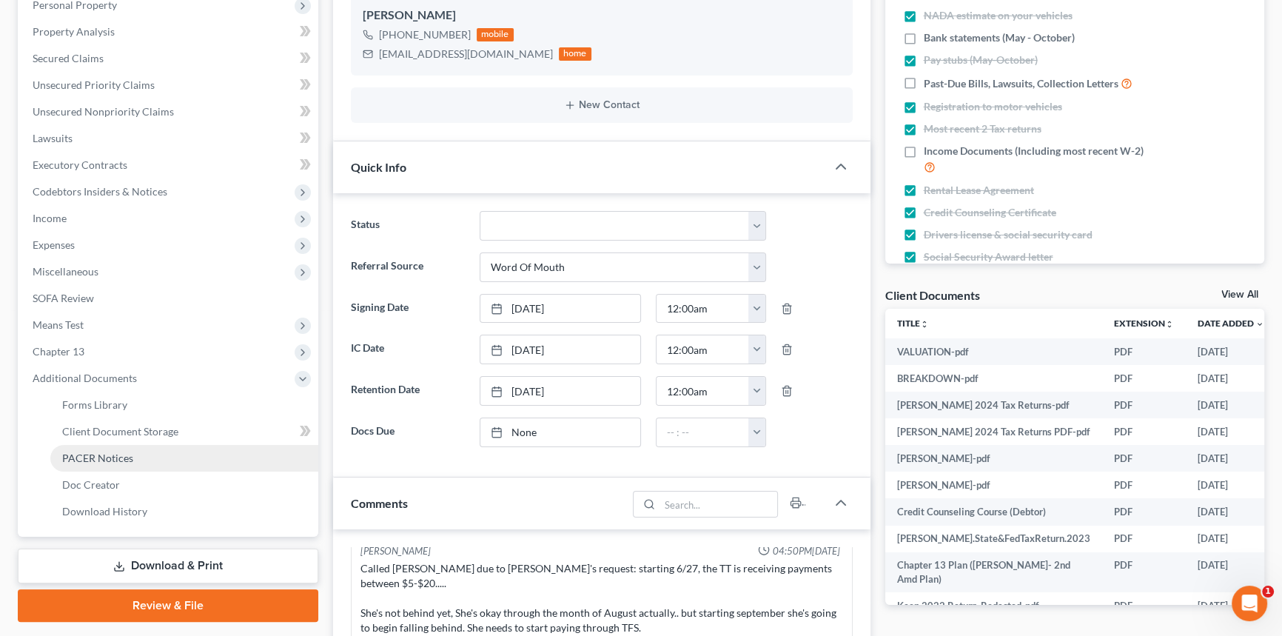
click at [145, 452] on link "PACER Notices" at bounding box center [184, 458] width 268 height 27
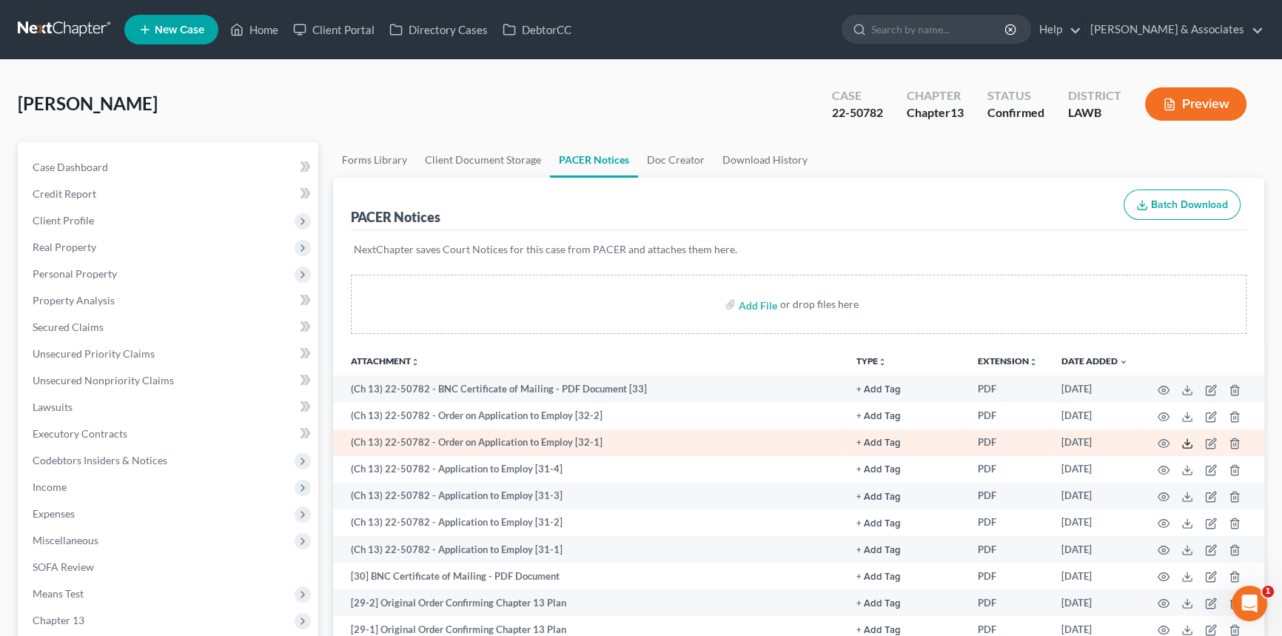
click at [1185, 443] on icon at bounding box center [1188, 444] width 12 height 12
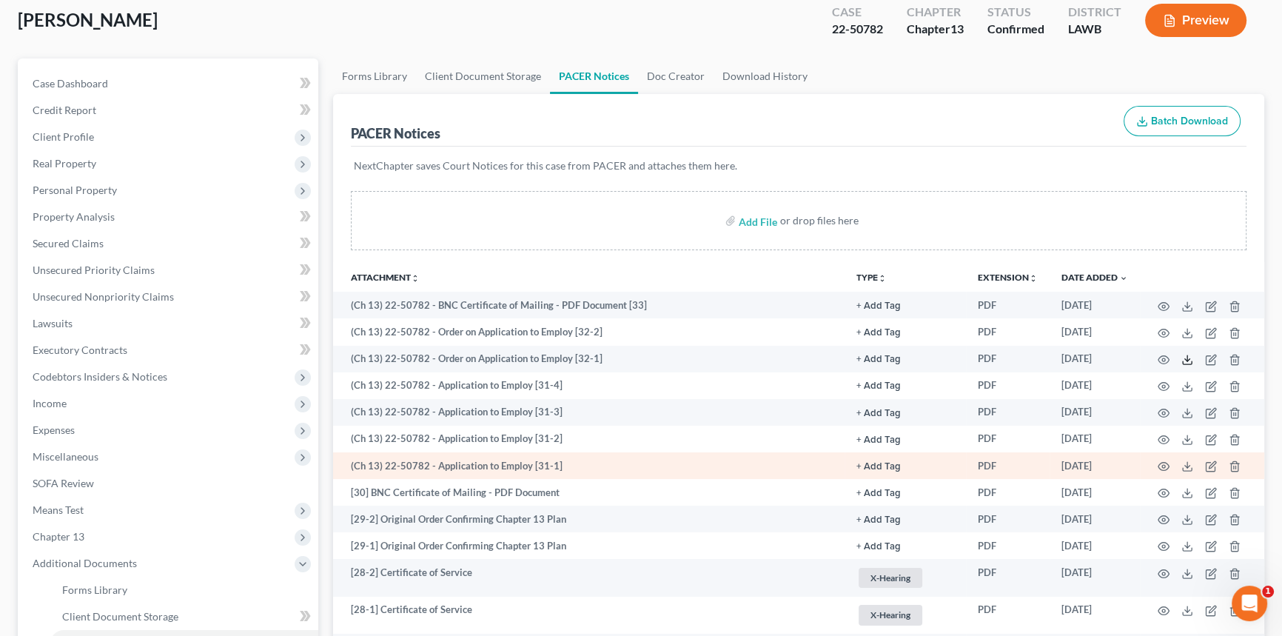
scroll to position [201, 0]
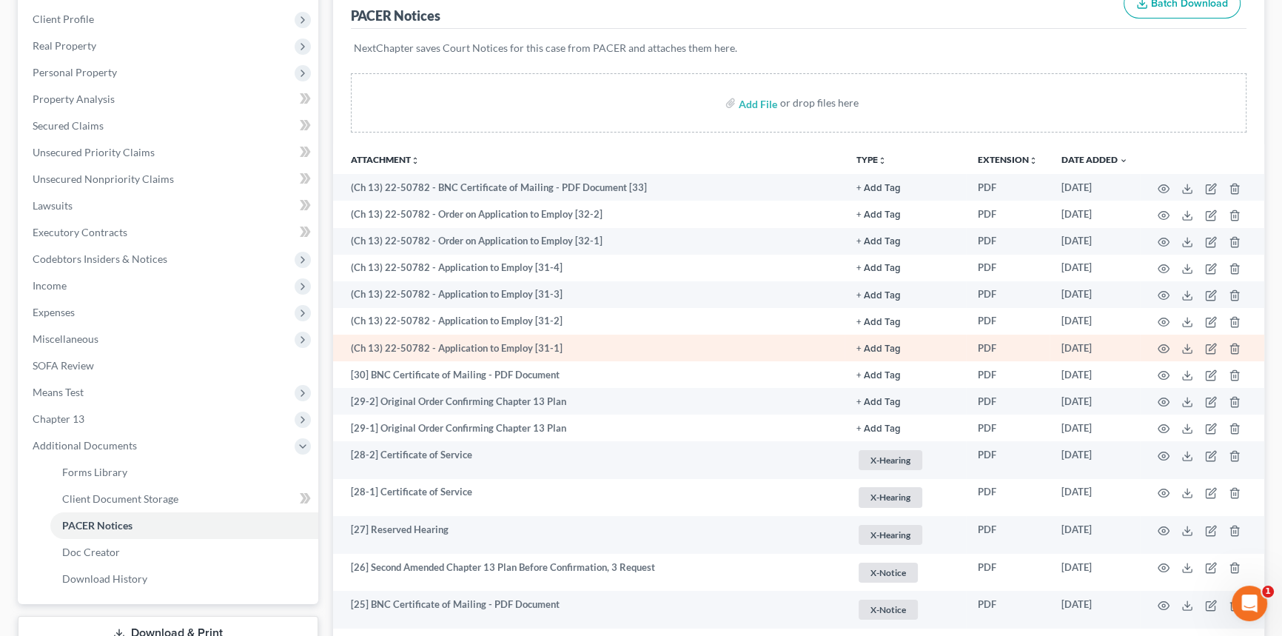
click at [1180, 343] on td at bounding box center [1202, 348] width 124 height 27
click at [1185, 348] on polyline at bounding box center [1187, 349] width 5 height 2
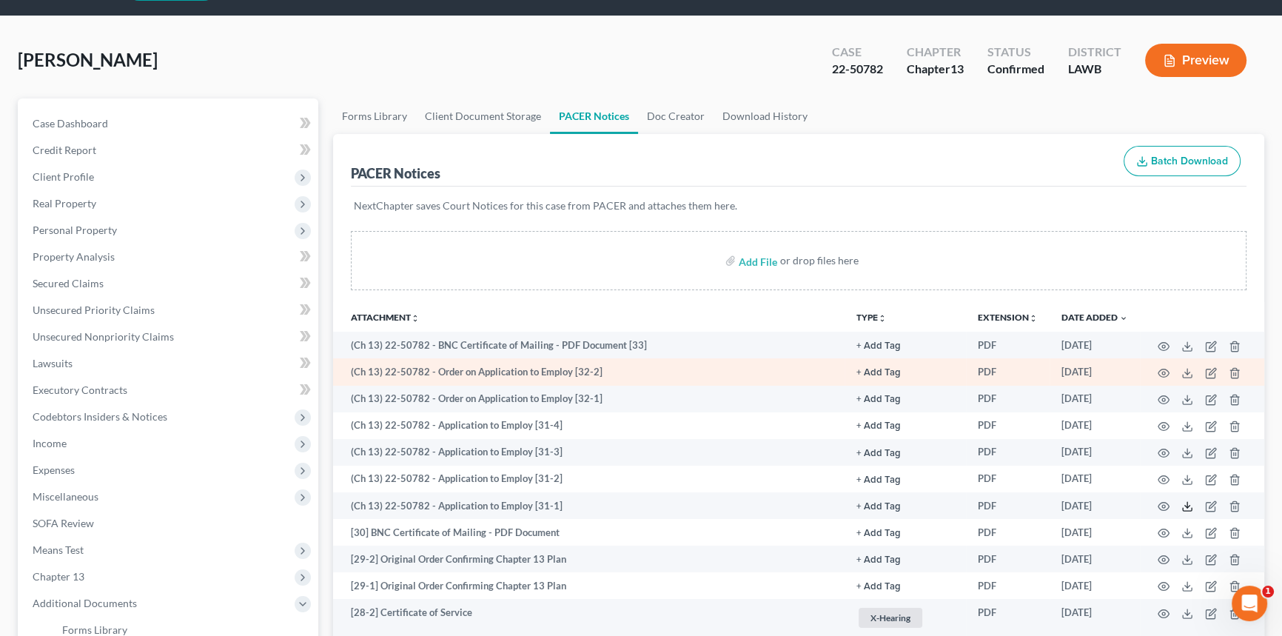
scroll to position [0, 0]
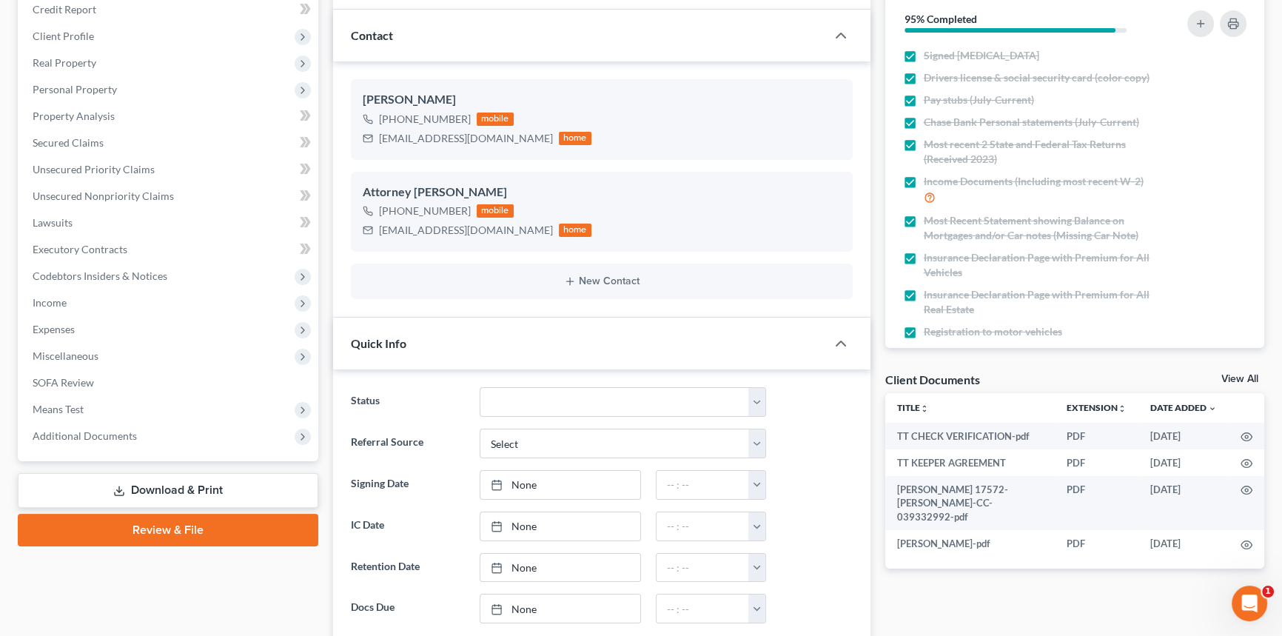
scroll to position [392, 0]
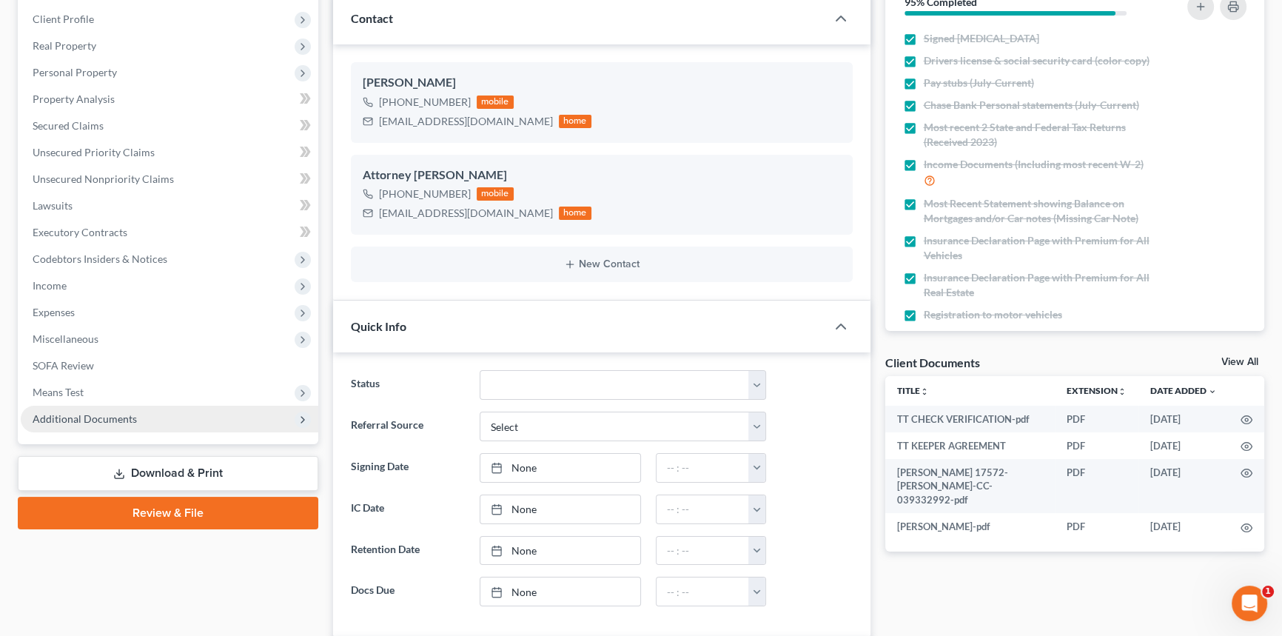
click at [132, 406] on span "Additional Documents" at bounding box center [170, 419] width 298 height 27
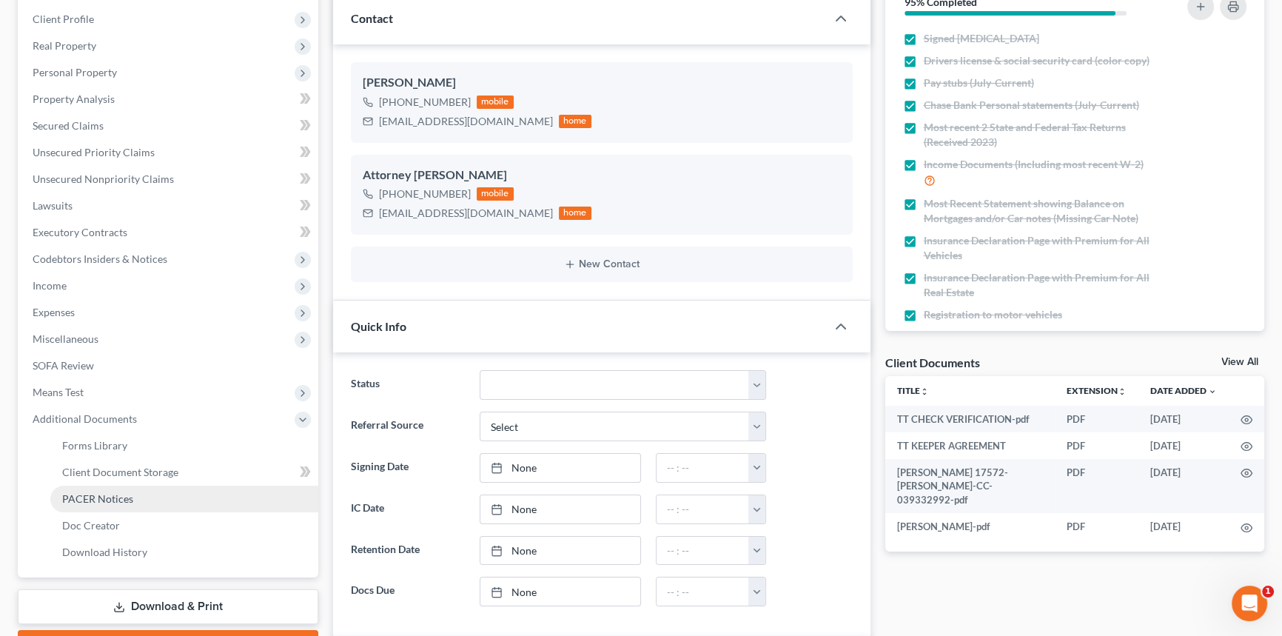
click at [117, 500] on span "PACER Notices" at bounding box center [97, 498] width 71 height 13
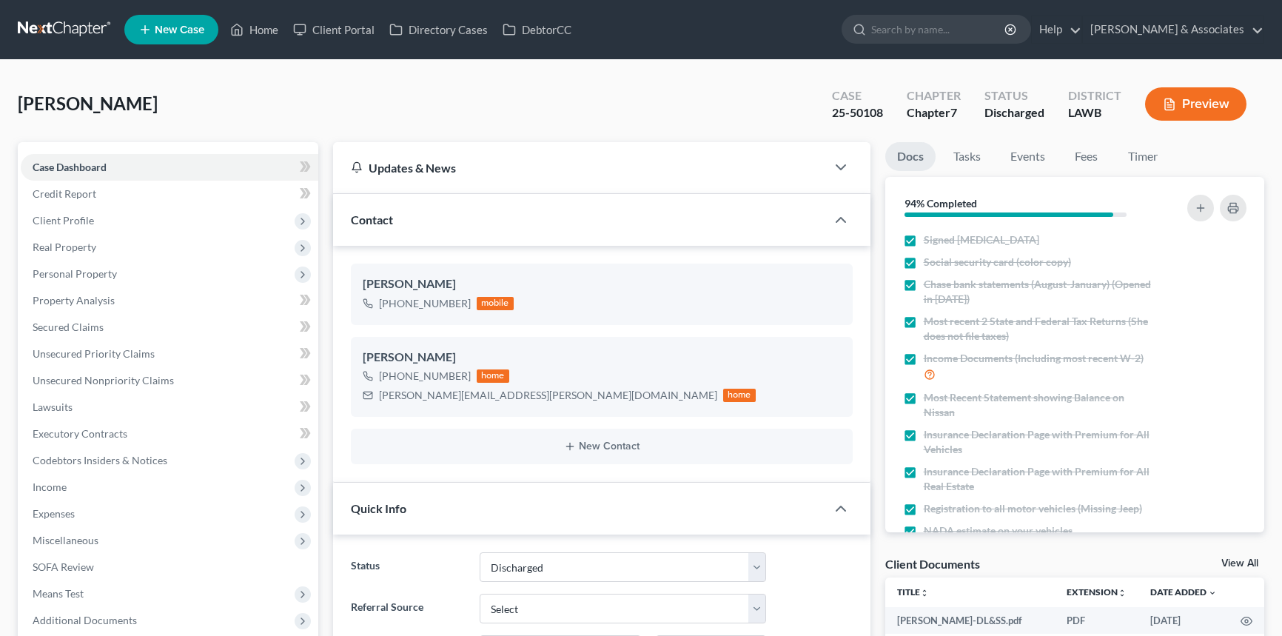
select select "4"
select select "0"
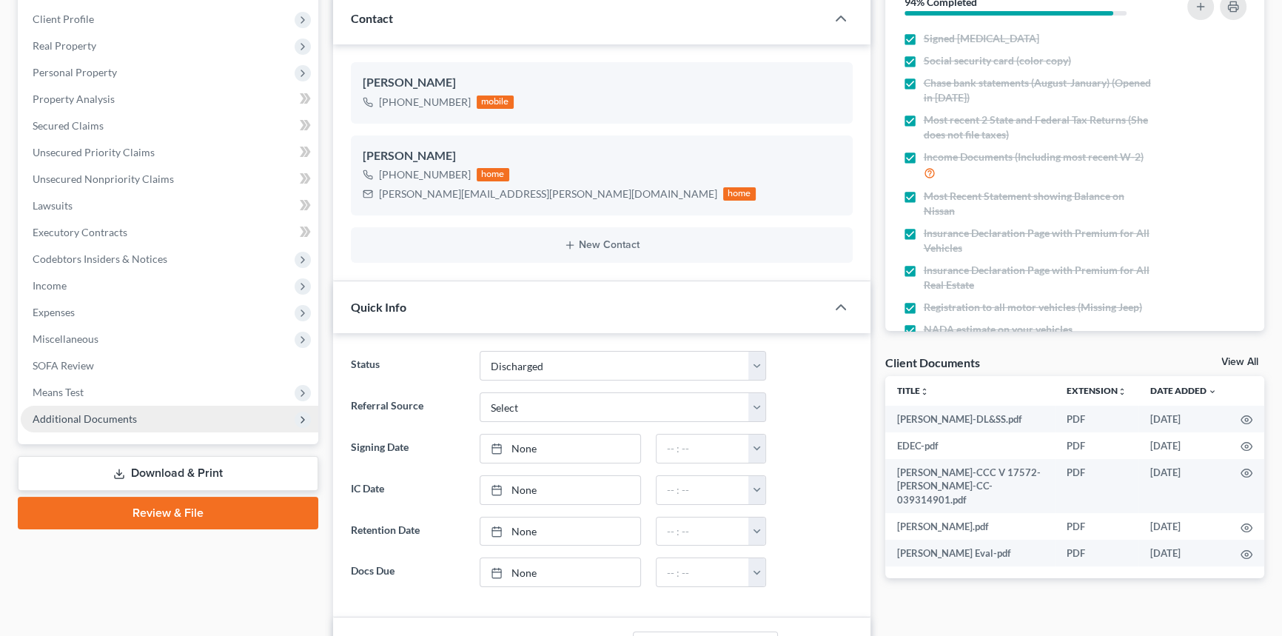
scroll to position [3079, 0]
click at [138, 420] on span "Additional Documents" at bounding box center [170, 419] width 298 height 27
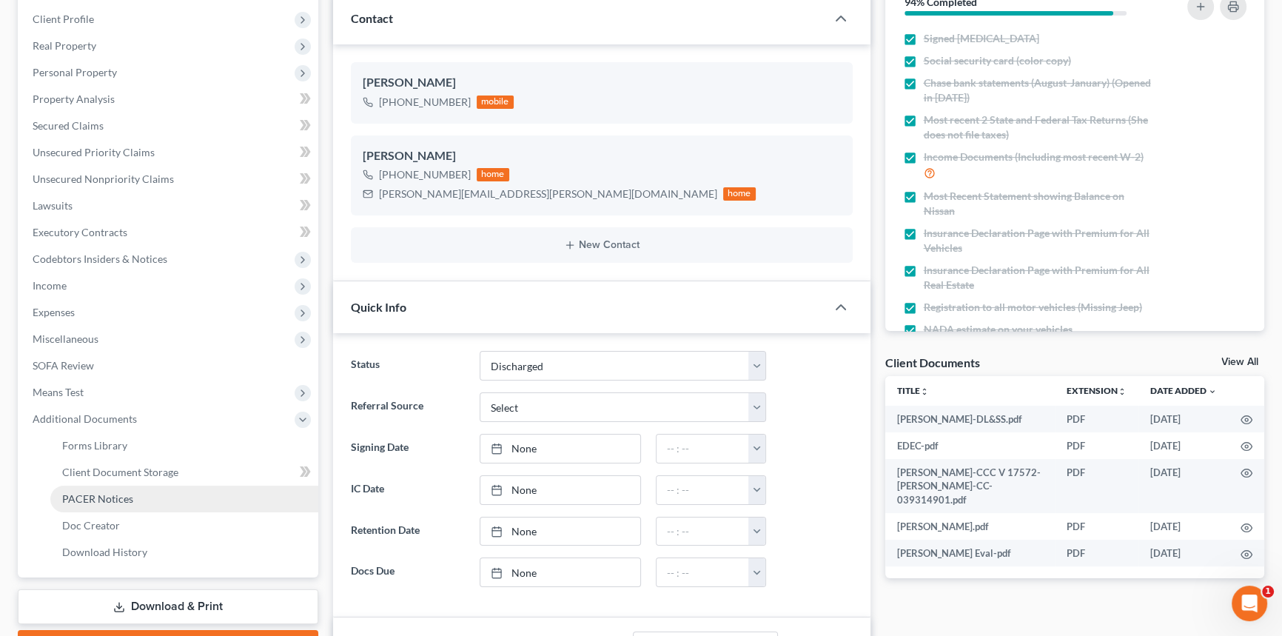
scroll to position [0, 0]
click at [133, 506] on link "PACER Notices" at bounding box center [184, 499] width 268 height 27
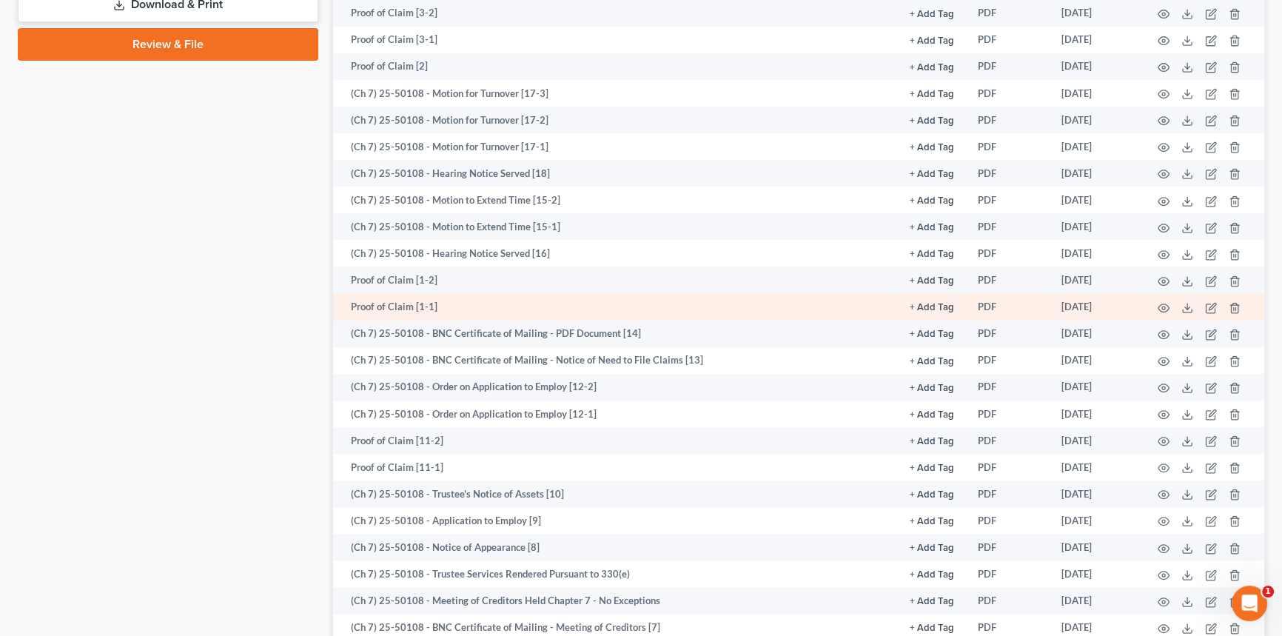
scroll to position [807, 0]
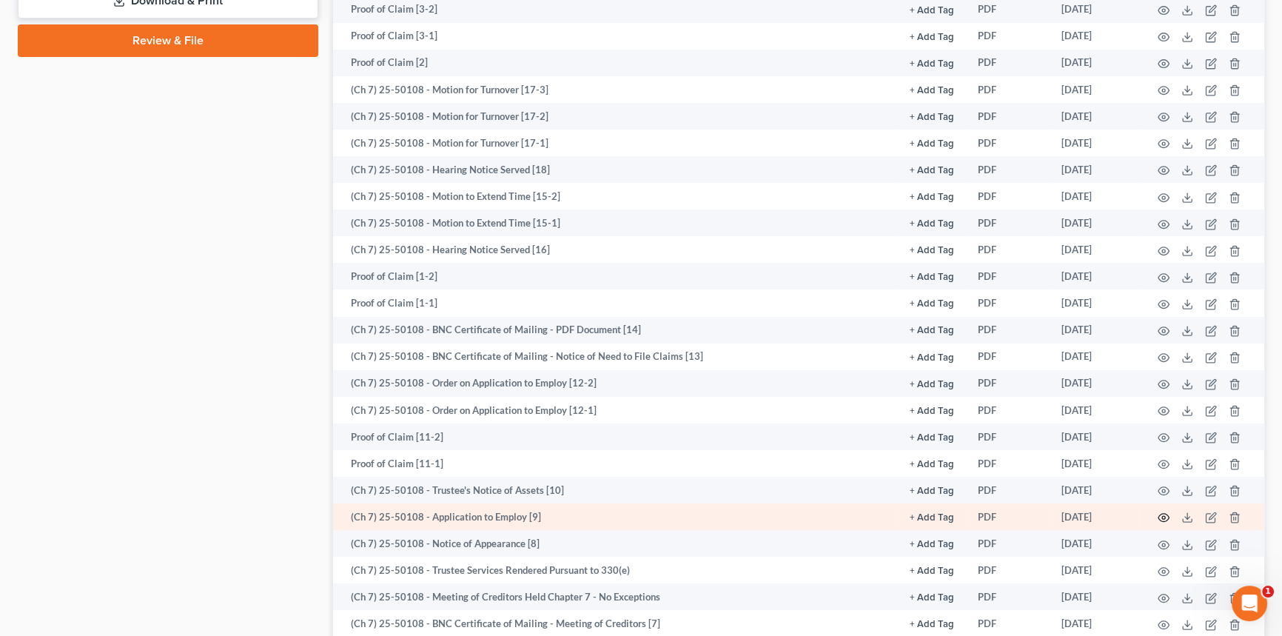
click at [1162, 513] on icon "button" at bounding box center [1164, 518] width 12 height 12
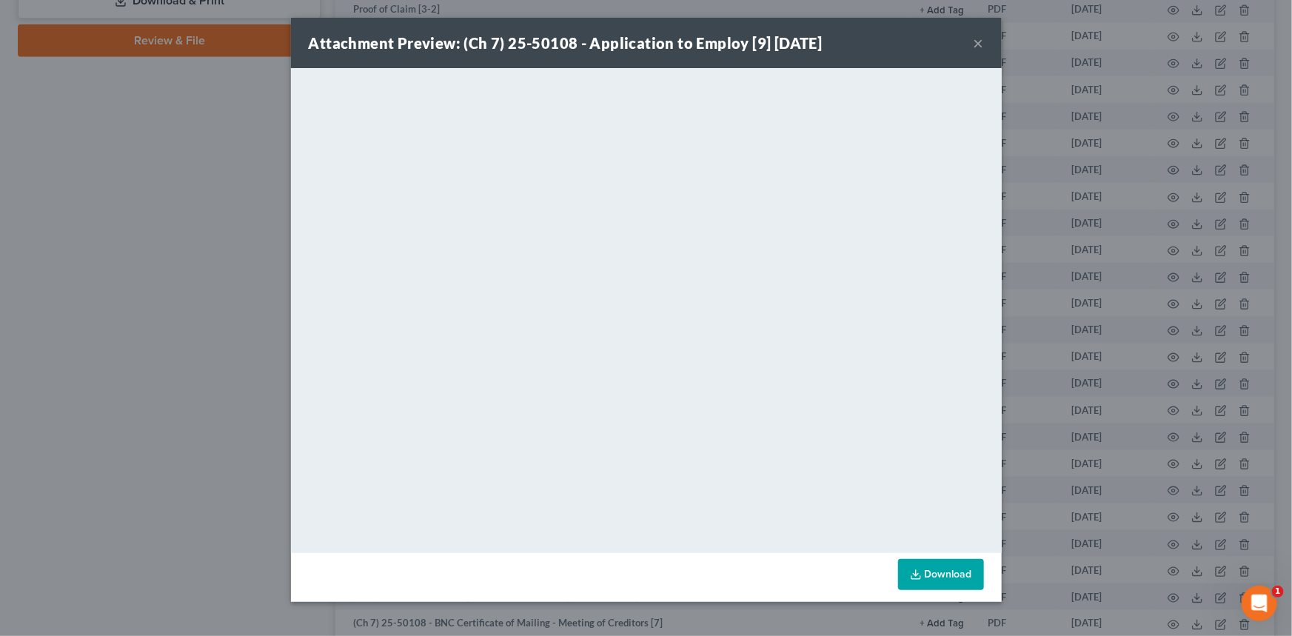
click at [977, 45] on button "×" at bounding box center [979, 43] width 10 height 18
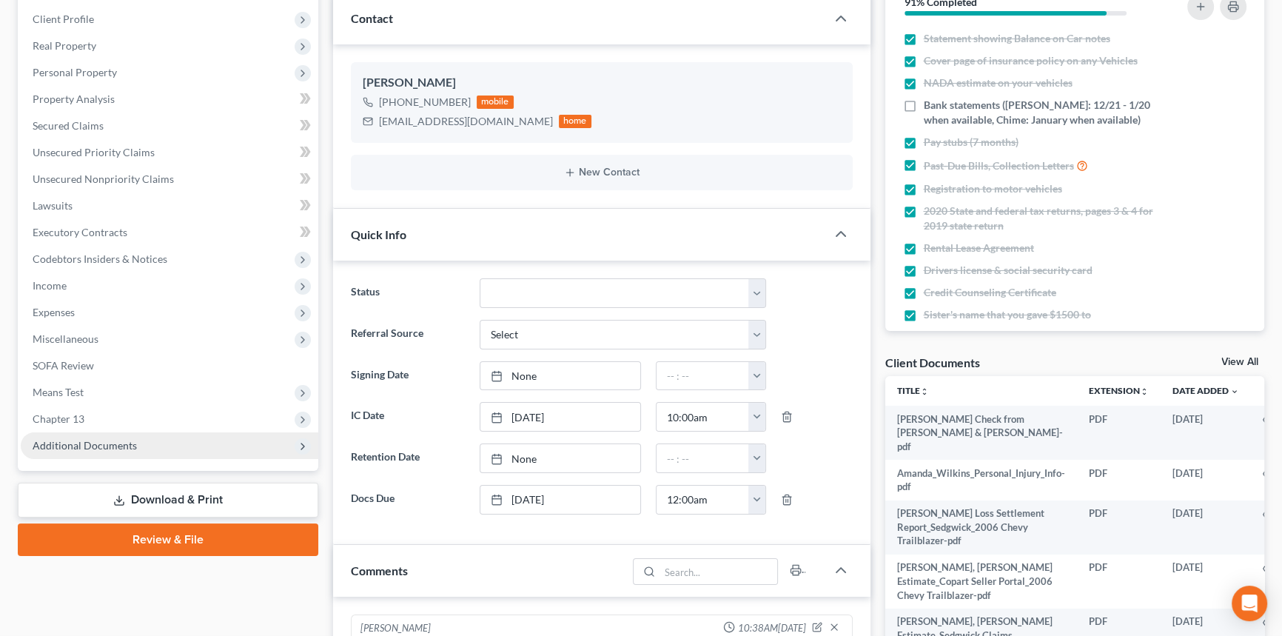
click at [120, 443] on span "Additional Documents" at bounding box center [85, 445] width 104 height 13
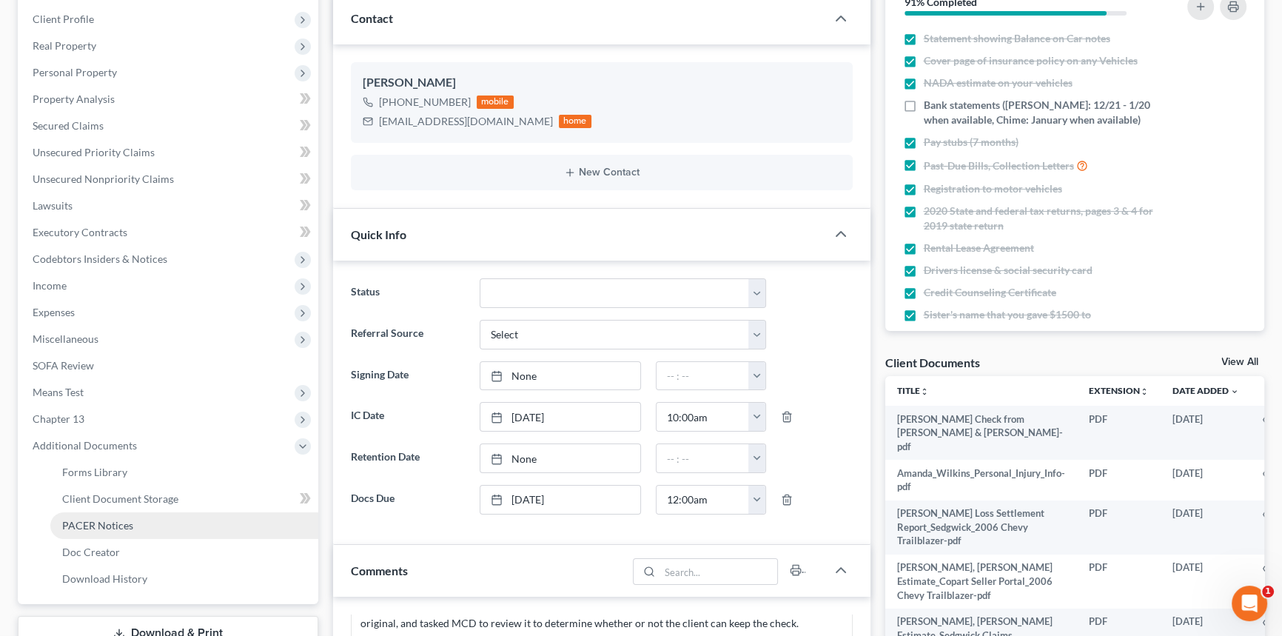
scroll to position [3560, 0]
click at [124, 531] on link "PACER Notices" at bounding box center [184, 525] width 268 height 27
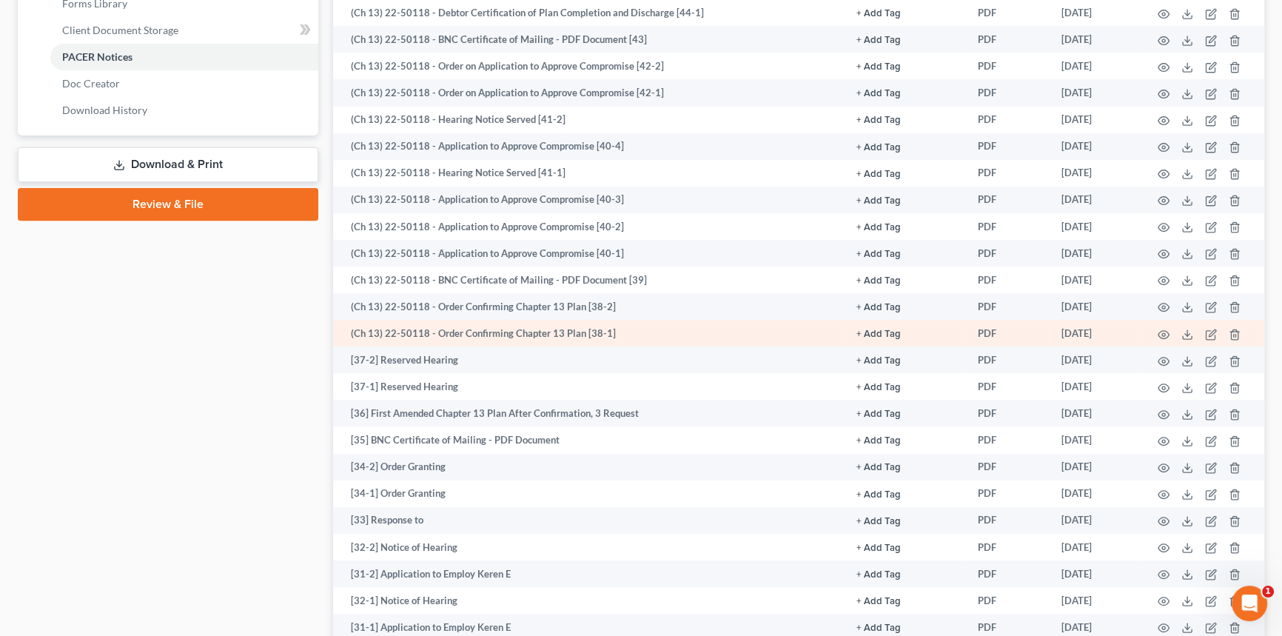
scroll to position [673, 0]
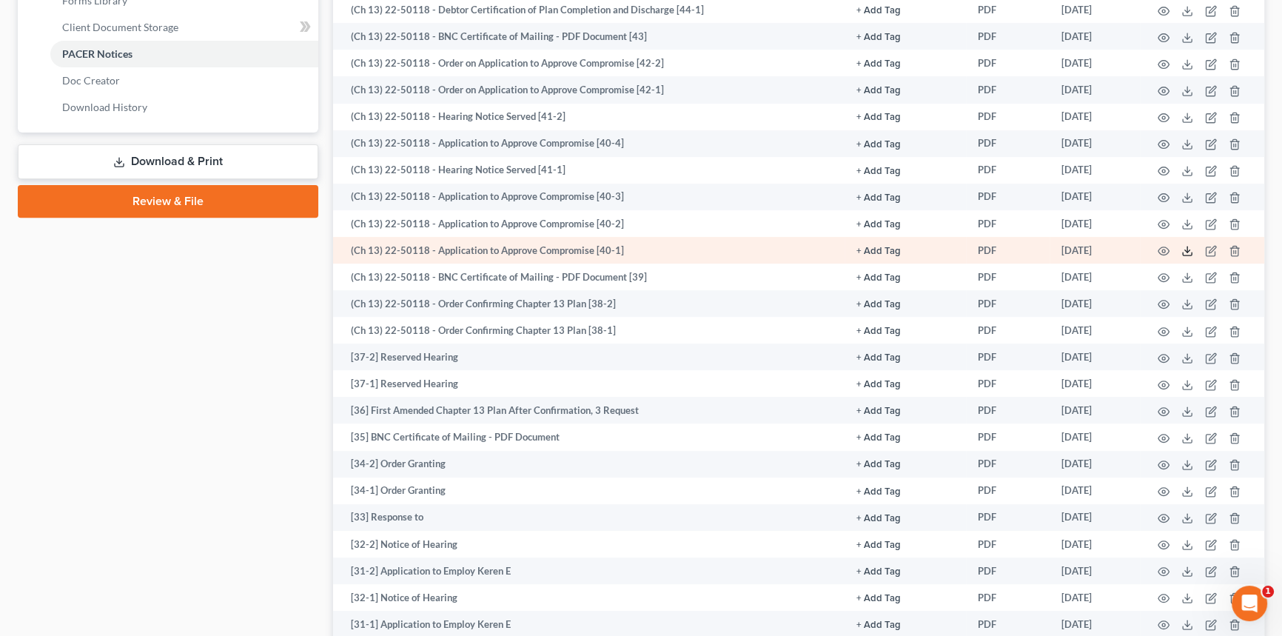
click at [1192, 249] on icon at bounding box center [1188, 251] width 12 height 12
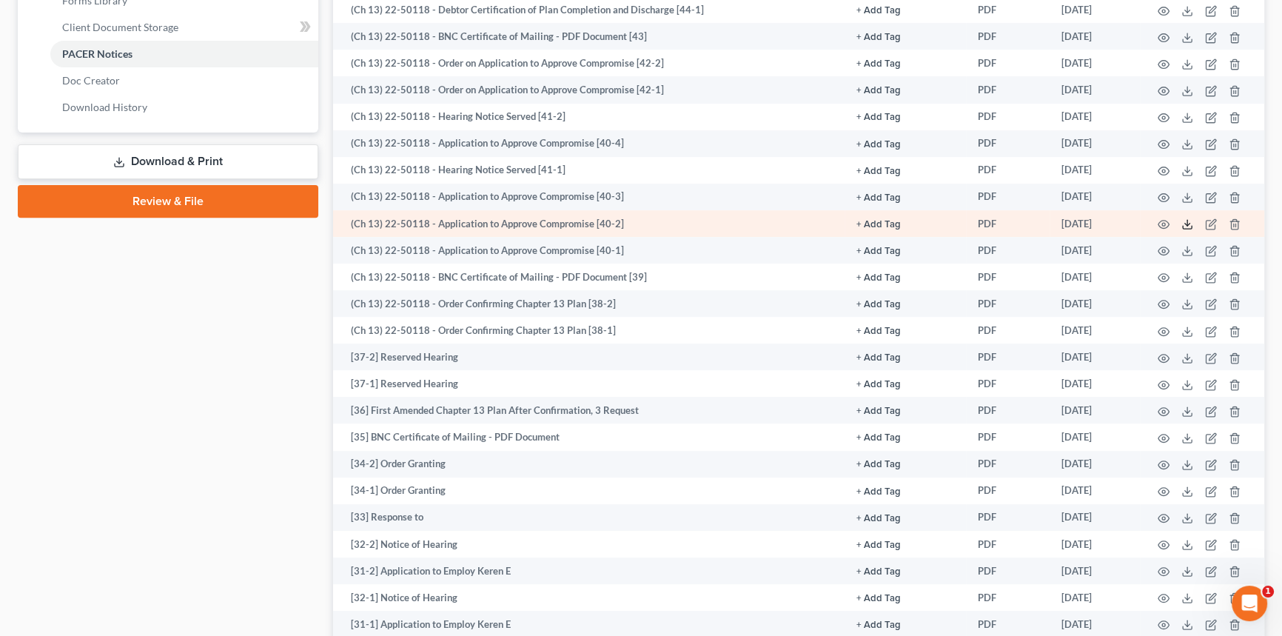
click at [1192, 221] on icon at bounding box center [1188, 224] width 12 height 12
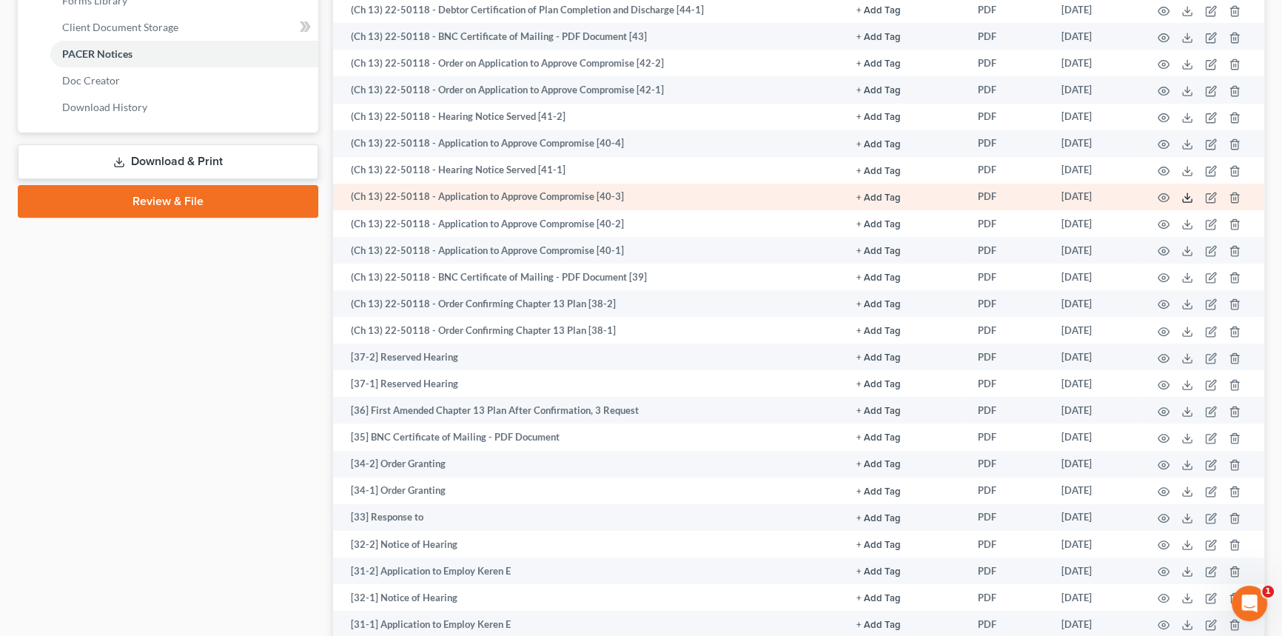
click at [1192, 199] on icon at bounding box center [1187, 200] width 9 height 3
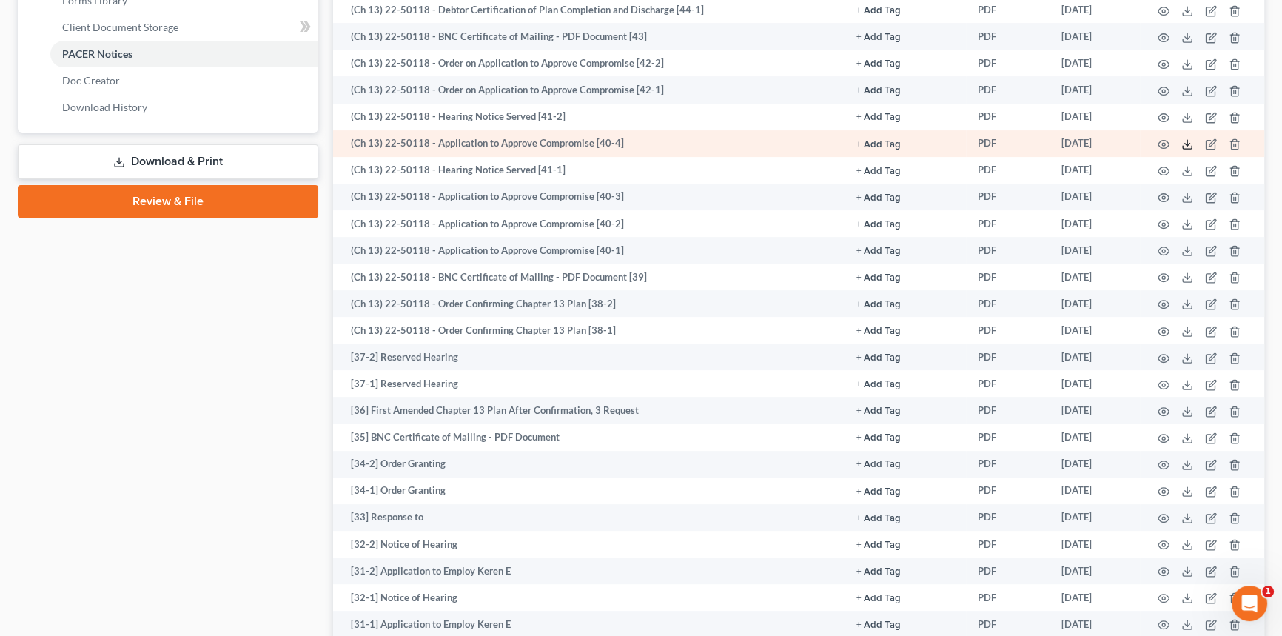
click at [1186, 143] on icon at bounding box center [1188, 144] width 12 height 12
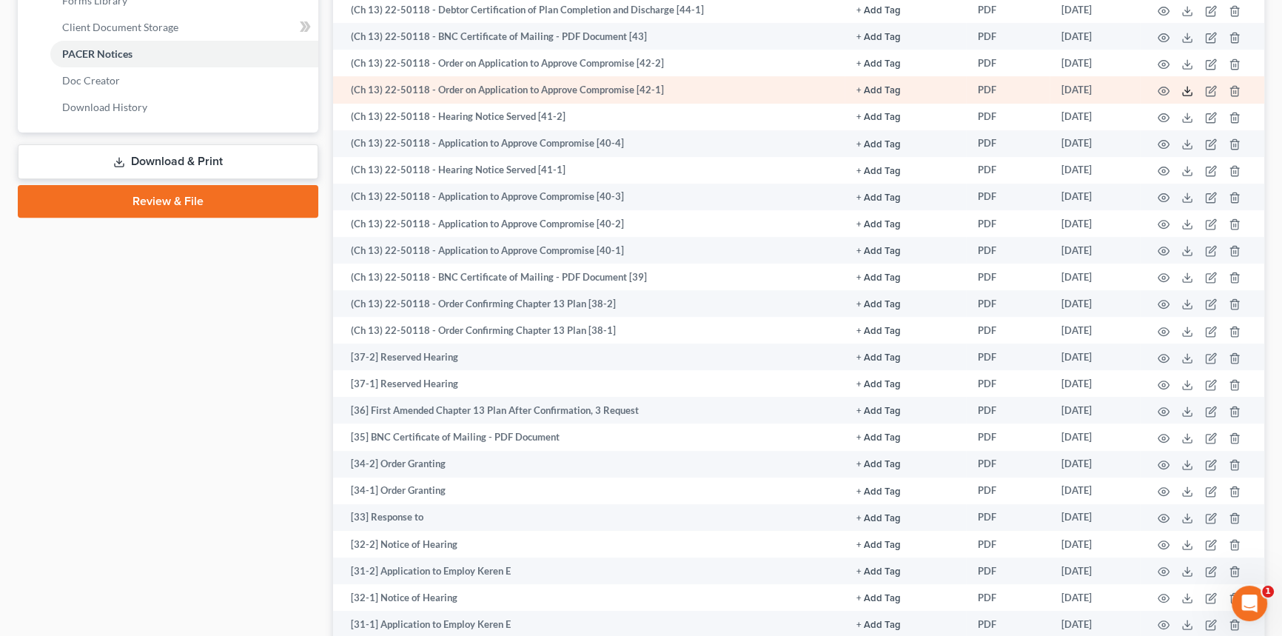
click at [1185, 90] on icon at bounding box center [1188, 91] width 12 height 12
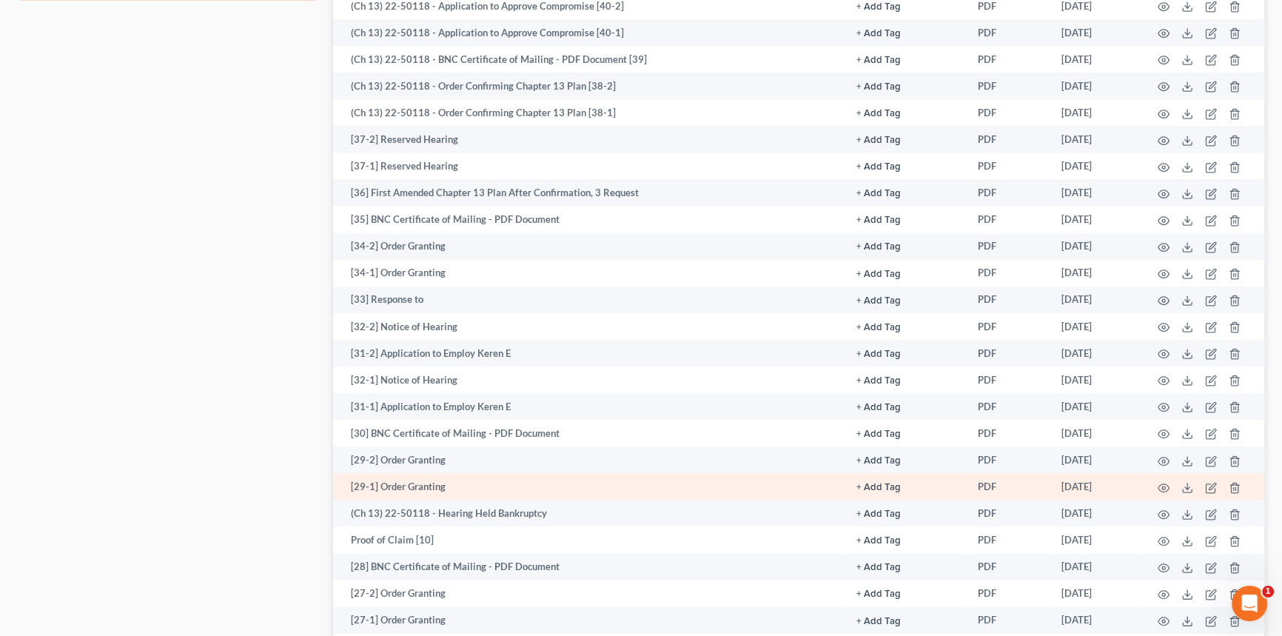
scroll to position [942, 0]
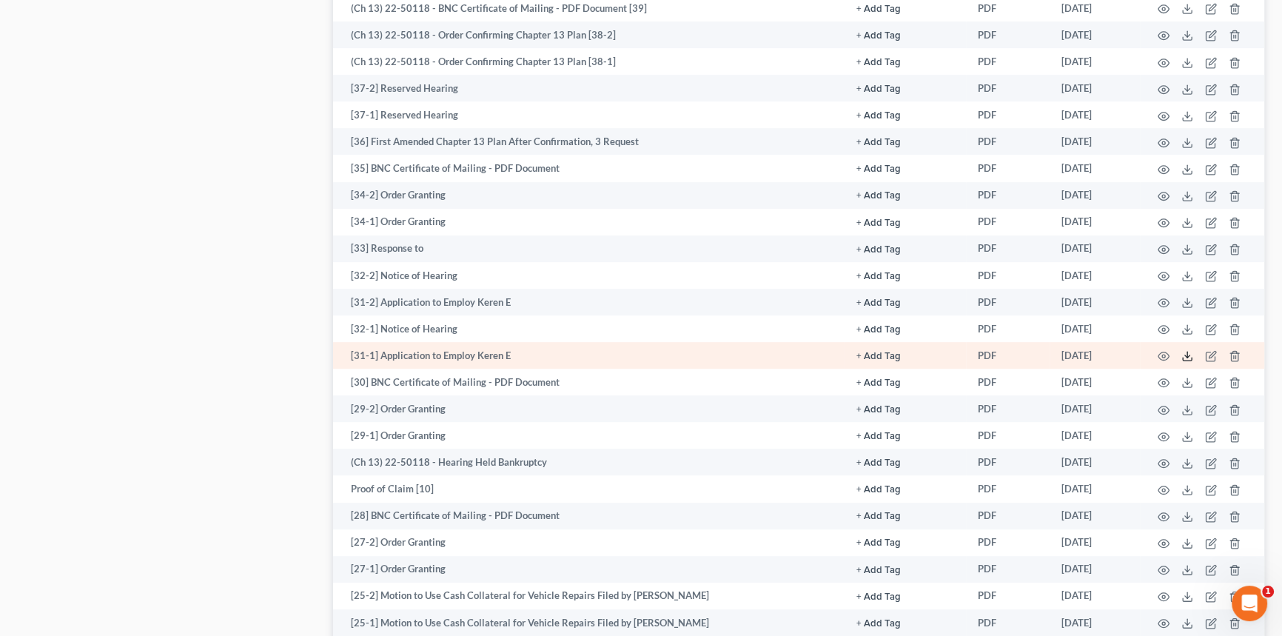
click at [1189, 355] on polyline at bounding box center [1187, 356] width 5 height 2
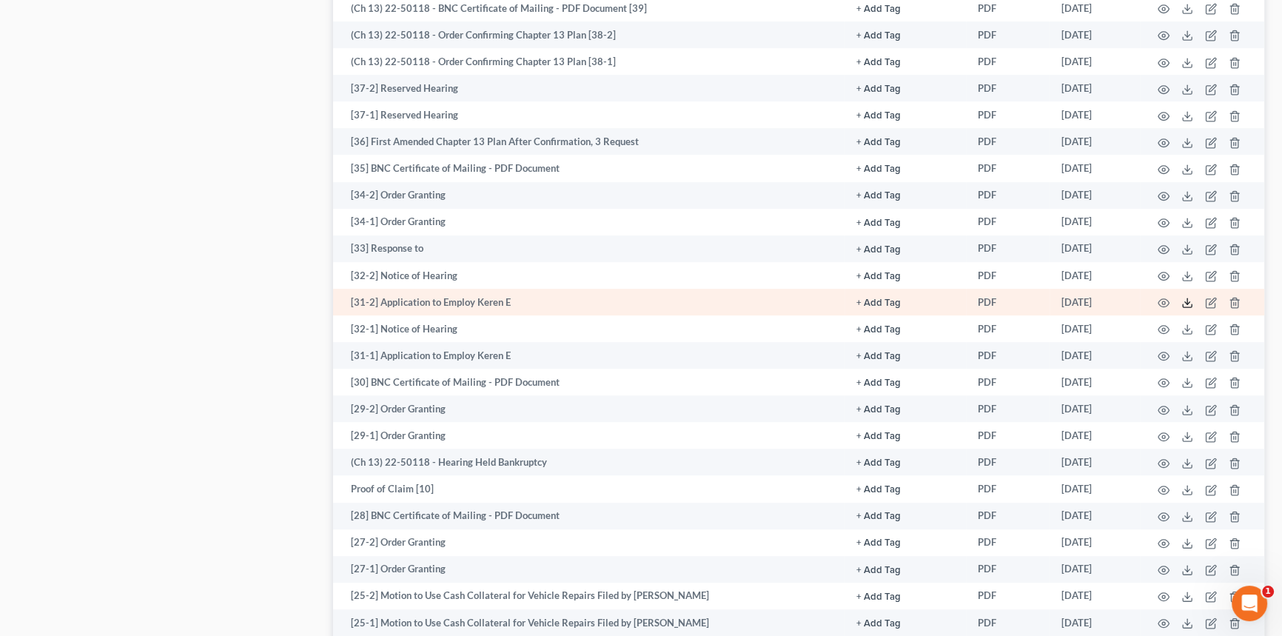
click at [1182, 298] on icon at bounding box center [1188, 303] width 12 height 12
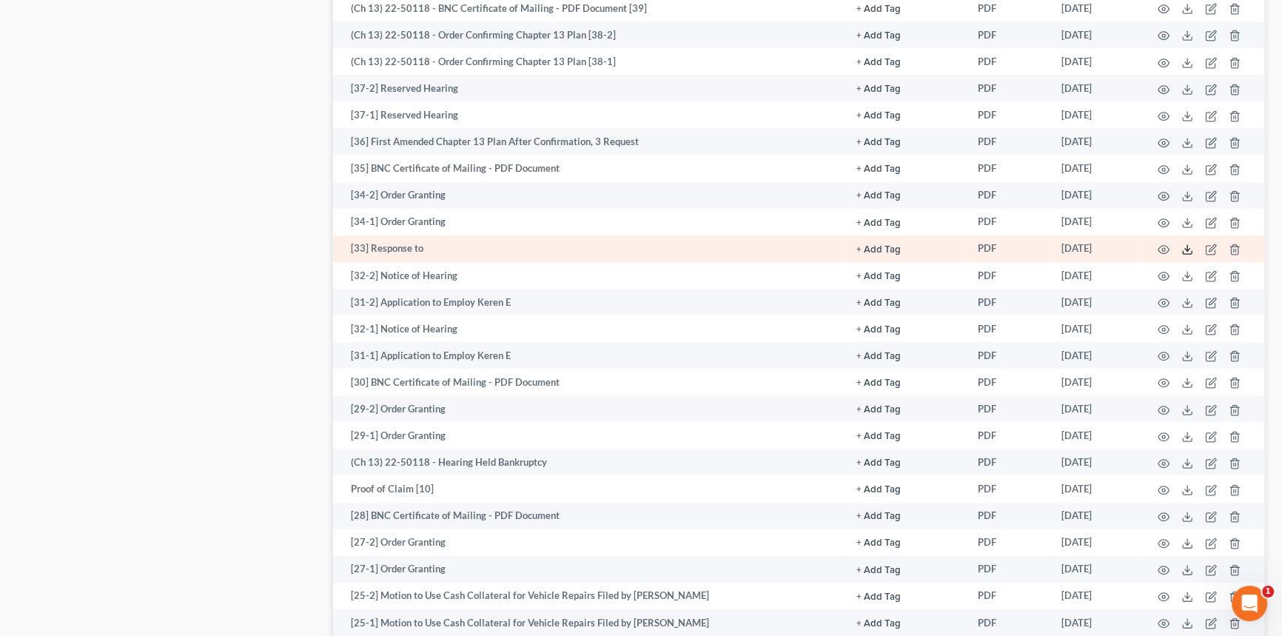
click at [1190, 244] on icon at bounding box center [1188, 250] width 12 height 12
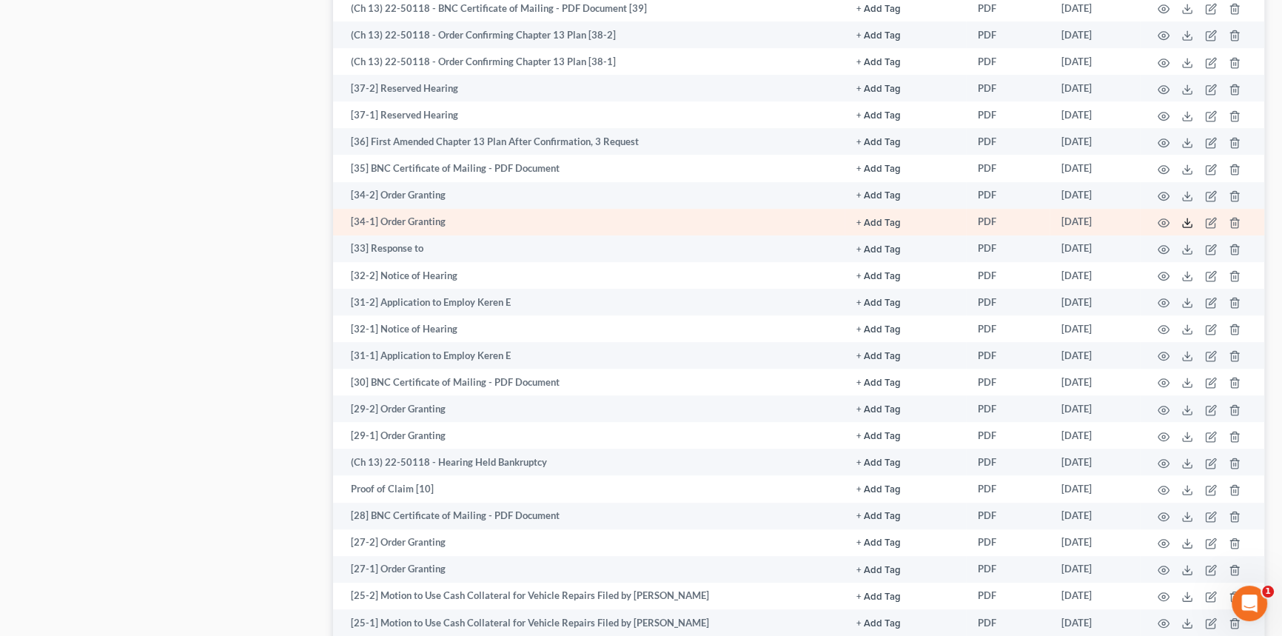
click at [1186, 217] on icon at bounding box center [1188, 223] width 12 height 12
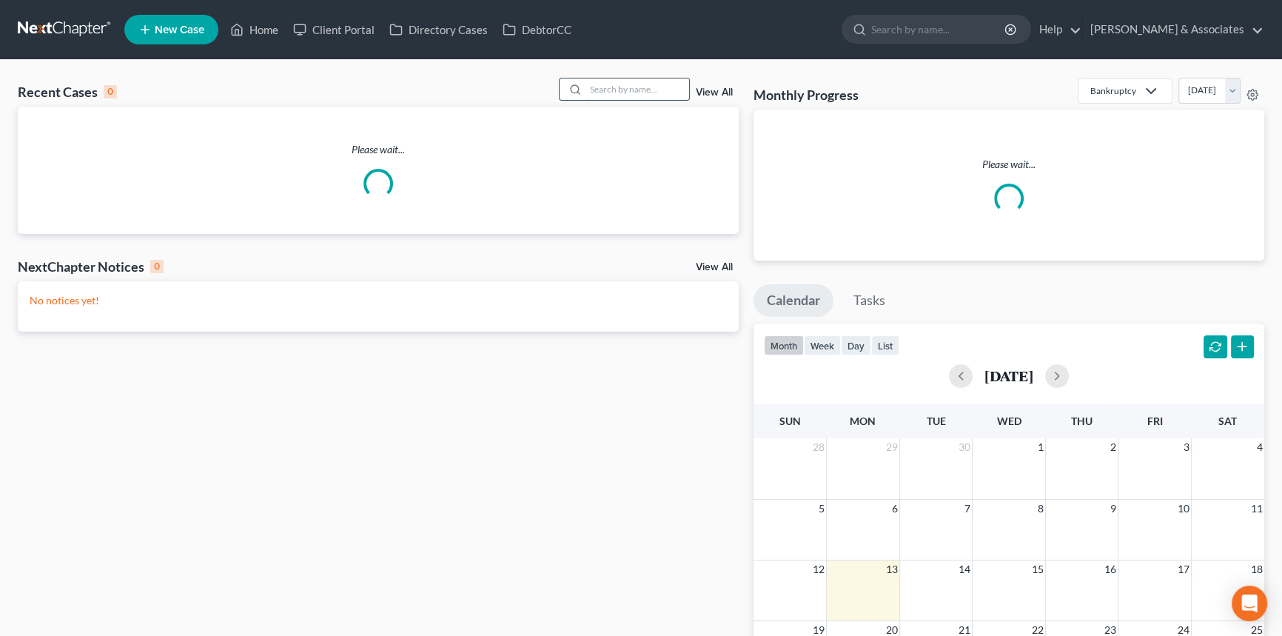
click at [652, 96] on input "search" at bounding box center [638, 88] width 104 height 21
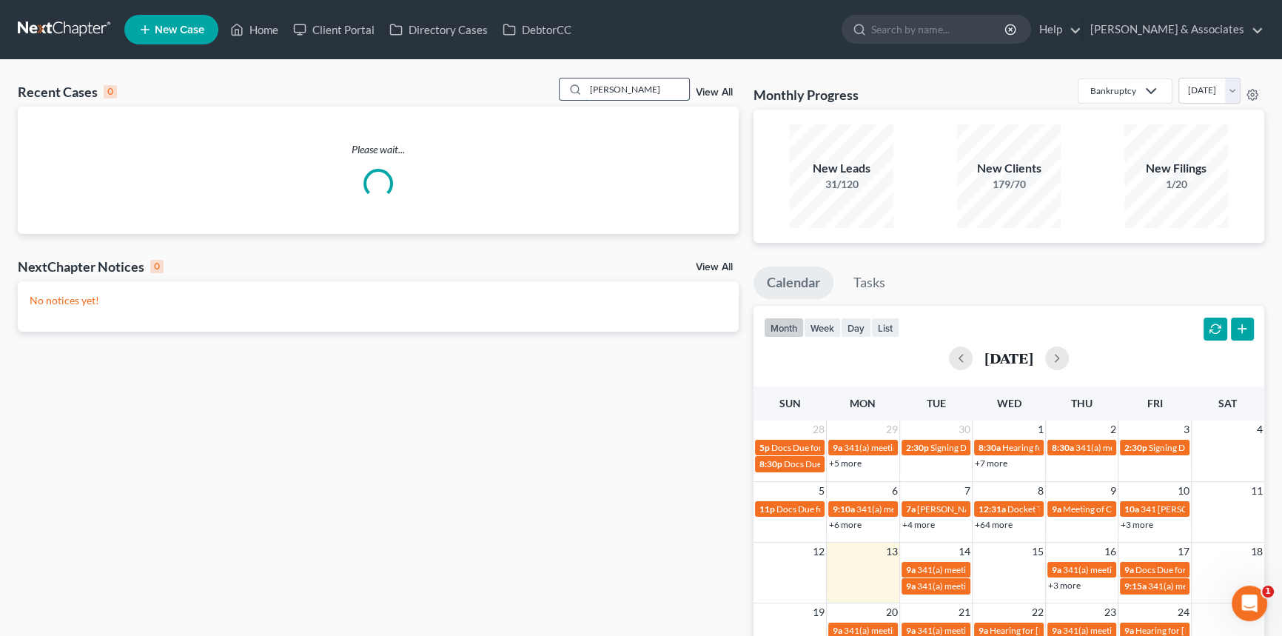
type input "[PERSON_NAME]"
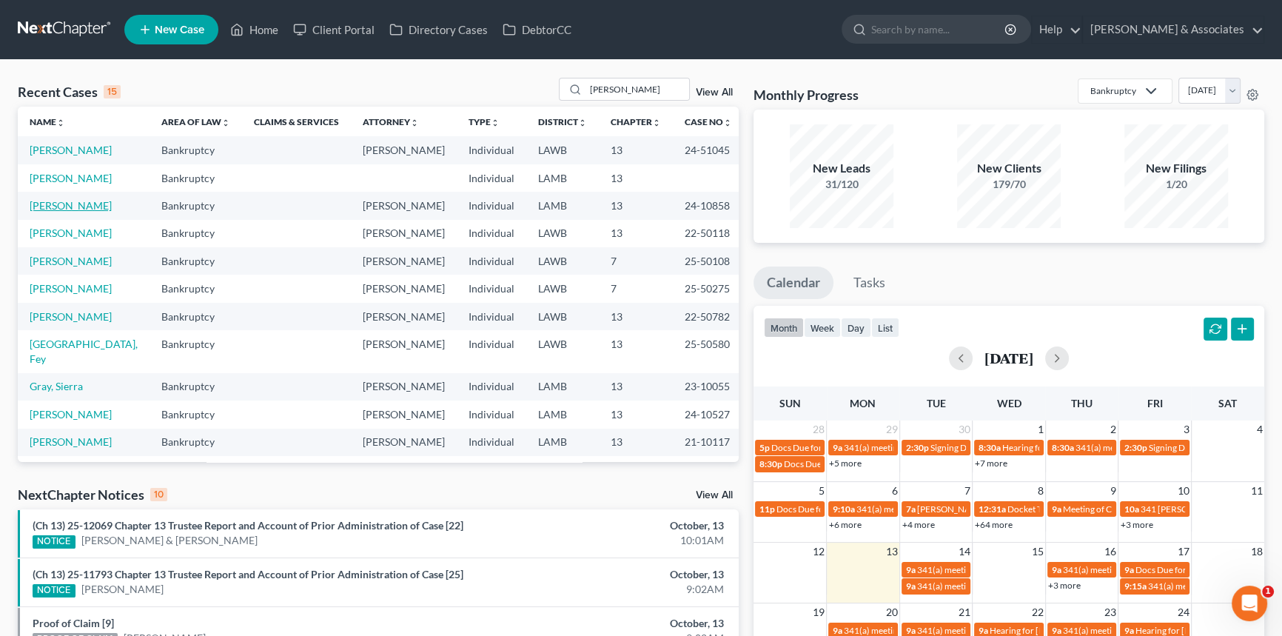
click at [63, 205] on link "[PERSON_NAME]" at bounding box center [71, 205] width 82 height 13
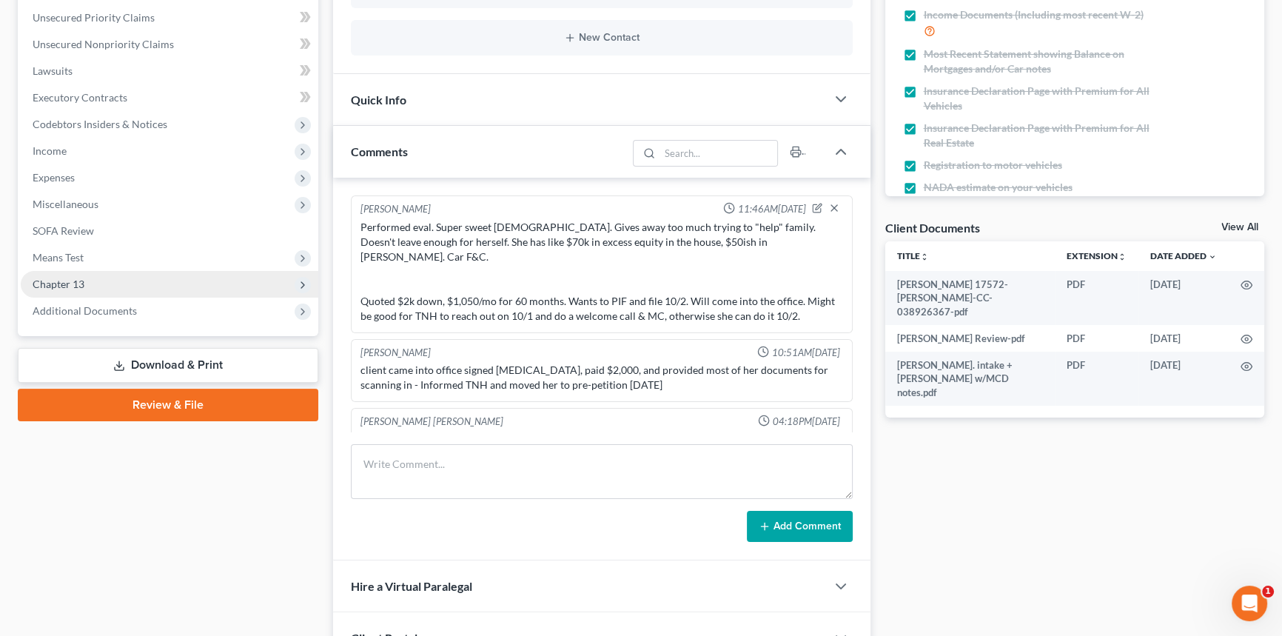
scroll to position [1613, 0]
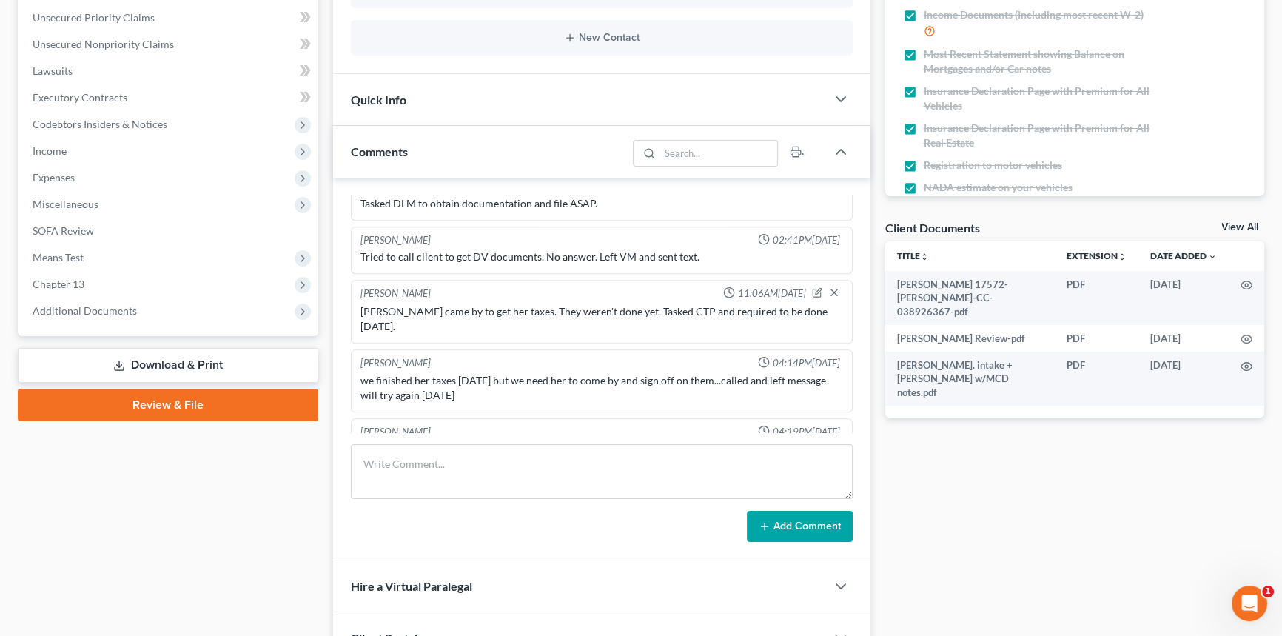
drag, startPoint x: 104, startPoint y: 287, endPoint x: 117, endPoint y: 311, distance: 27.8
click at [104, 286] on span "Chapter 13" at bounding box center [170, 284] width 298 height 27
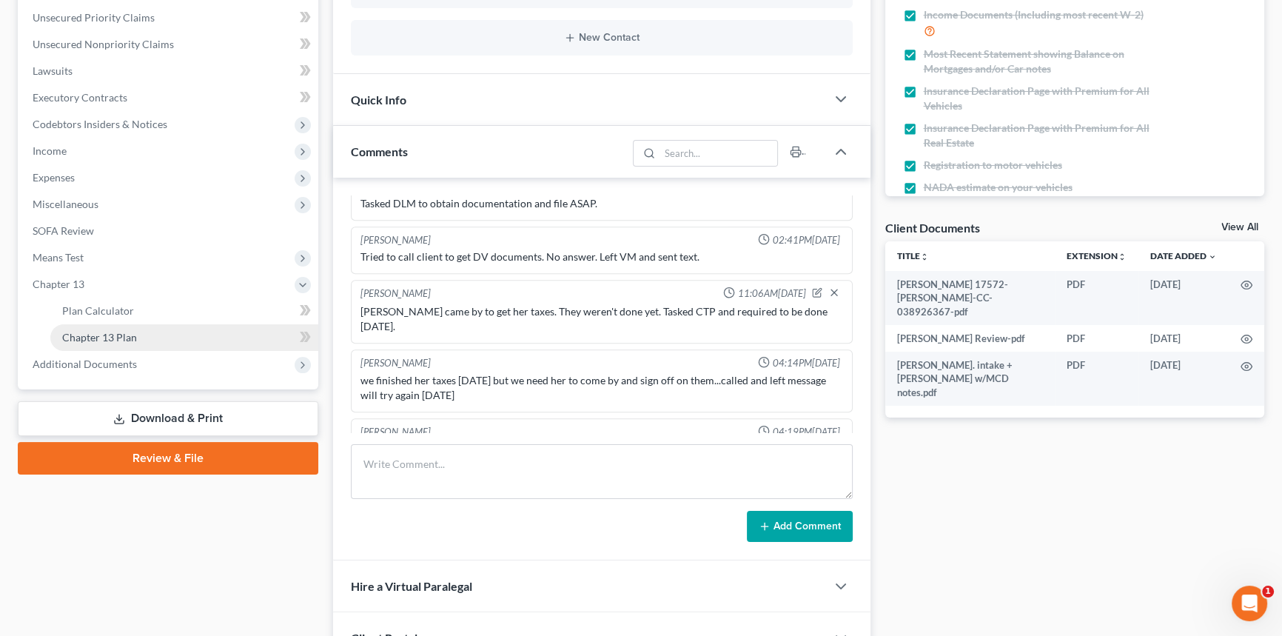
click at [121, 335] on span "Chapter 13 Plan" at bounding box center [99, 337] width 75 height 13
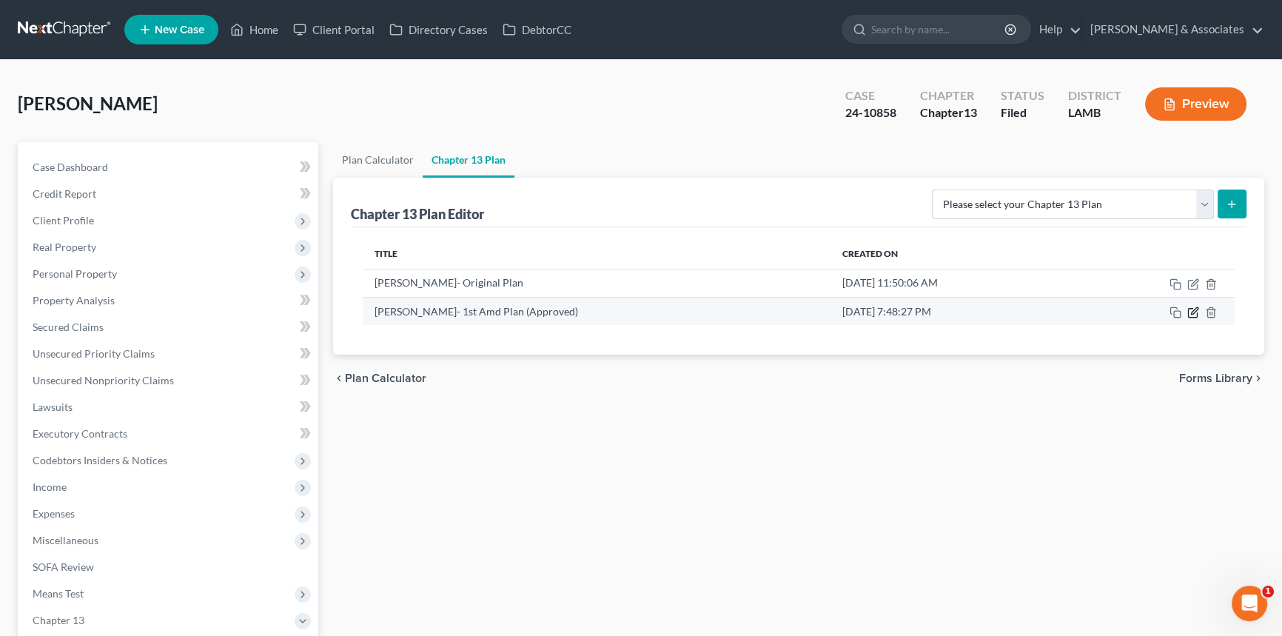
click at [1192, 312] on icon "button" at bounding box center [1194, 310] width 7 height 7
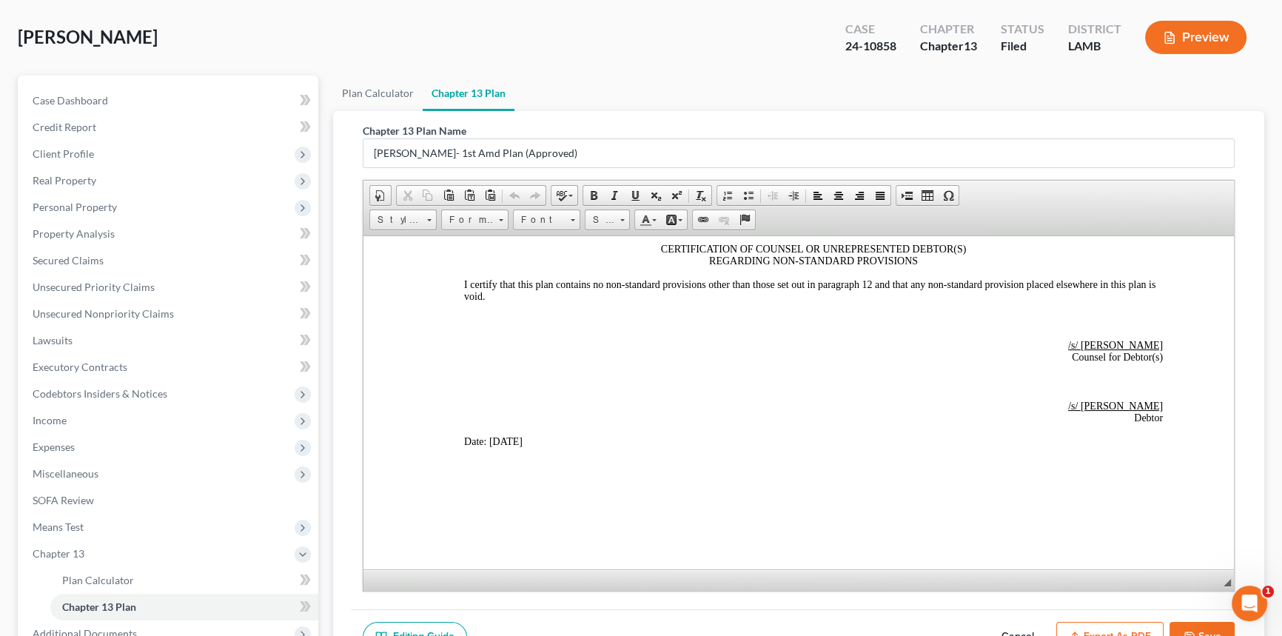
scroll to position [3845, 0]
click at [111, 232] on span "Property Analysis" at bounding box center [74, 233] width 82 height 13
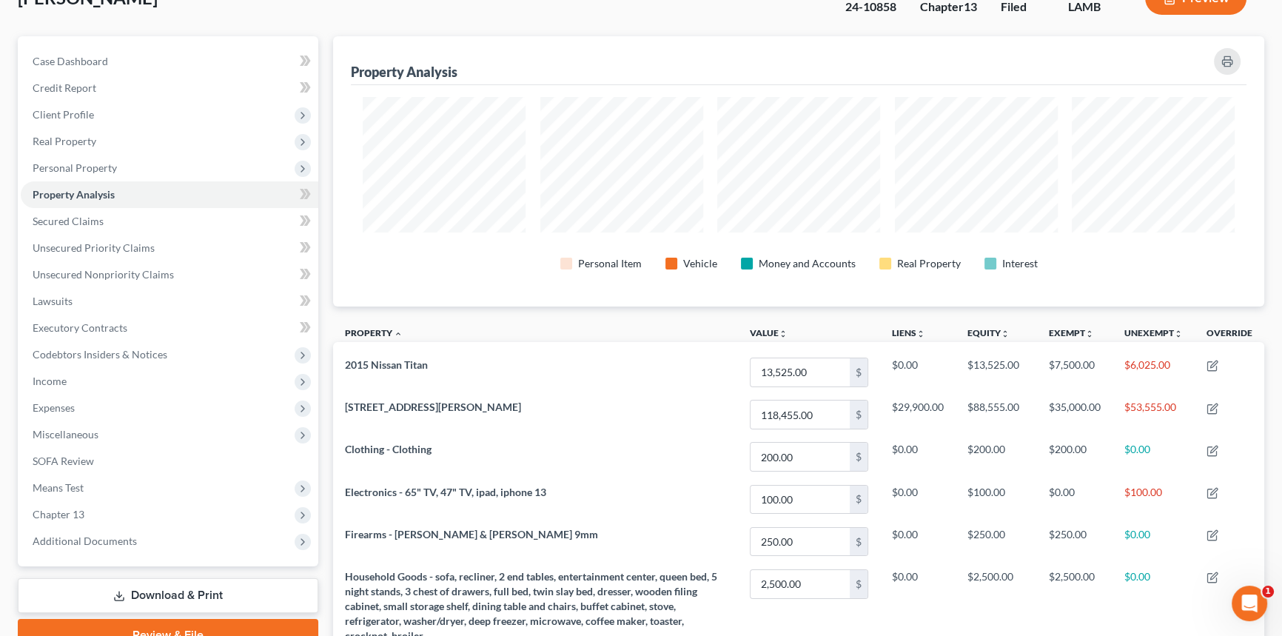
scroll to position [104, 0]
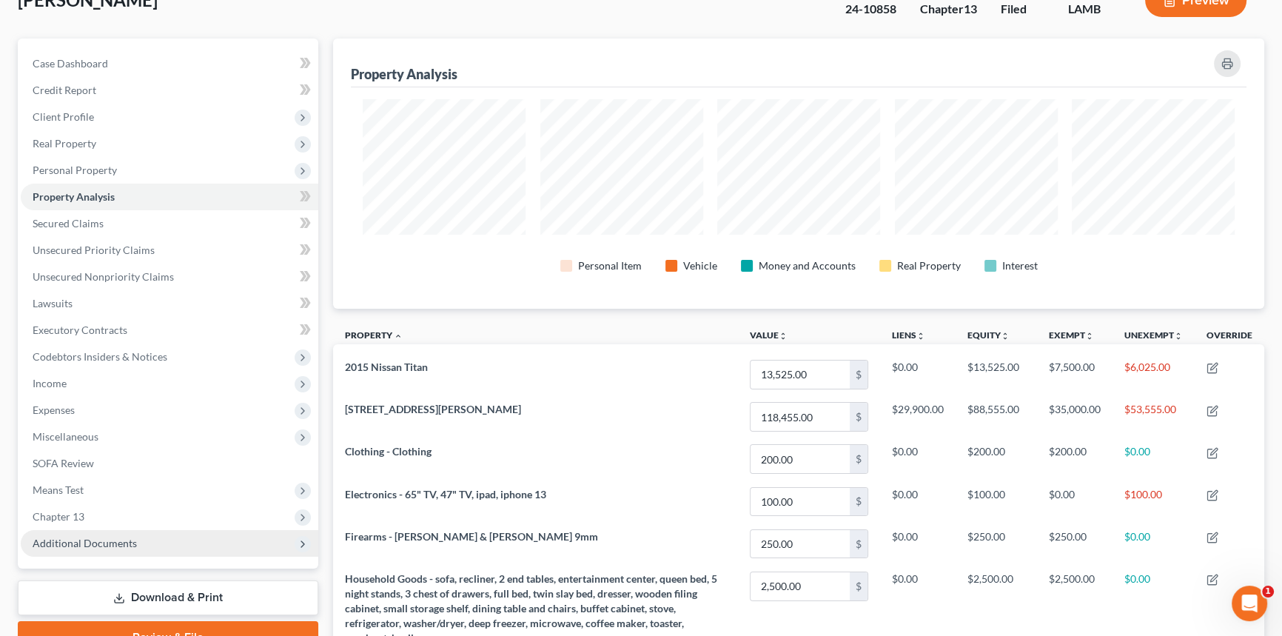
drag, startPoint x: 98, startPoint y: 538, endPoint x: 116, endPoint y: 547, distance: 20.5
click at [98, 538] on span "Additional Documents" at bounding box center [85, 543] width 104 height 13
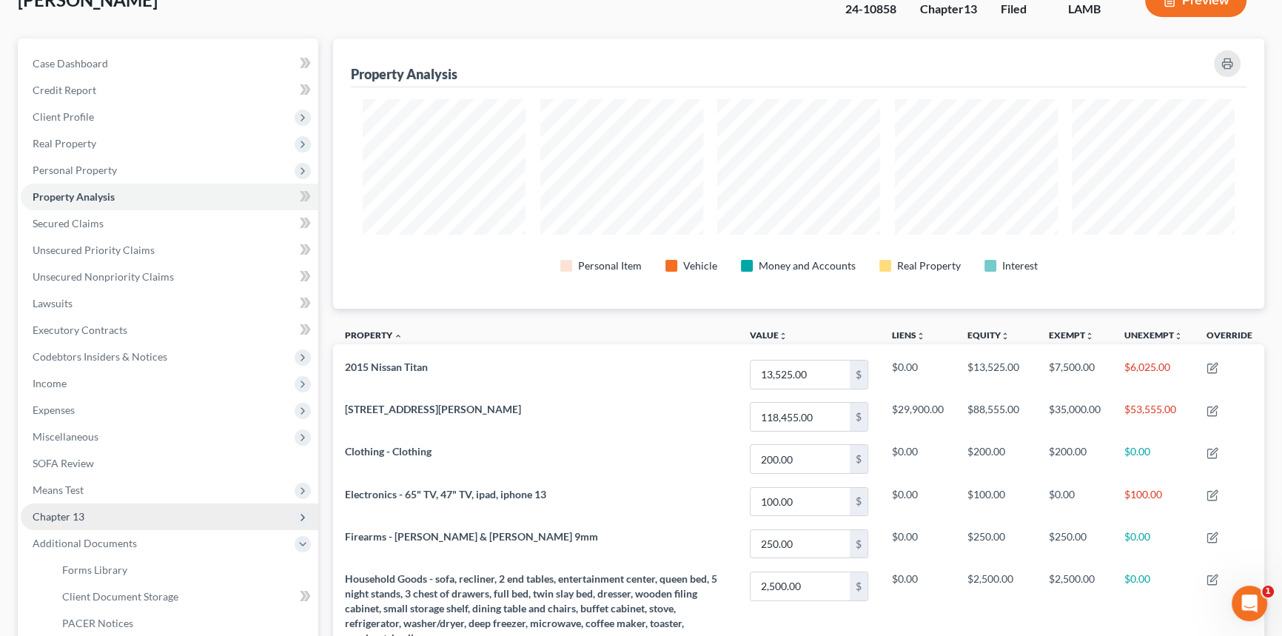
click at [95, 509] on span "Chapter 13" at bounding box center [170, 516] width 298 height 27
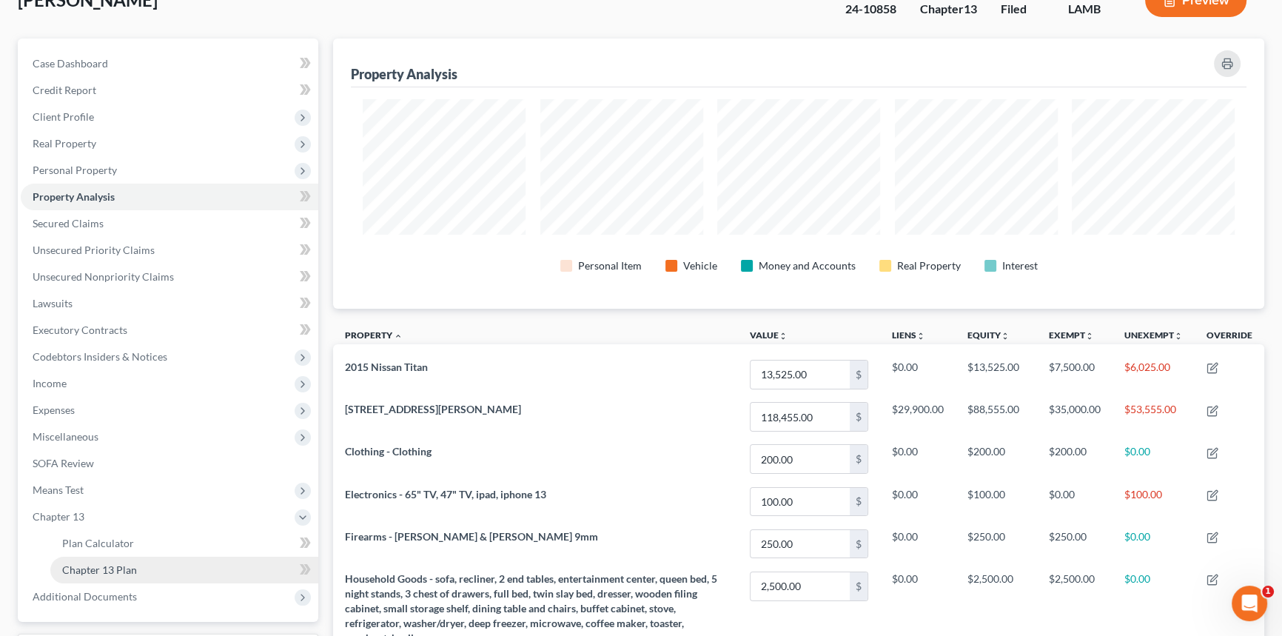
click at [115, 563] on span "Chapter 13 Plan" at bounding box center [99, 569] width 75 height 13
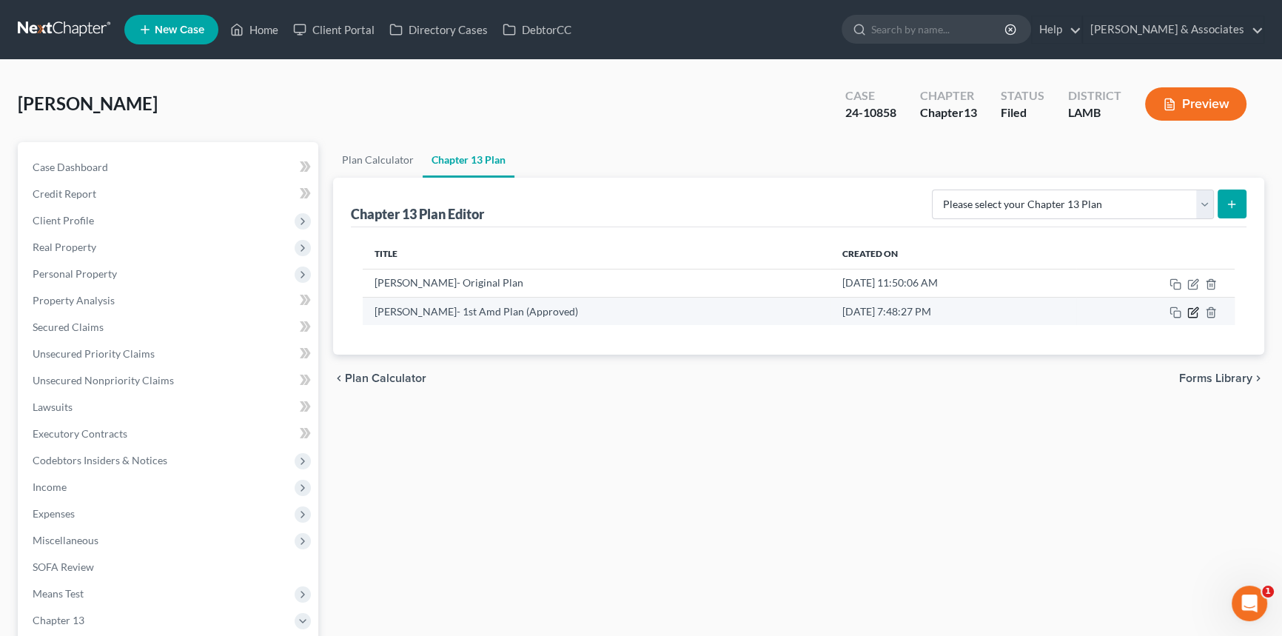
click at [1193, 309] on icon "button" at bounding box center [1194, 313] width 12 height 12
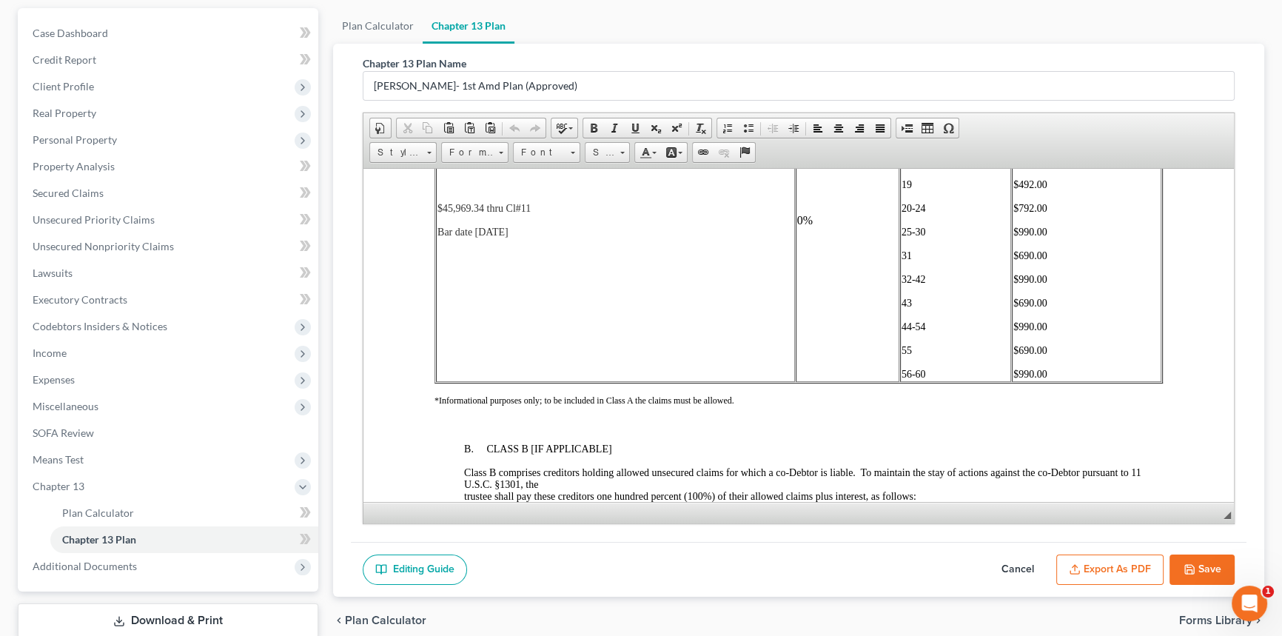
scroll to position [2759, 0]
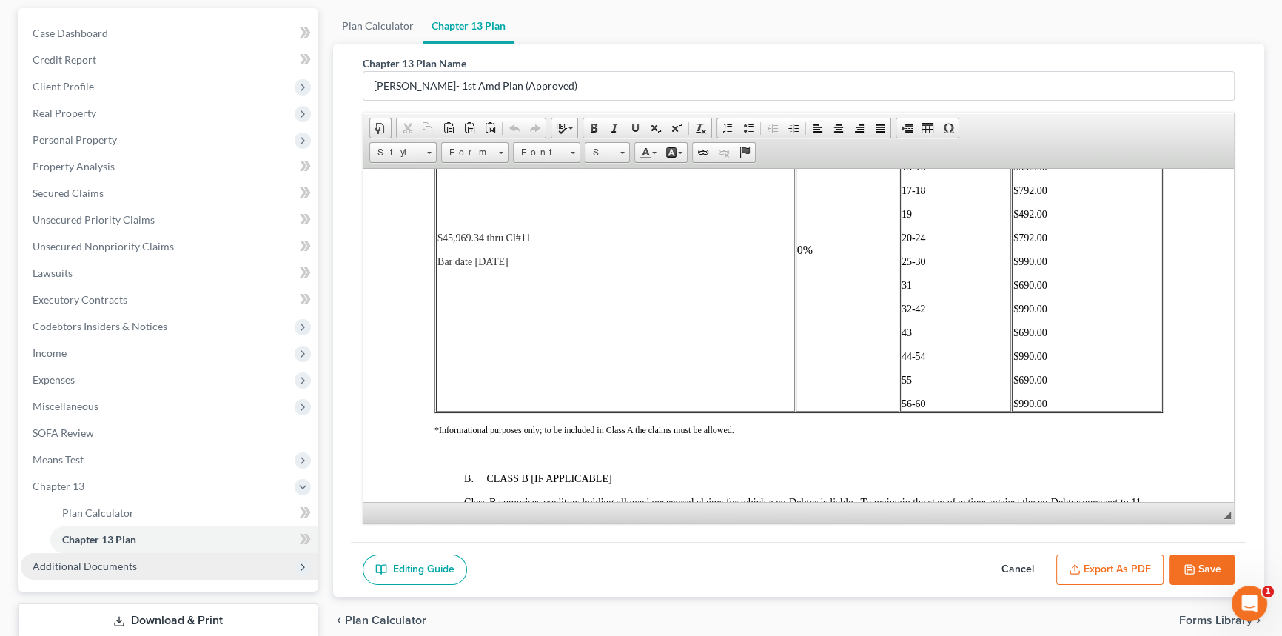
click at [148, 562] on span "Additional Documents" at bounding box center [170, 566] width 298 height 27
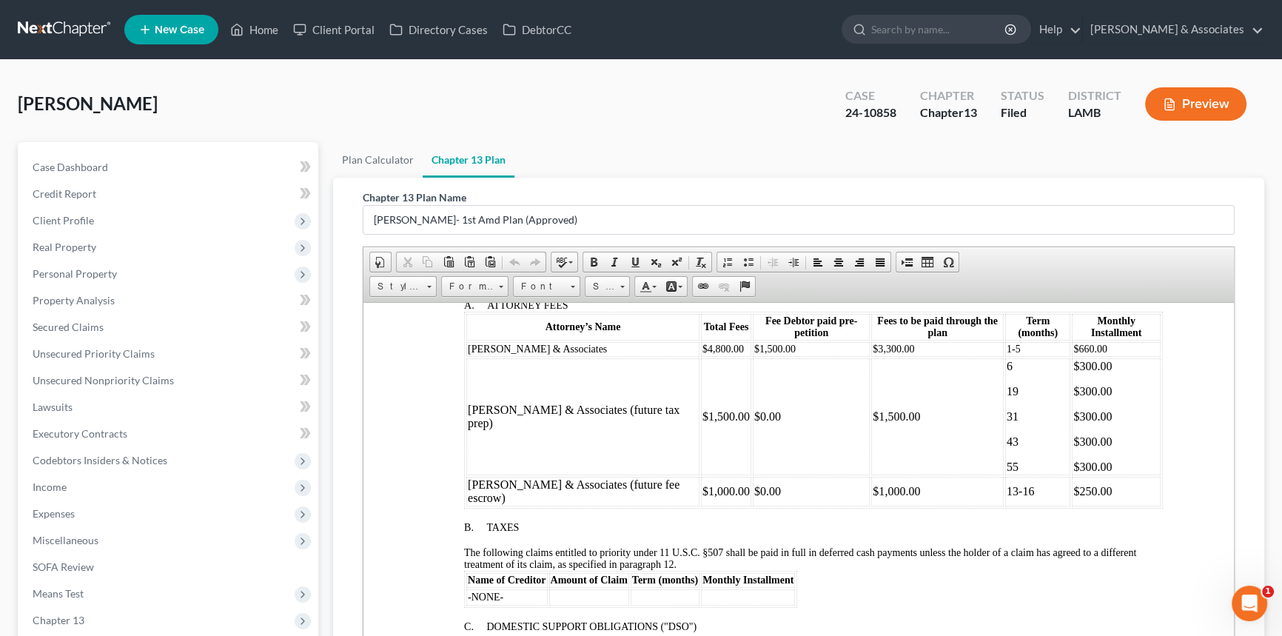
scroll to position [471, 0]
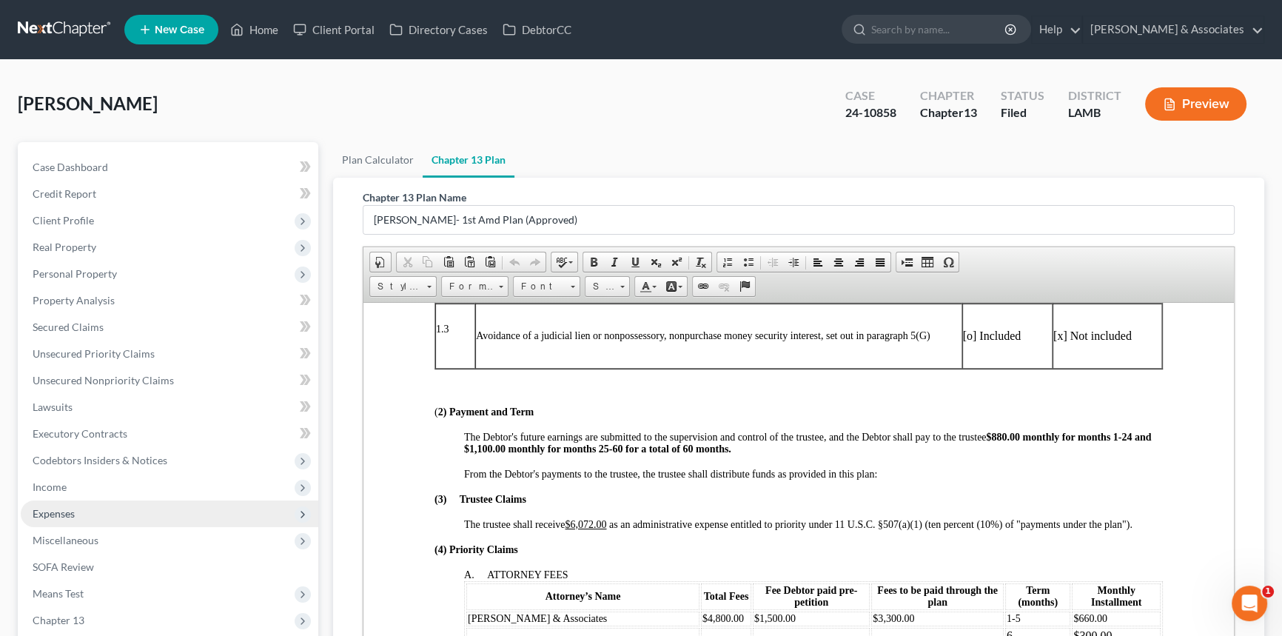
click at [90, 503] on span "Expenses" at bounding box center [170, 513] width 298 height 27
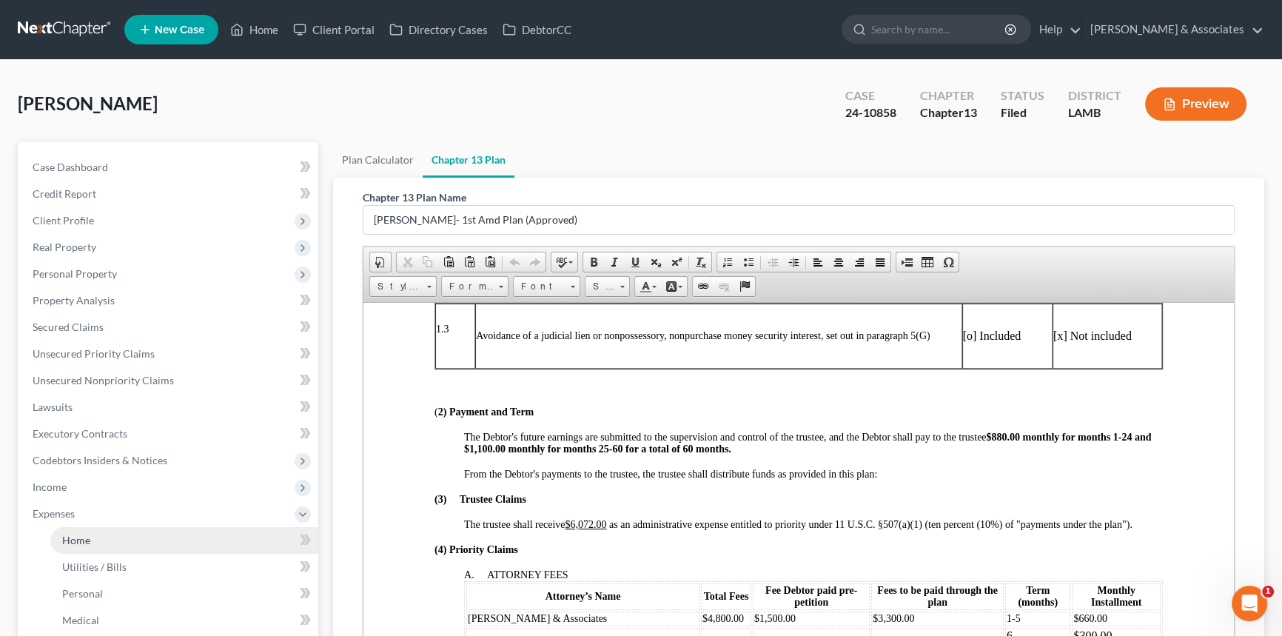
click at [88, 542] on span "Home" at bounding box center [76, 540] width 28 height 13
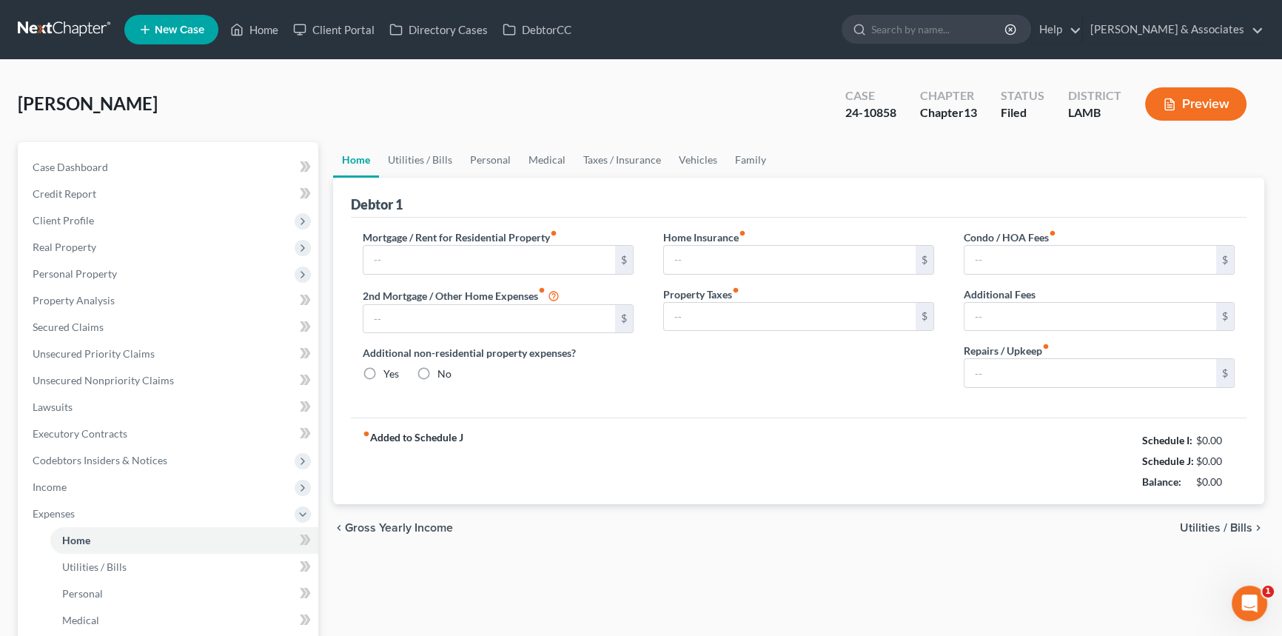
type input "476.00"
type input "0.00"
radio input "true"
type input "0.00"
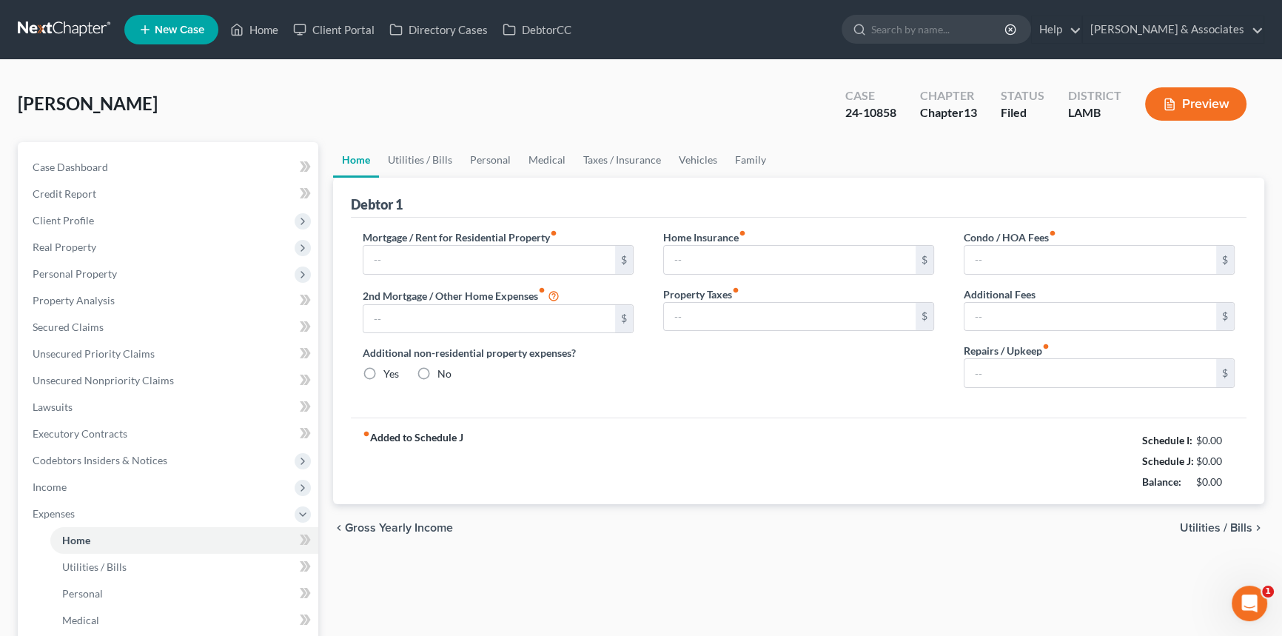
type input "0.00"
type input "100.00"
click at [759, 530] on div "chevron_left Gross Yearly Income Utilities / Bills chevron_right" at bounding box center [798, 527] width 931 height 47
click at [421, 153] on link "Utilities / Bills" at bounding box center [420, 160] width 82 height 36
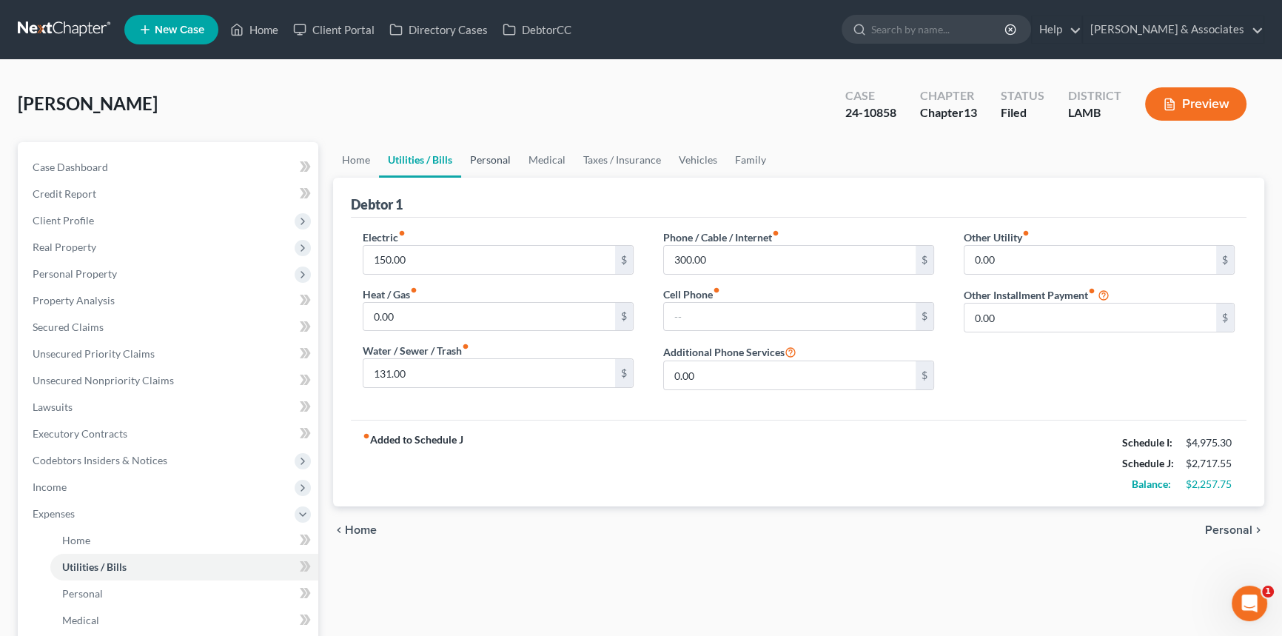
click at [478, 155] on link "Personal" at bounding box center [490, 160] width 58 height 36
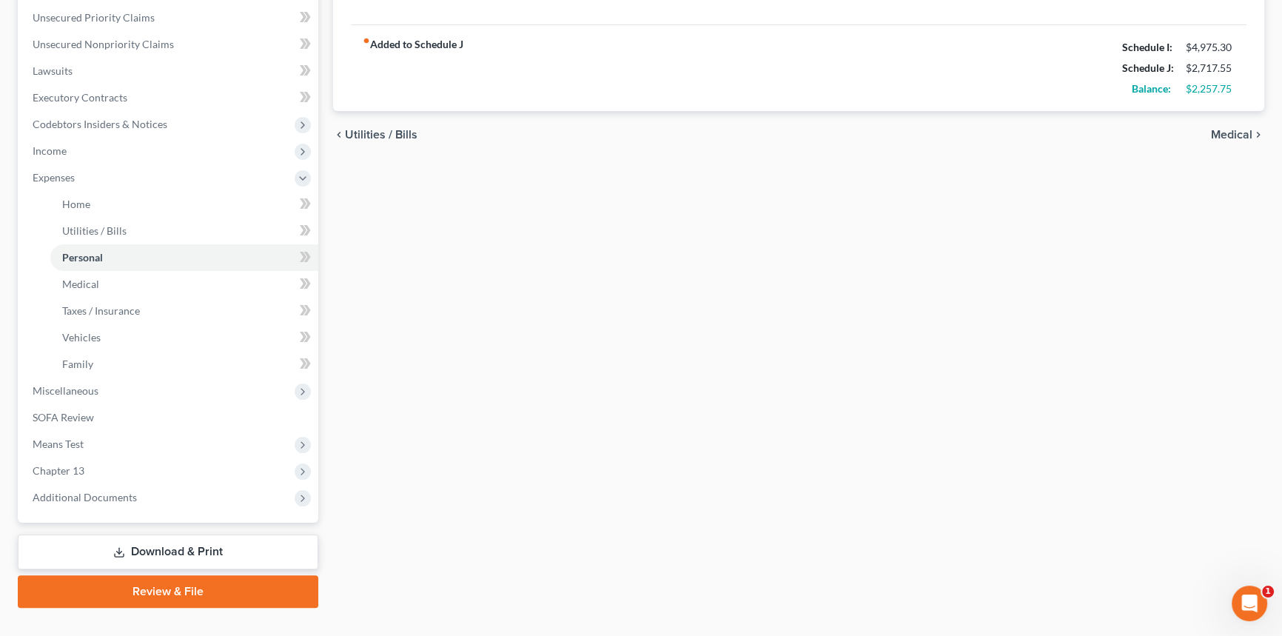
click at [158, 549] on link "Download & Print" at bounding box center [168, 552] width 301 height 35
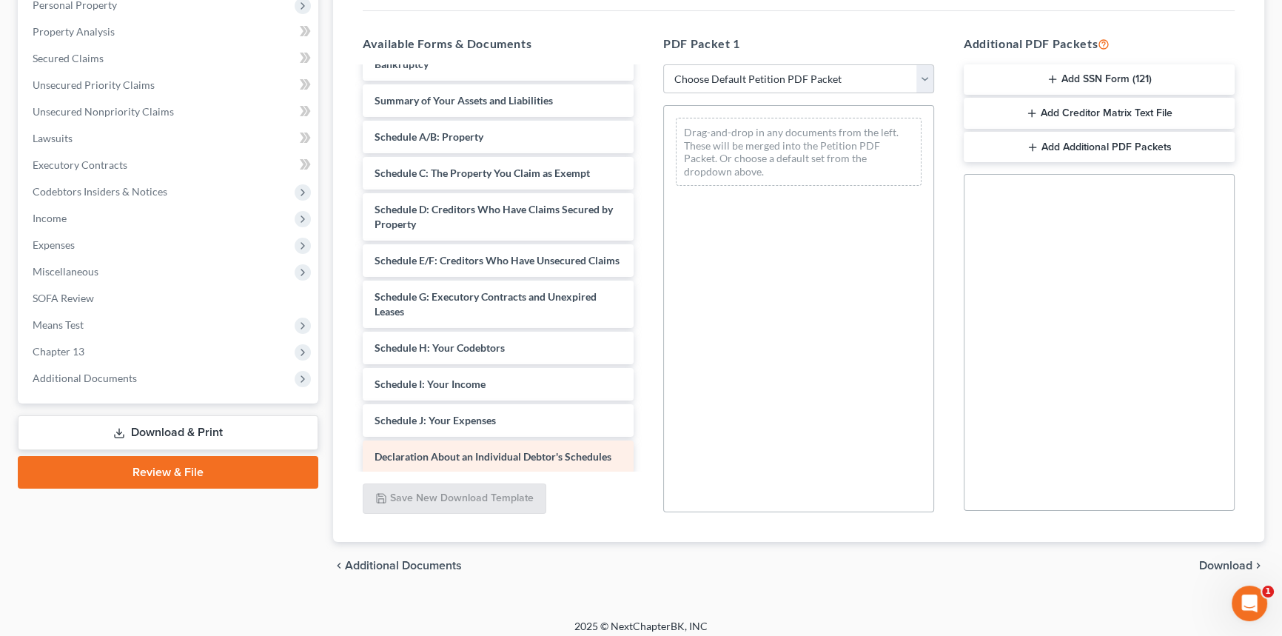
scroll to position [201, 0]
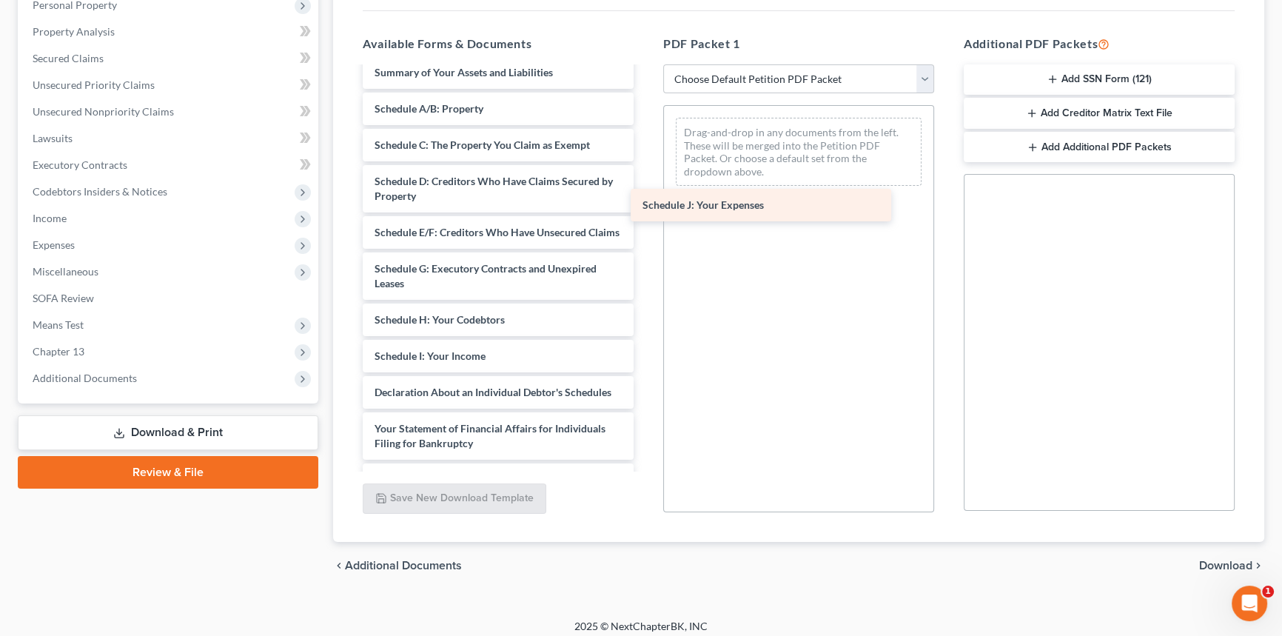
drag, startPoint x: 672, startPoint y: 256, endPoint x: 769, endPoint y: 187, distance: 119.5
click at [646, 187] on div "Schedule J: Your Expenses [PERSON_NAME] 17572-[PERSON_NAME]-CC-038926367-pdf [P…" at bounding box center [498, 269] width 295 height 804
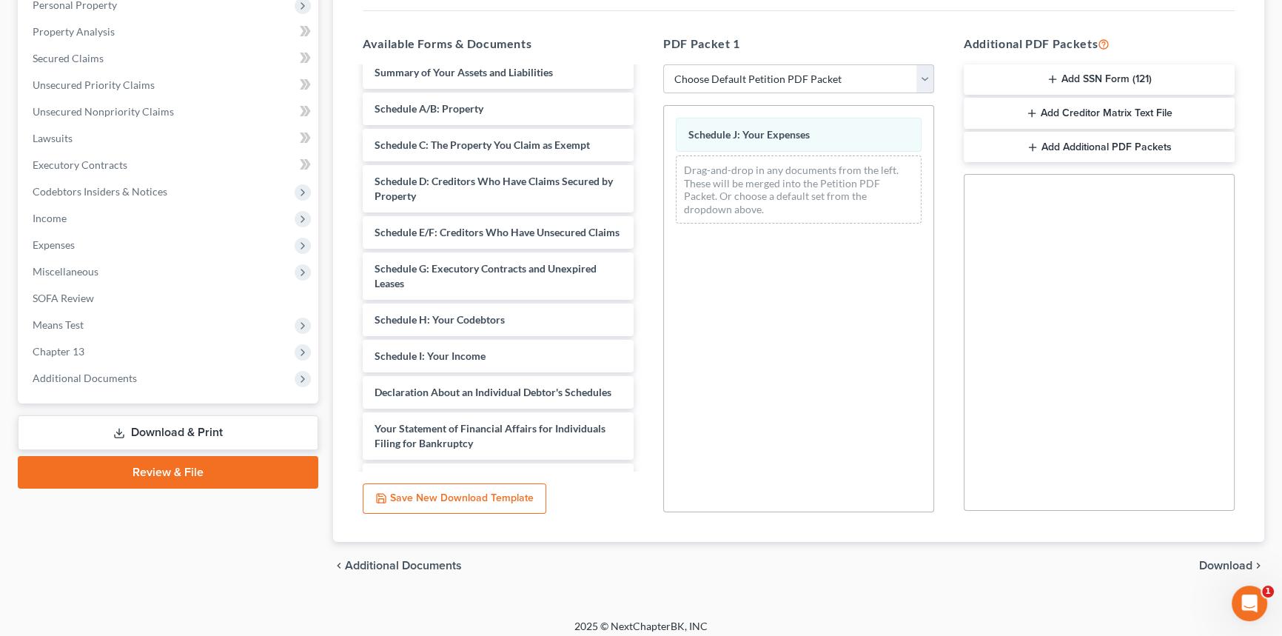
click at [1210, 563] on span "Download" at bounding box center [1225, 566] width 53 height 12
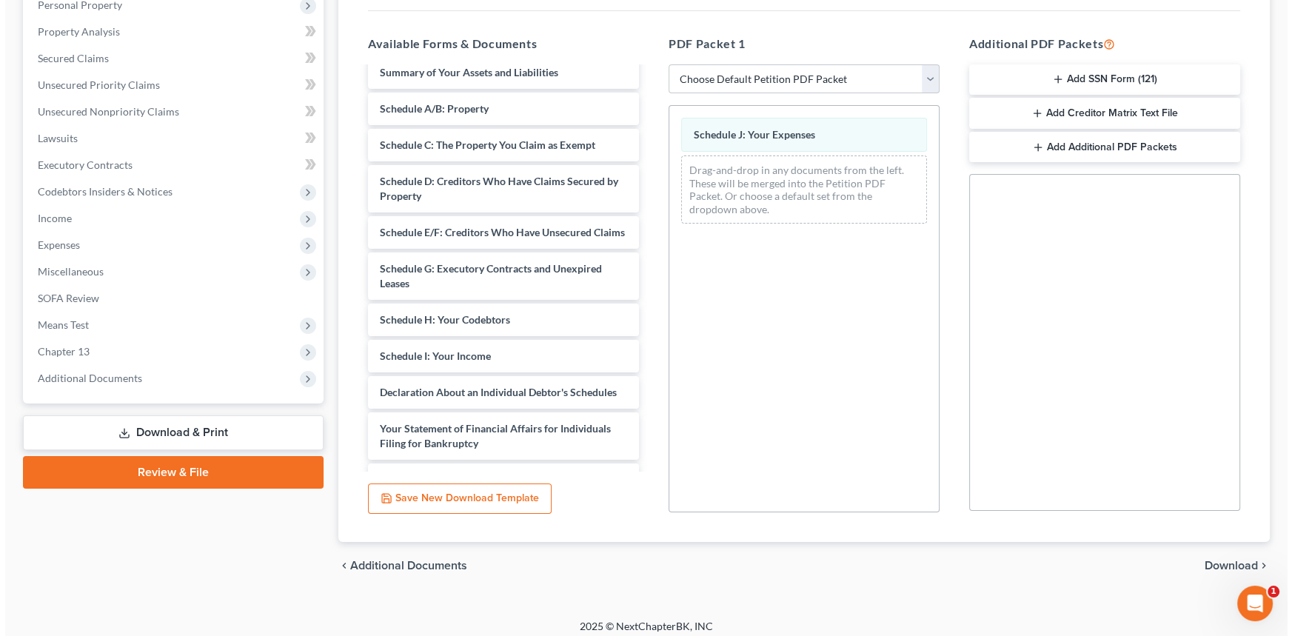
scroll to position [175, 0]
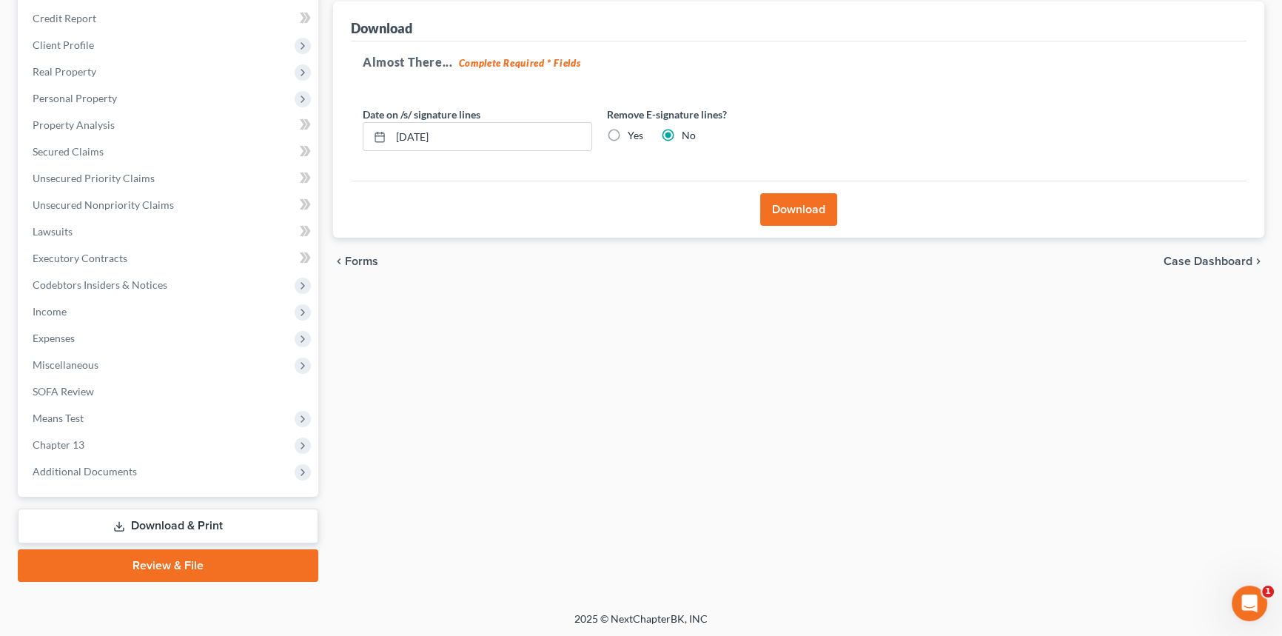
click at [780, 203] on button "Download" at bounding box center [798, 209] width 77 height 33
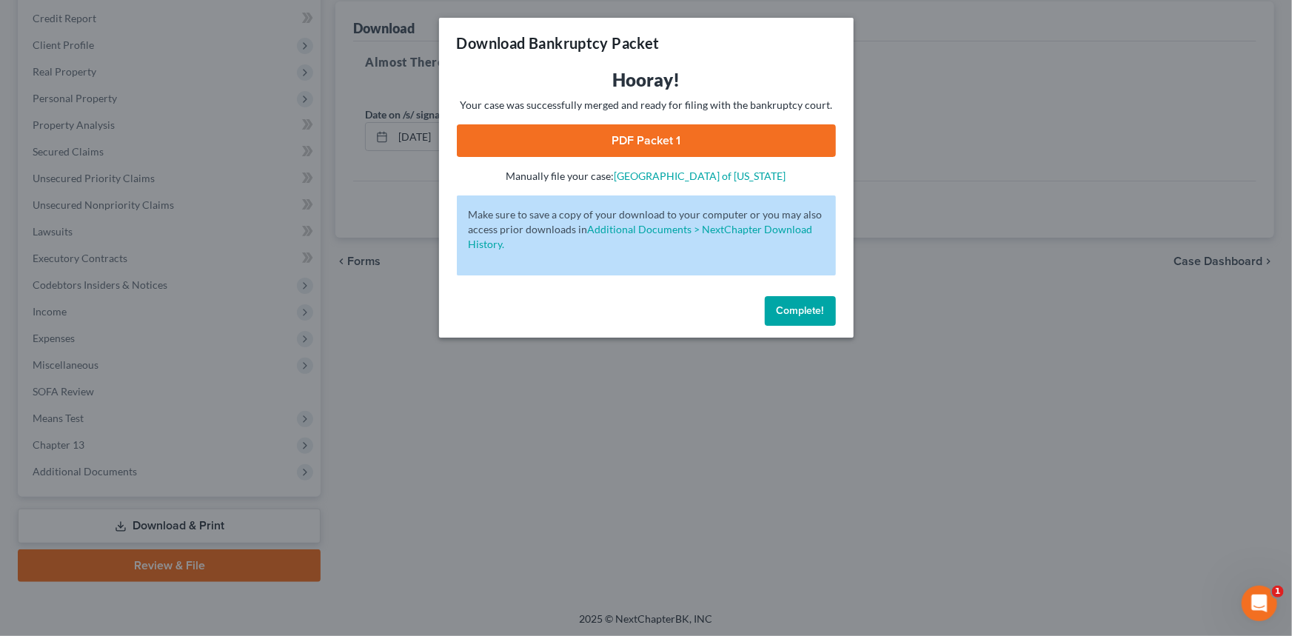
click at [643, 137] on link "PDF Packet 1" at bounding box center [646, 140] width 379 height 33
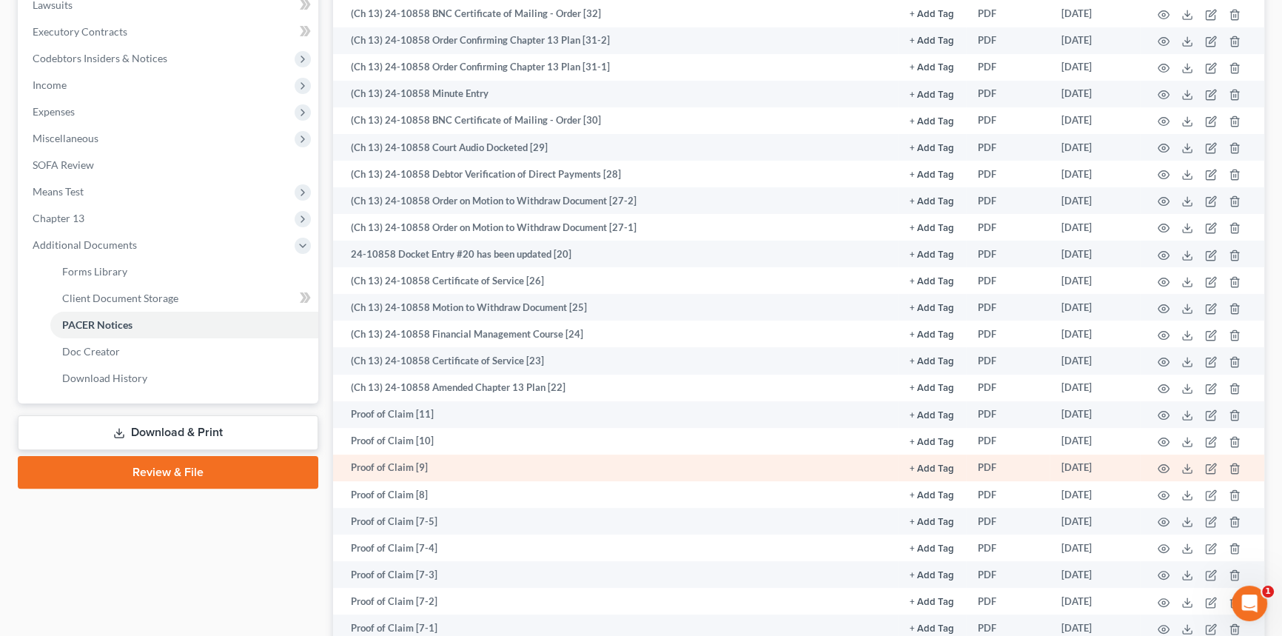
scroll to position [403, 0]
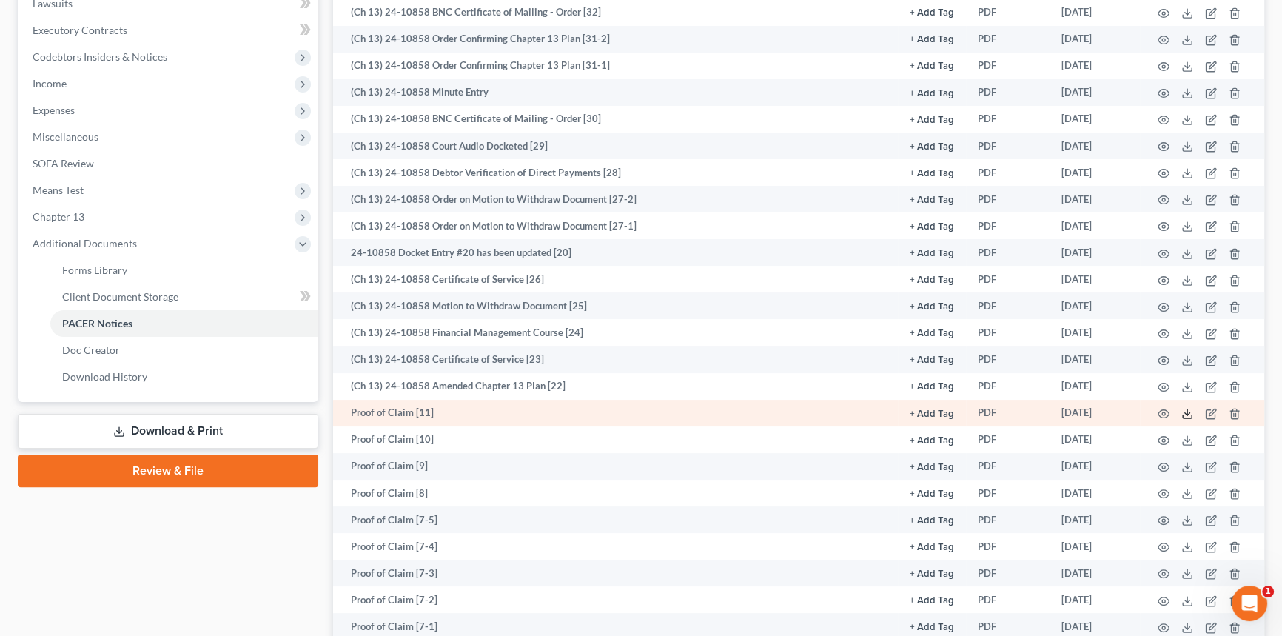
click at [1183, 411] on icon at bounding box center [1188, 414] width 12 height 12
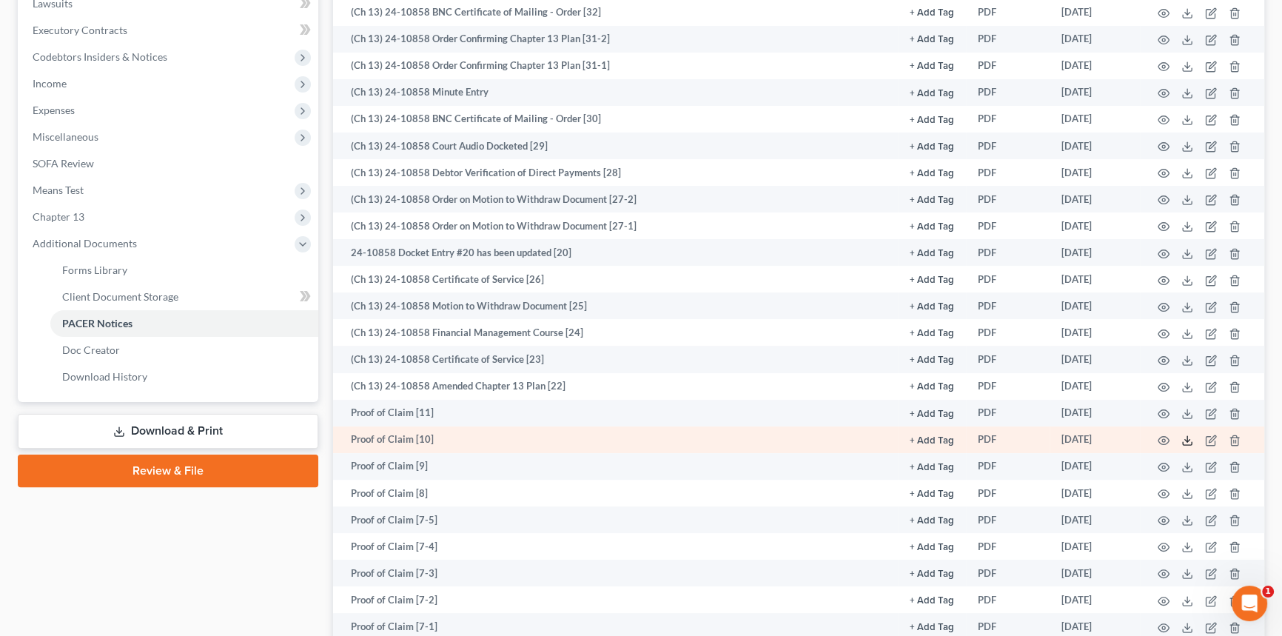
click at [1186, 437] on icon at bounding box center [1188, 441] width 12 height 12
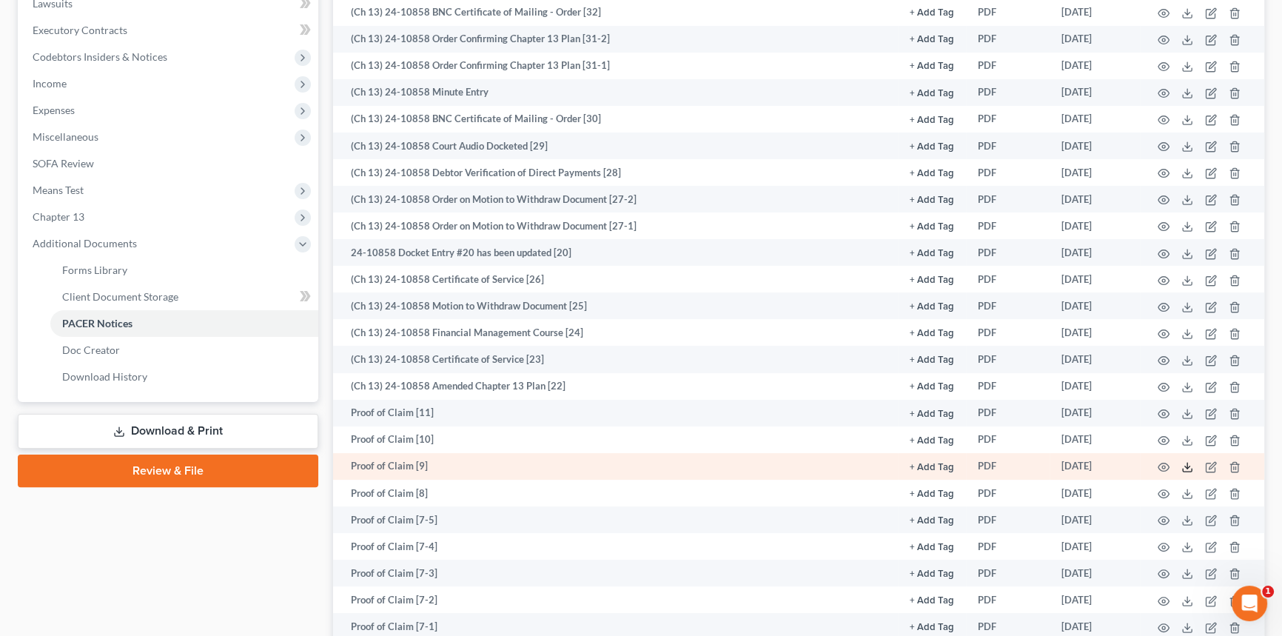
click at [1185, 465] on icon at bounding box center [1188, 467] width 12 height 12
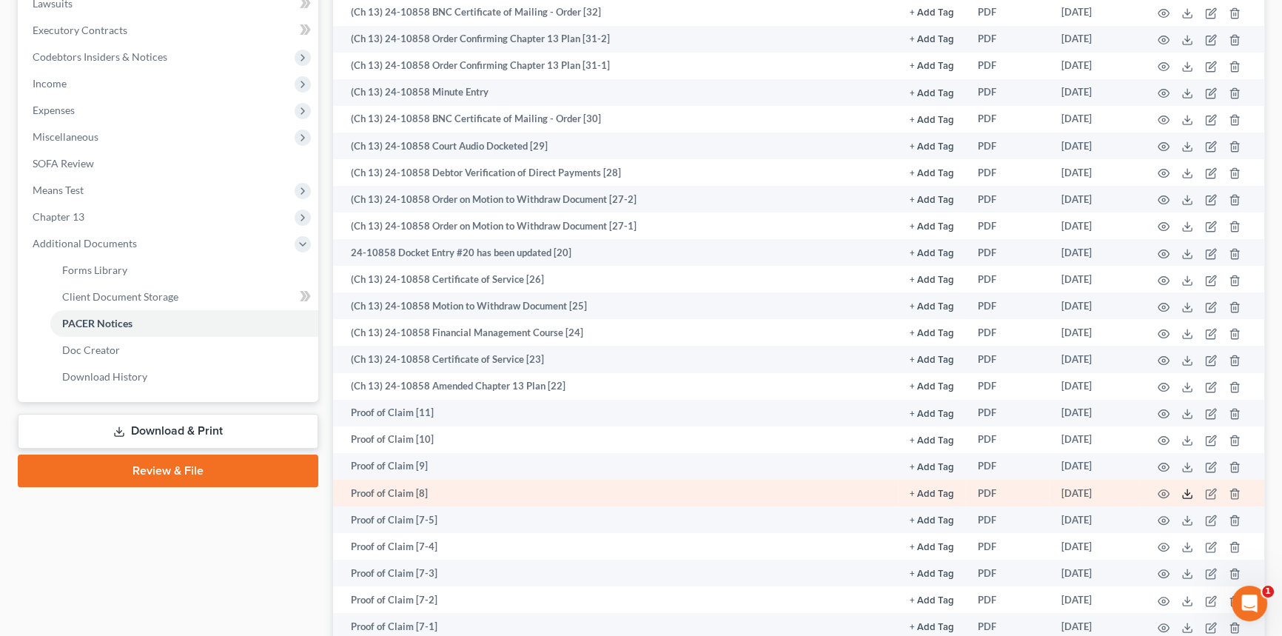
click at [1185, 496] on icon at bounding box center [1188, 494] width 12 height 12
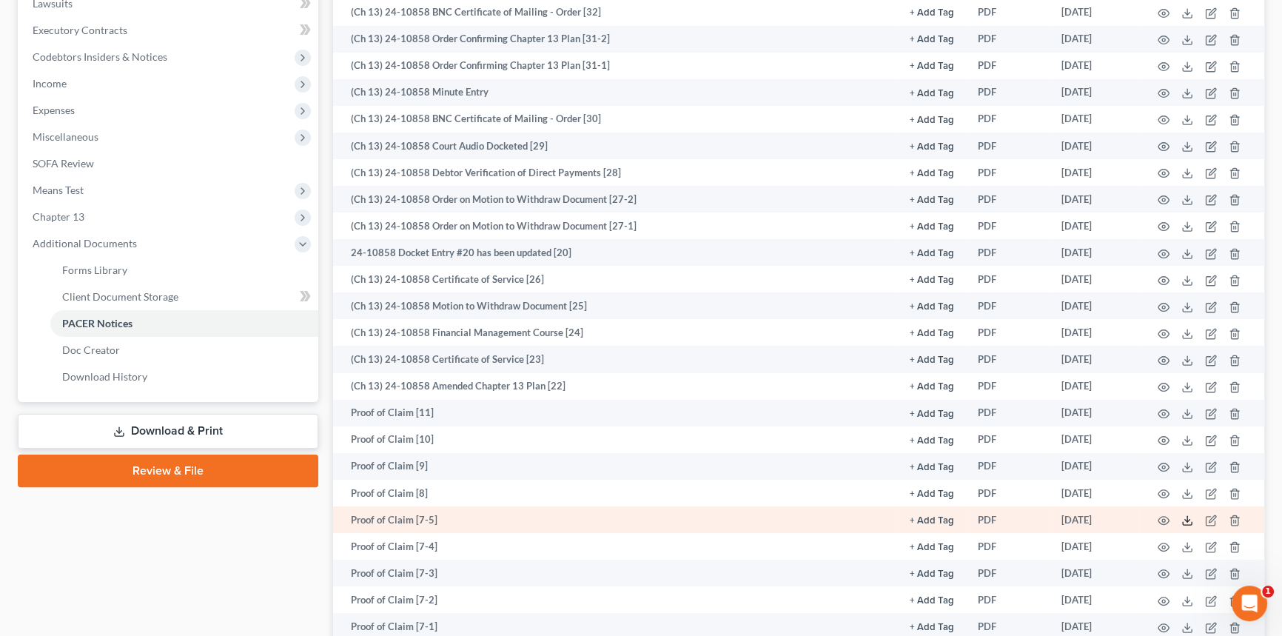
click at [1186, 515] on icon at bounding box center [1188, 521] width 12 height 12
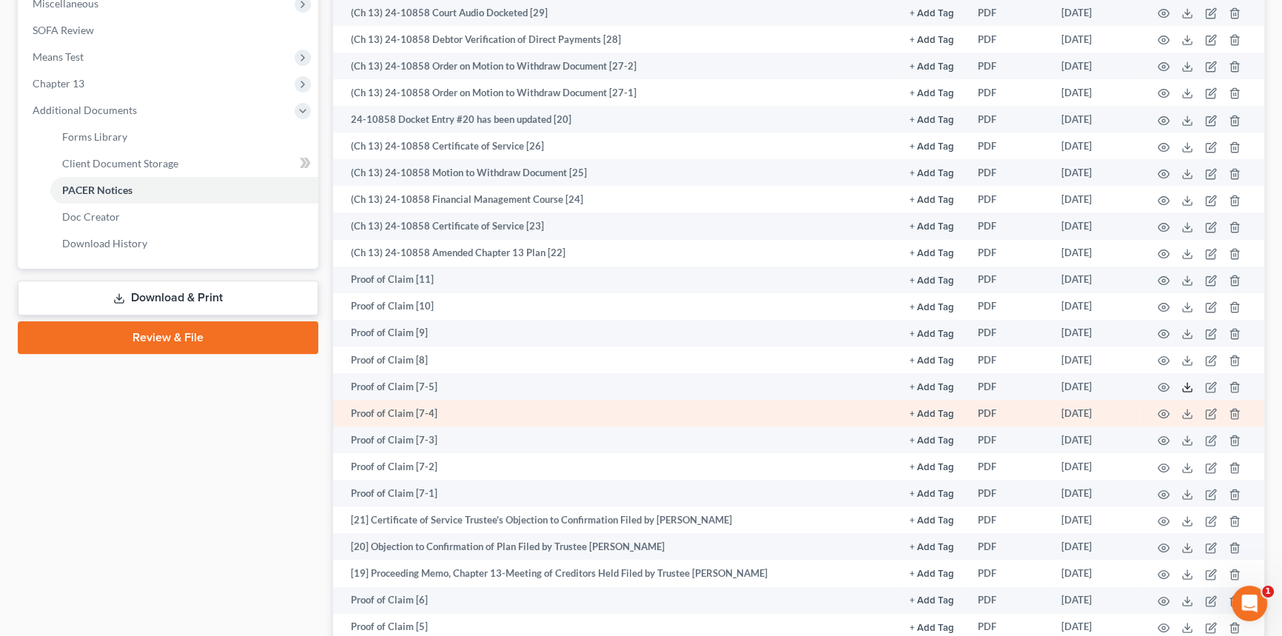
scroll to position [538, 0]
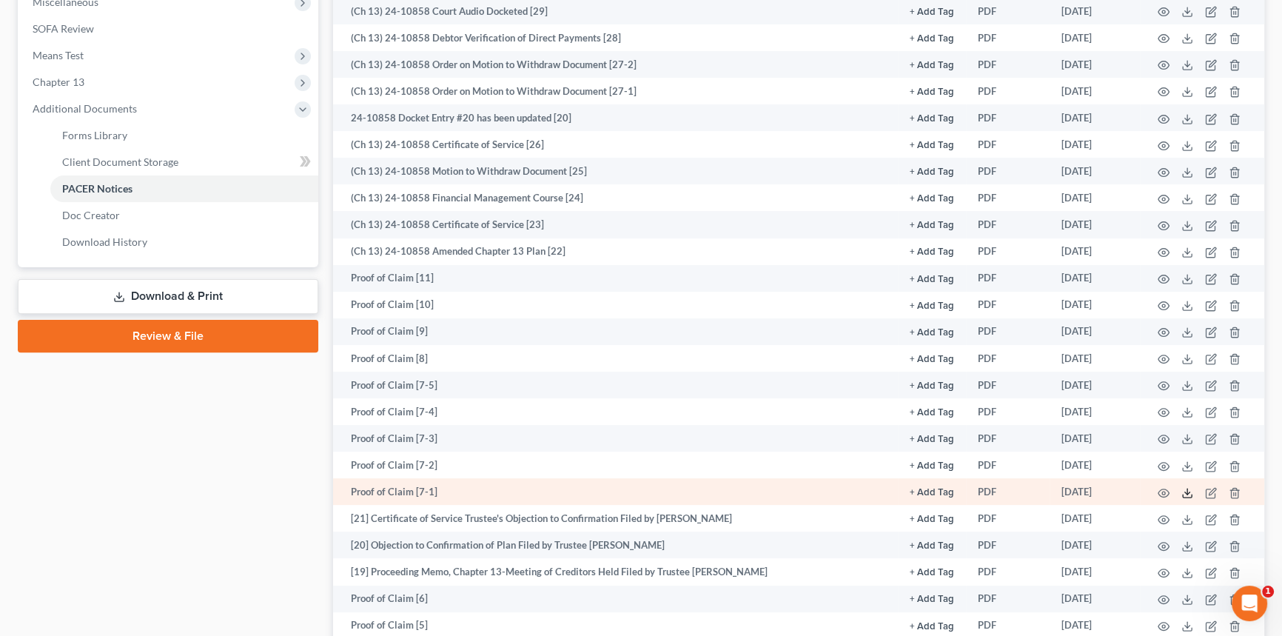
click at [1184, 489] on icon at bounding box center [1188, 493] width 12 height 12
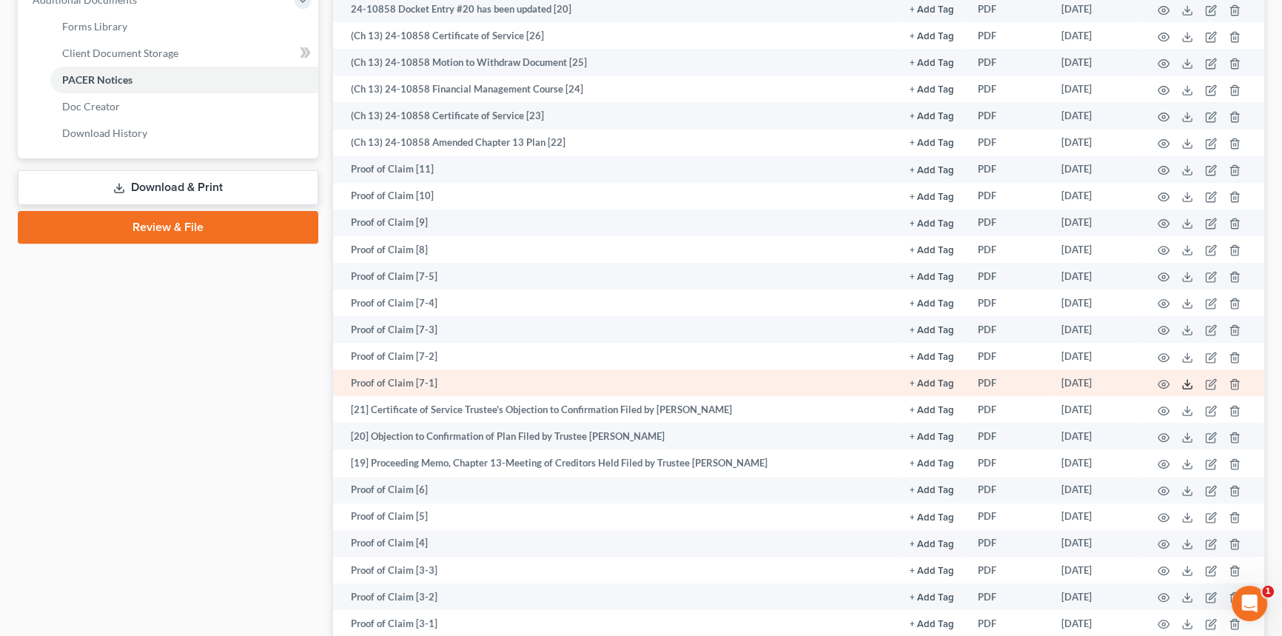
scroll to position [673, 0]
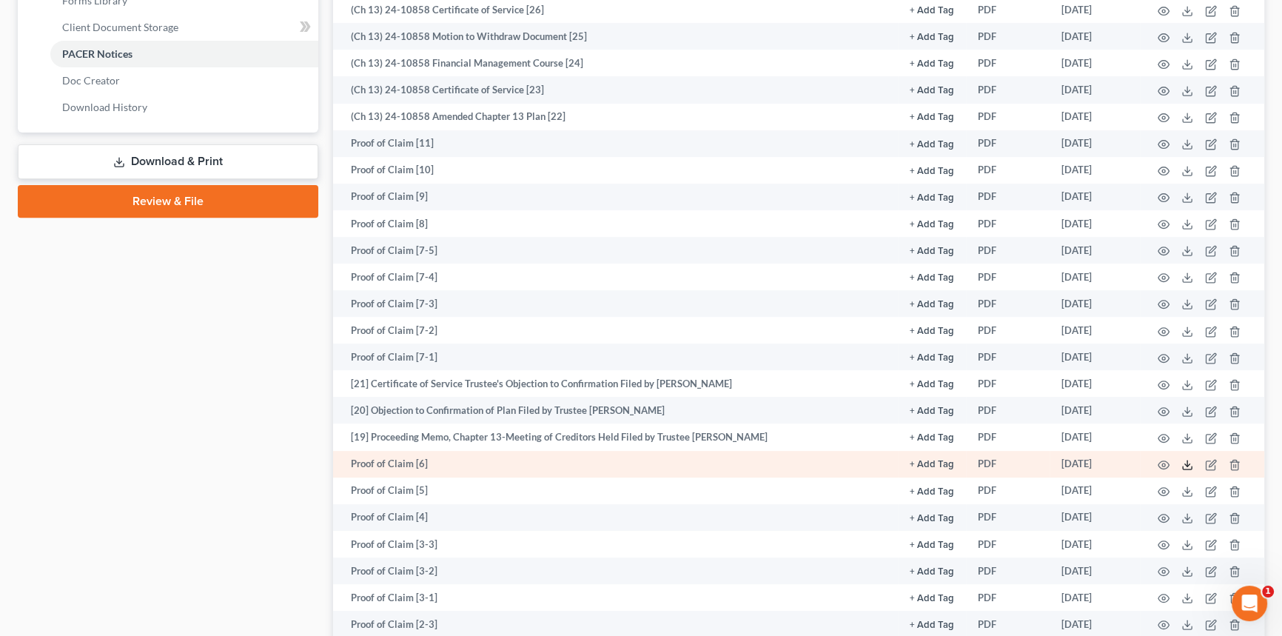
click at [1186, 461] on icon at bounding box center [1188, 465] width 12 height 12
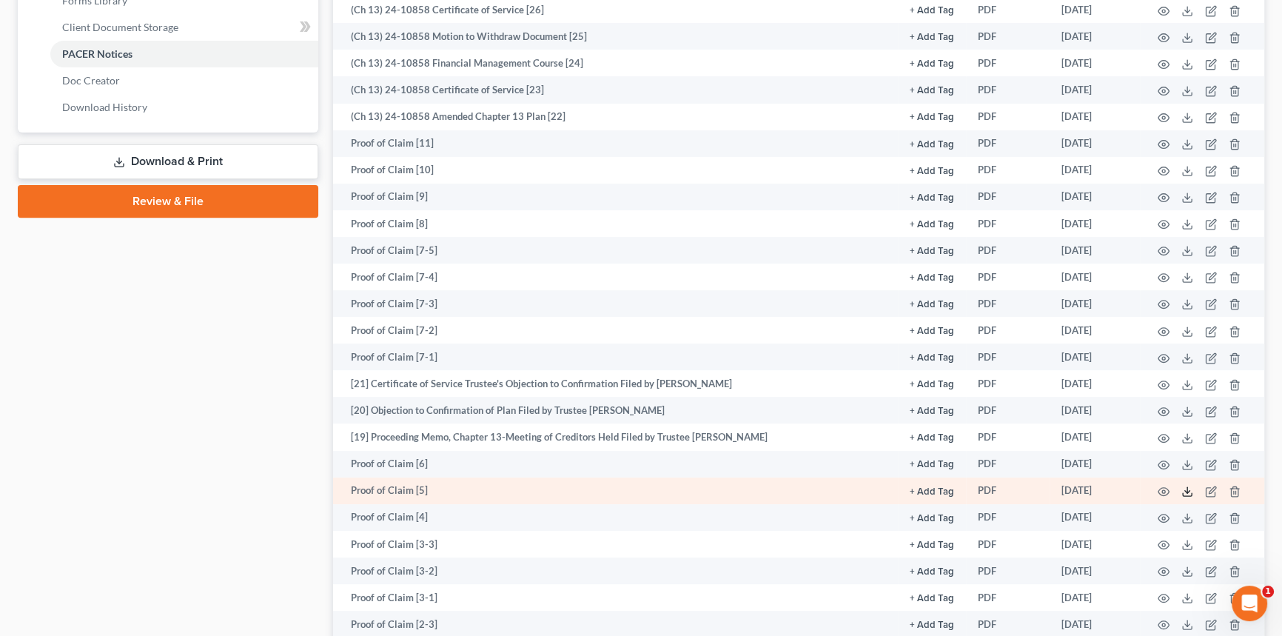
click at [1188, 486] on icon at bounding box center [1188, 492] width 12 height 12
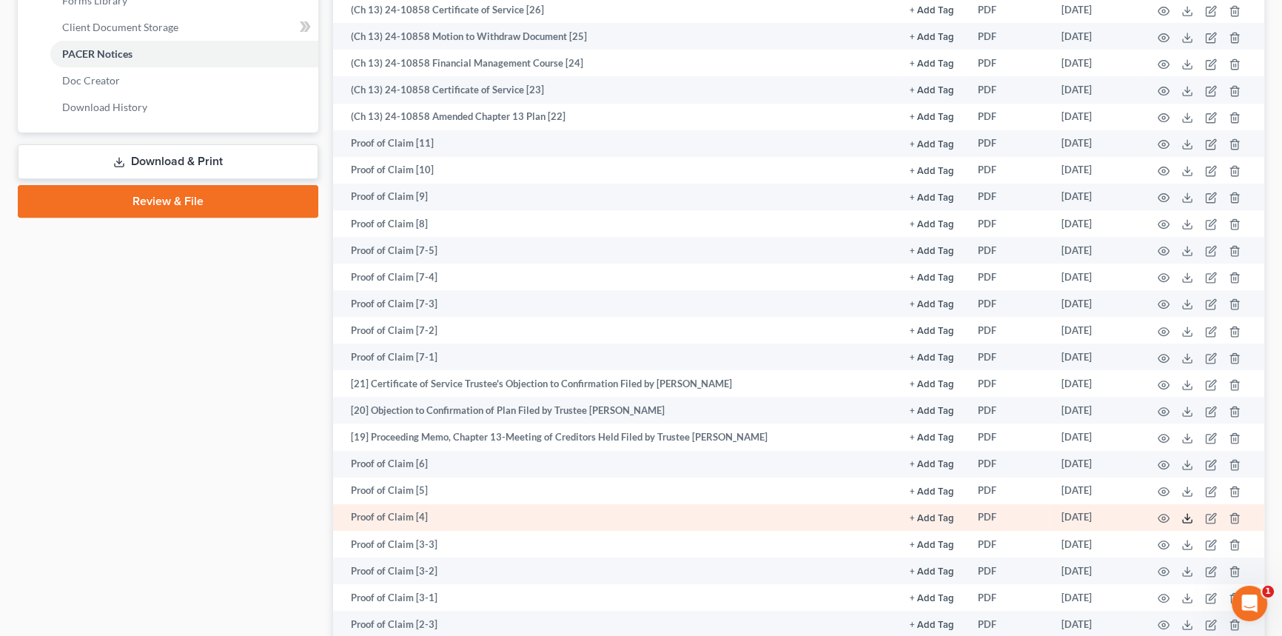
click at [1188, 518] on polyline at bounding box center [1187, 519] width 5 height 2
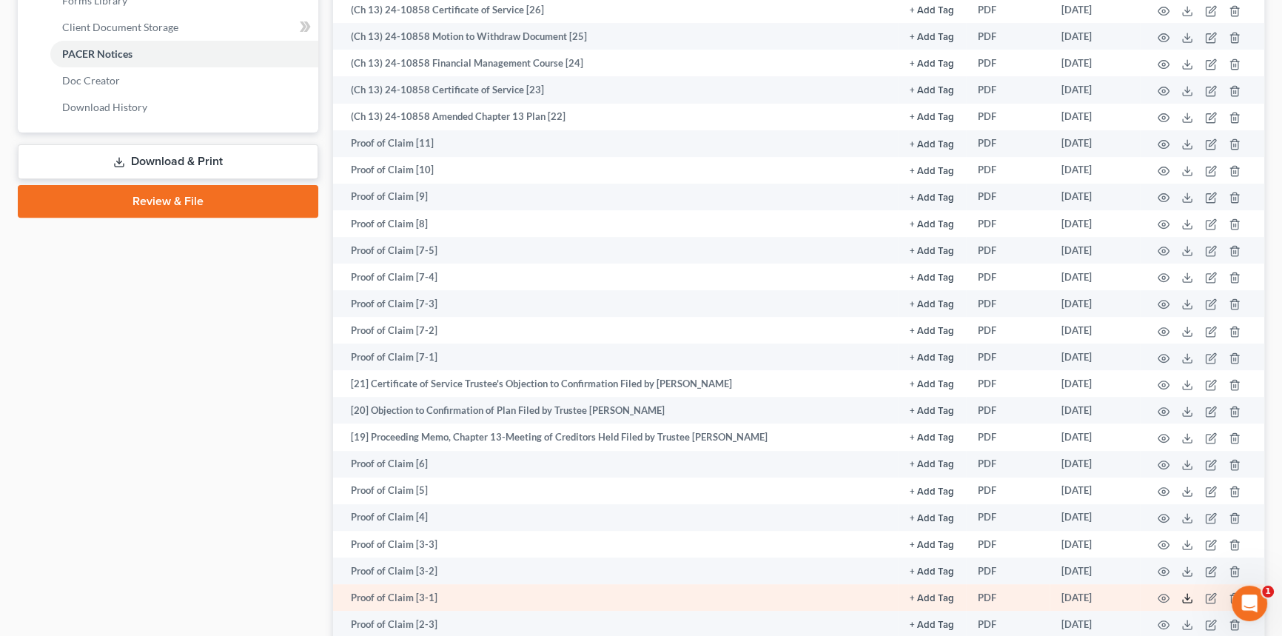
click at [1183, 592] on icon at bounding box center [1188, 598] width 12 height 12
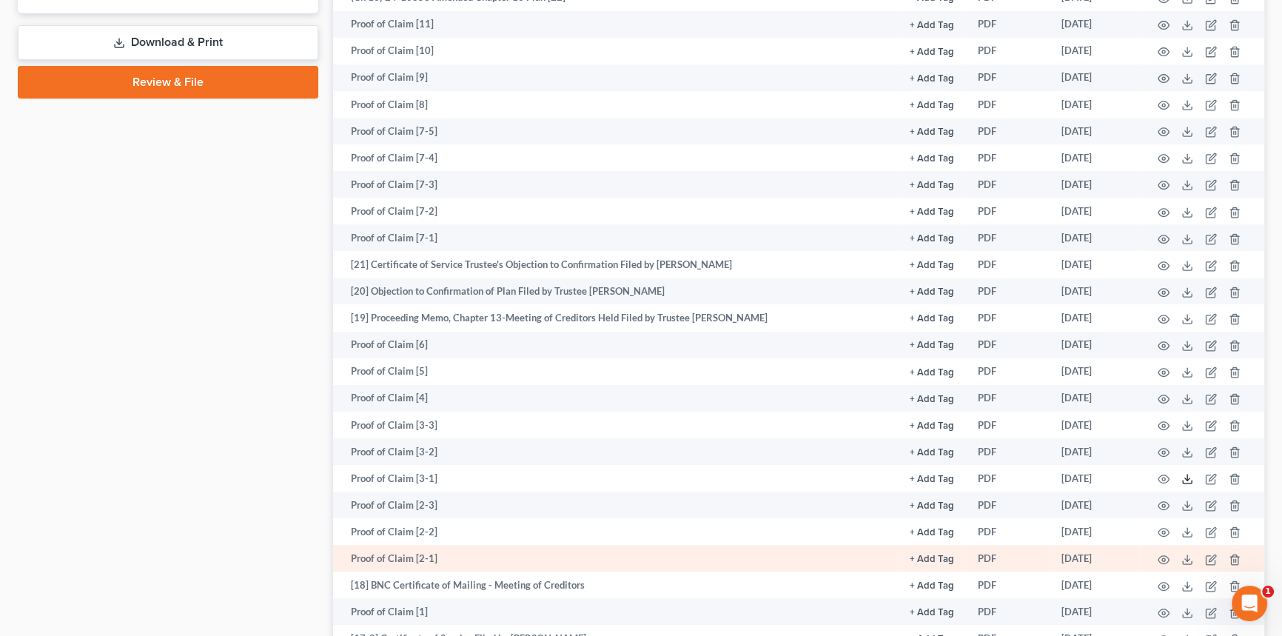
scroll to position [807, 0]
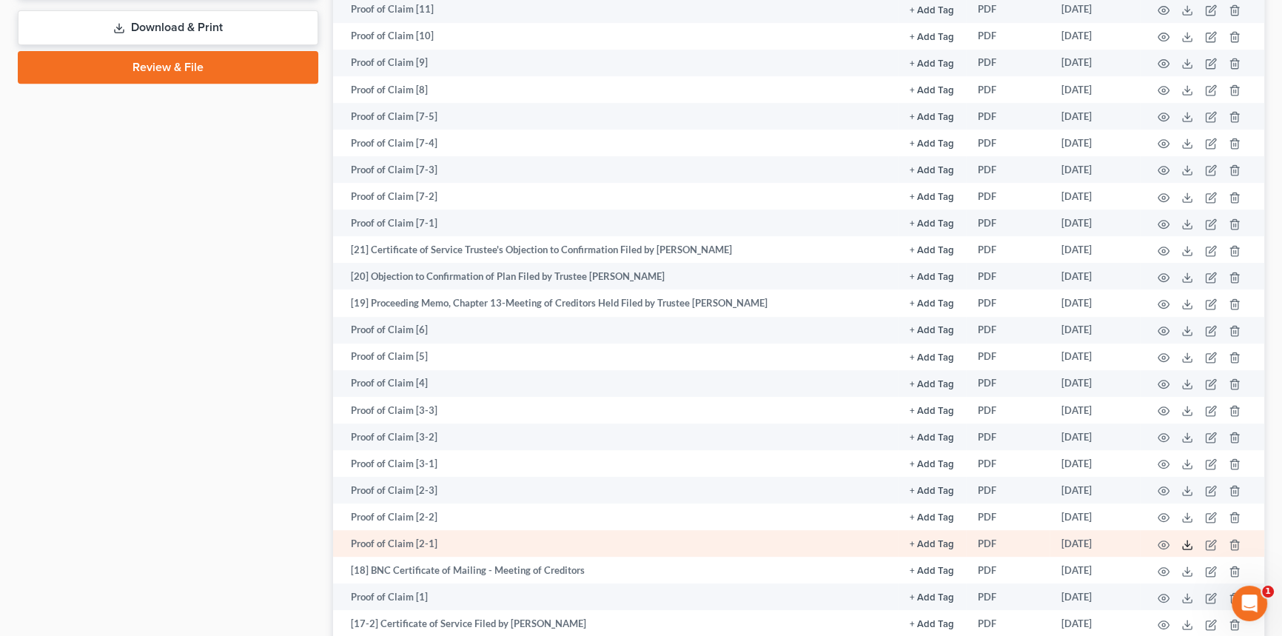
click at [1190, 542] on icon at bounding box center [1188, 545] width 12 height 12
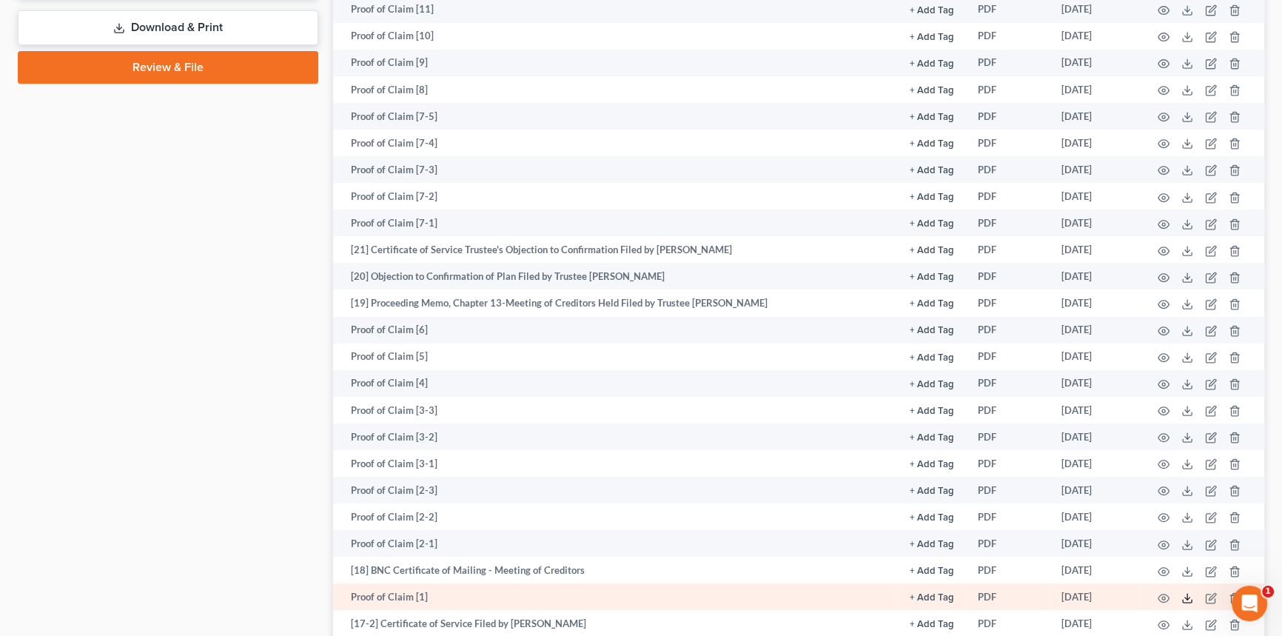
click at [1189, 595] on icon at bounding box center [1188, 598] width 12 height 12
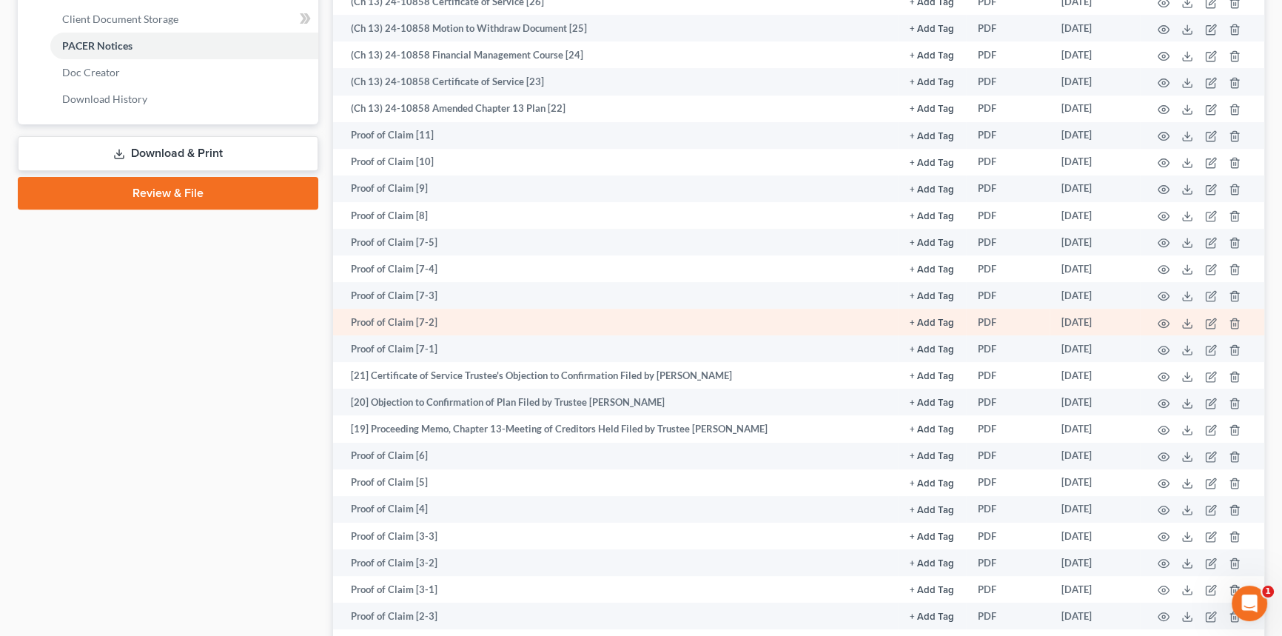
scroll to position [673, 0]
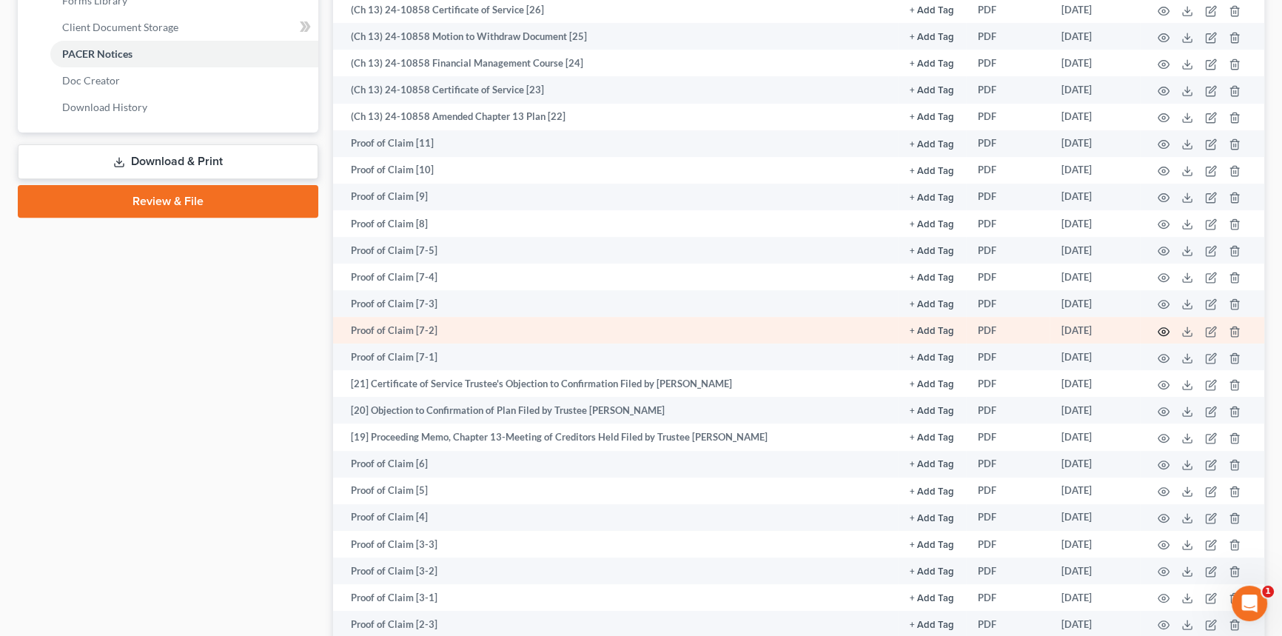
click at [1162, 330] on icon "button" at bounding box center [1164, 332] width 12 height 12
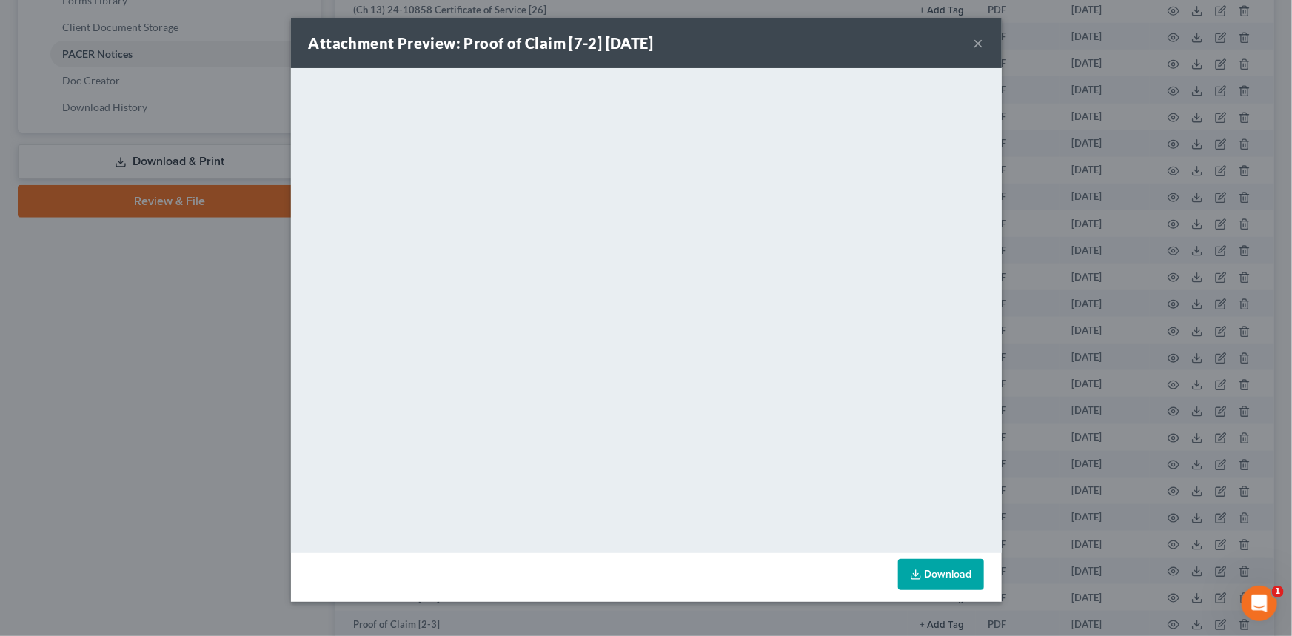
click at [979, 39] on button "×" at bounding box center [979, 43] width 10 height 18
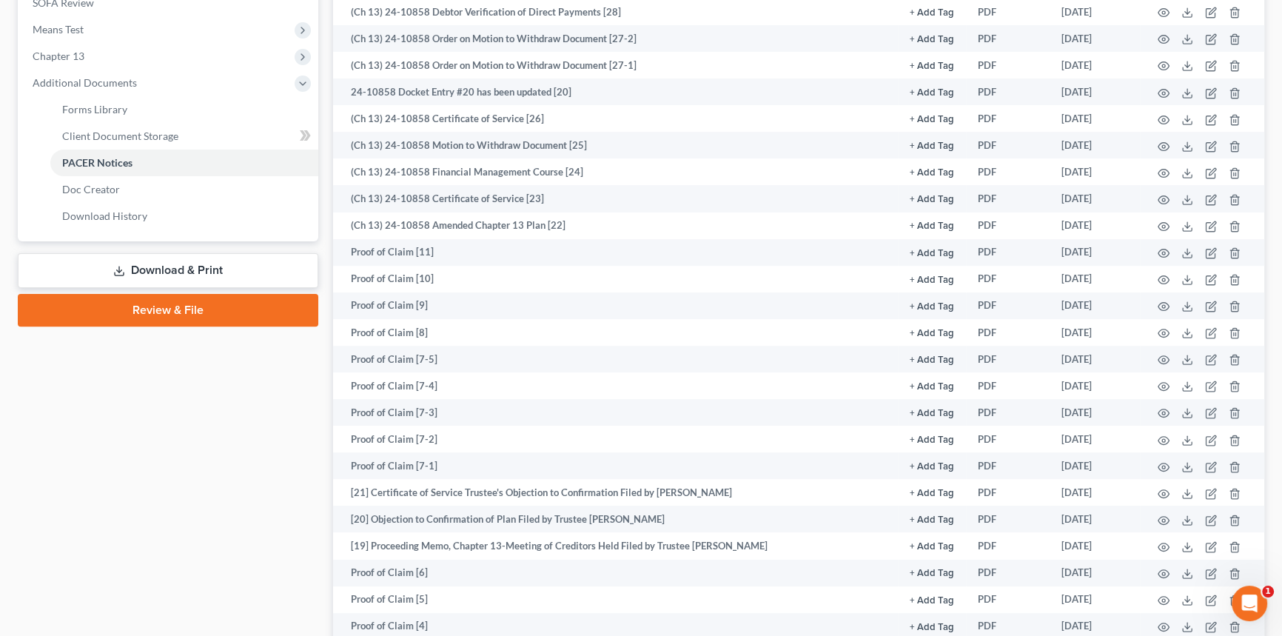
scroll to position [67, 0]
